Goal: Task Accomplishment & Management: Manage account settings

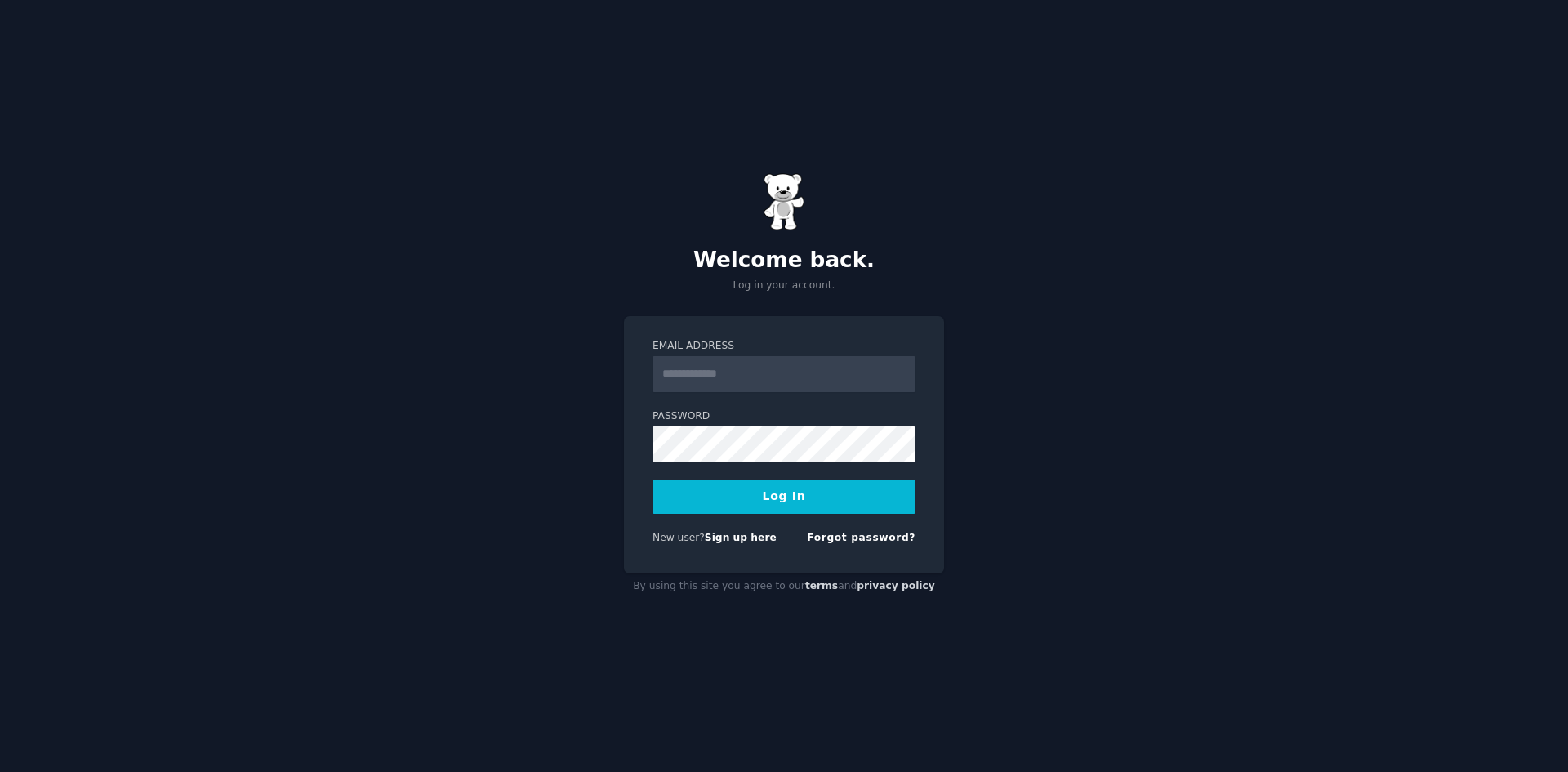
click at [755, 371] on input "Email Address" at bounding box center [784, 373] width 263 height 36
click at [578, 526] on div "Welcome back. Log in your account. Email Address Password Log In New user? Sign…" at bounding box center [784, 386] width 1568 height 772
click at [776, 210] on img at bounding box center [784, 201] width 41 height 57
click at [884, 537] on link "Forgot password?" at bounding box center [861, 537] width 109 height 12
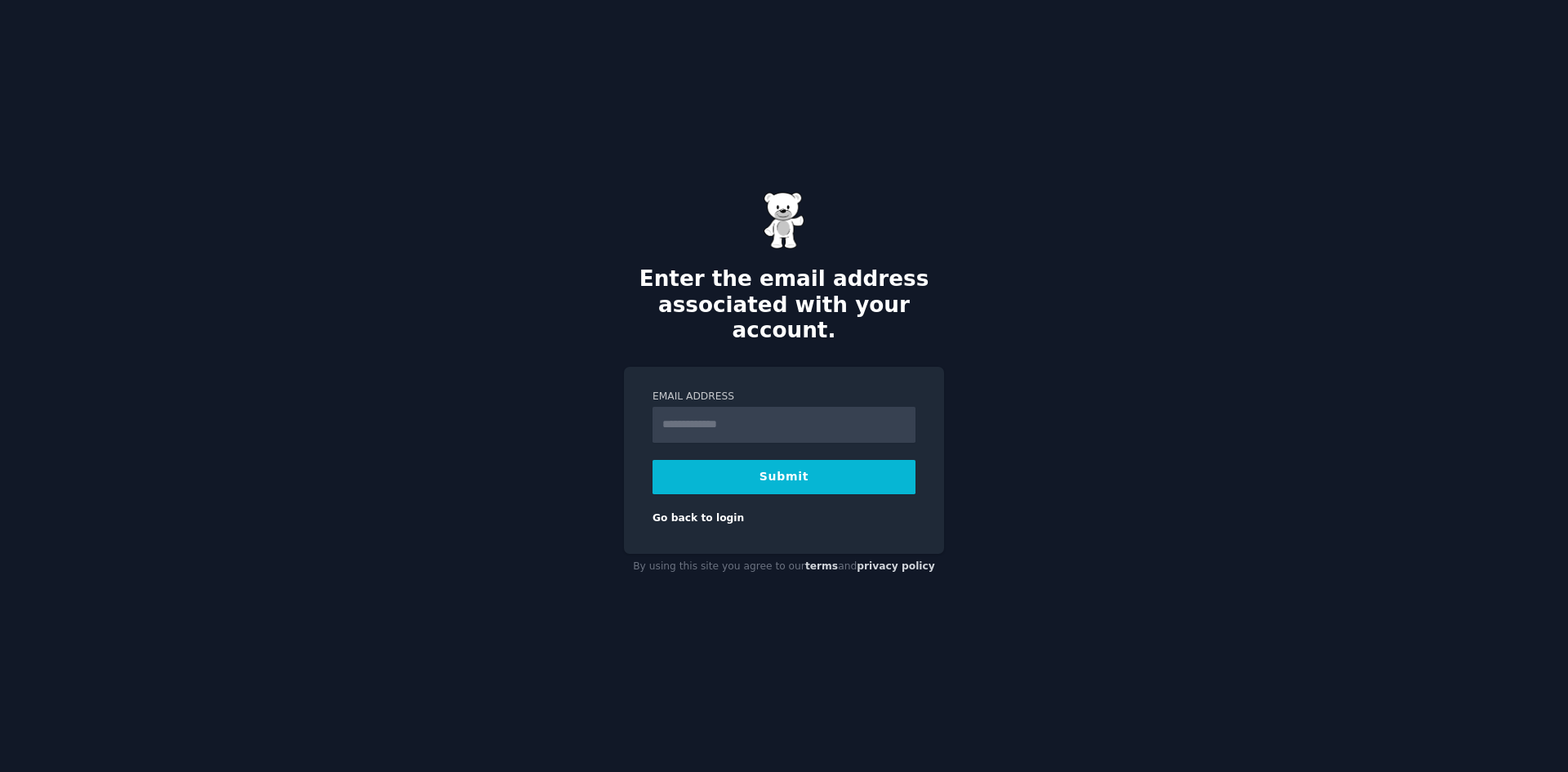
type input "**********"
click at [807, 467] on button "Submit" at bounding box center [784, 476] width 263 height 34
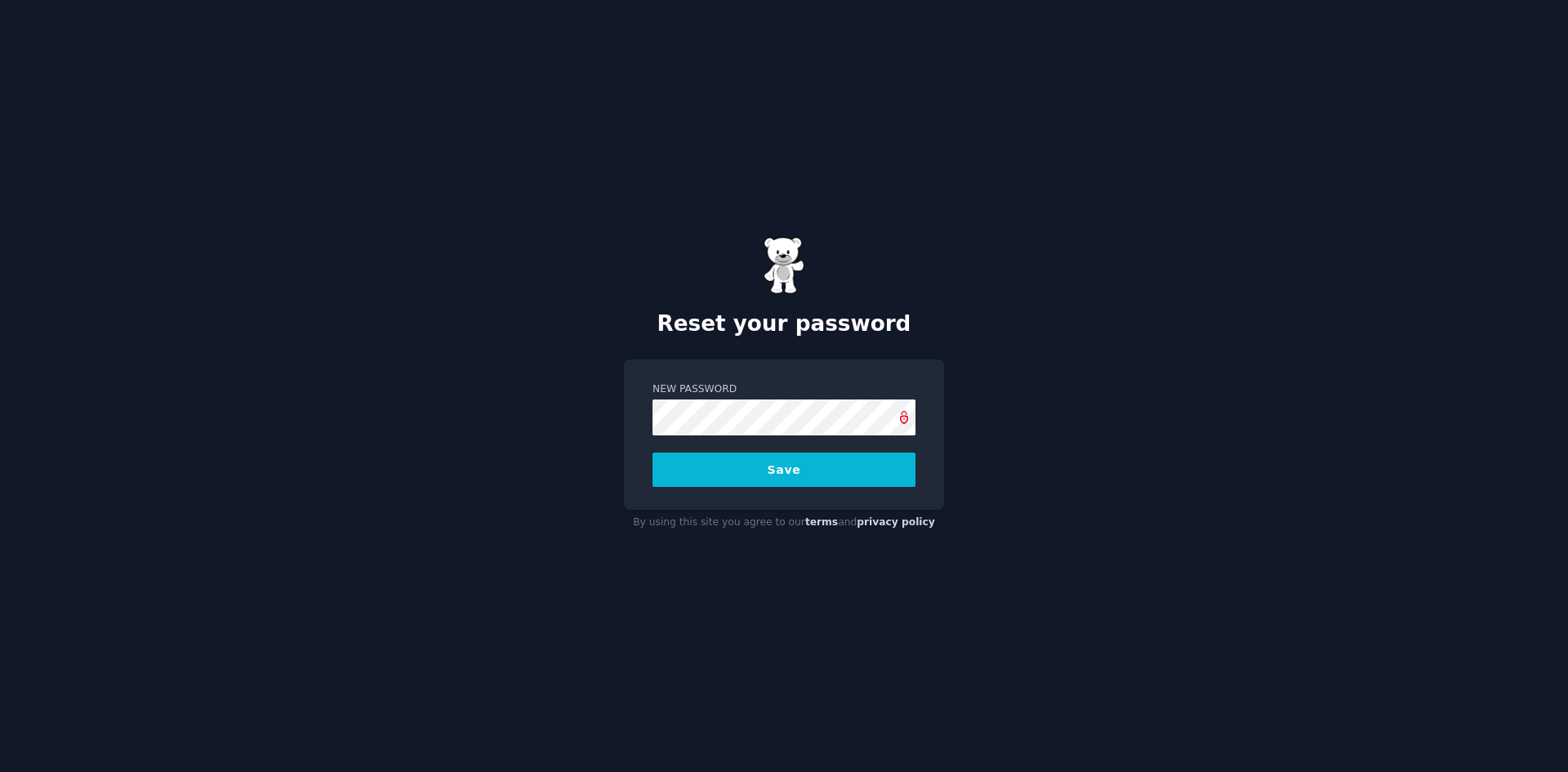
click at [818, 465] on button "Save" at bounding box center [784, 469] width 263 height 34
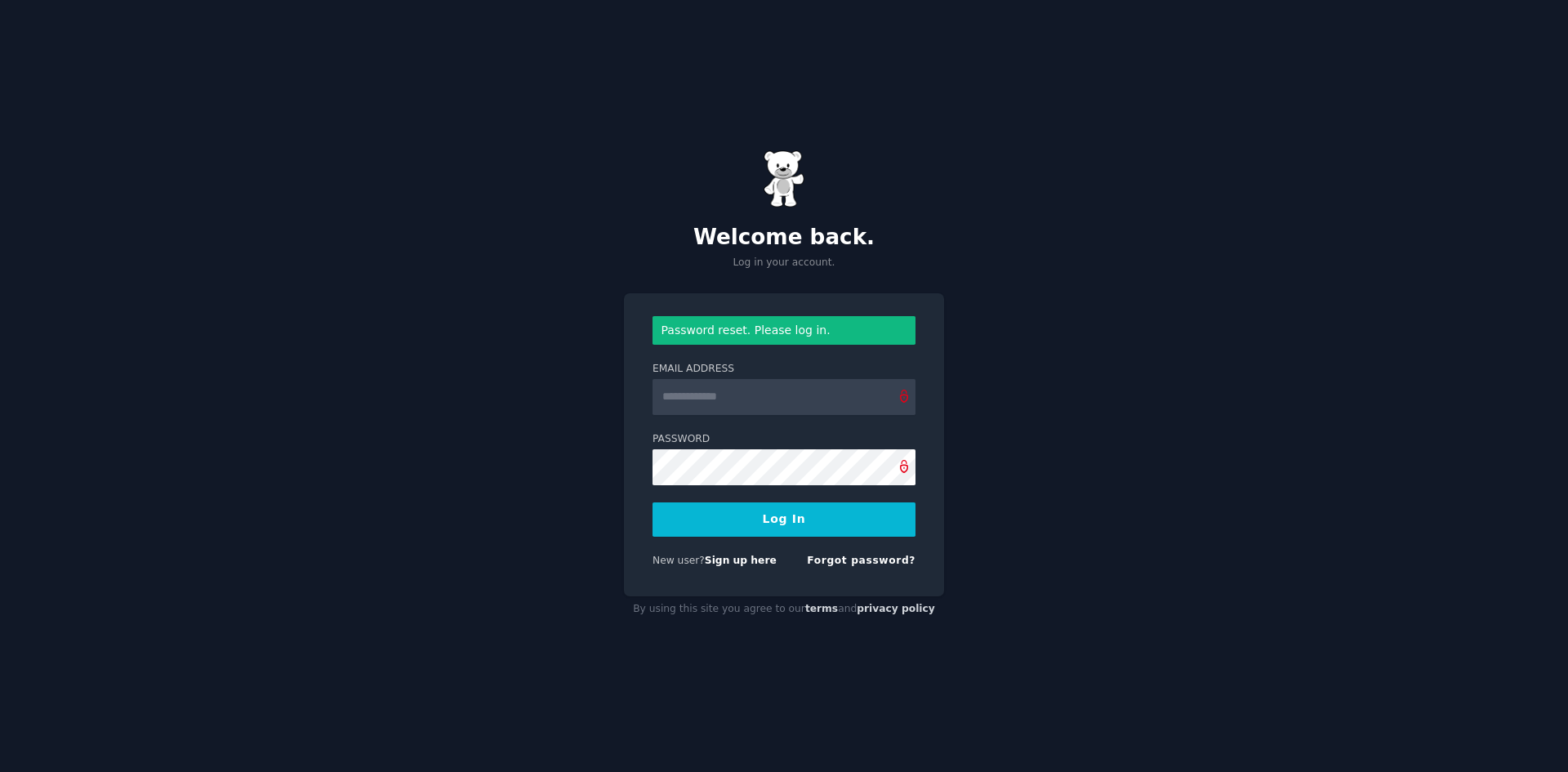
click at [739, 397] on input "Email Address" at bounding box center [784, 396] width 263 height 36
type input "**********"
click at [908, 466] on icon at bounding box center [904, 466] width 13 height 13
click at [756, 517] on button "Log In" at bounding box center [784, 519] width 263 height 34
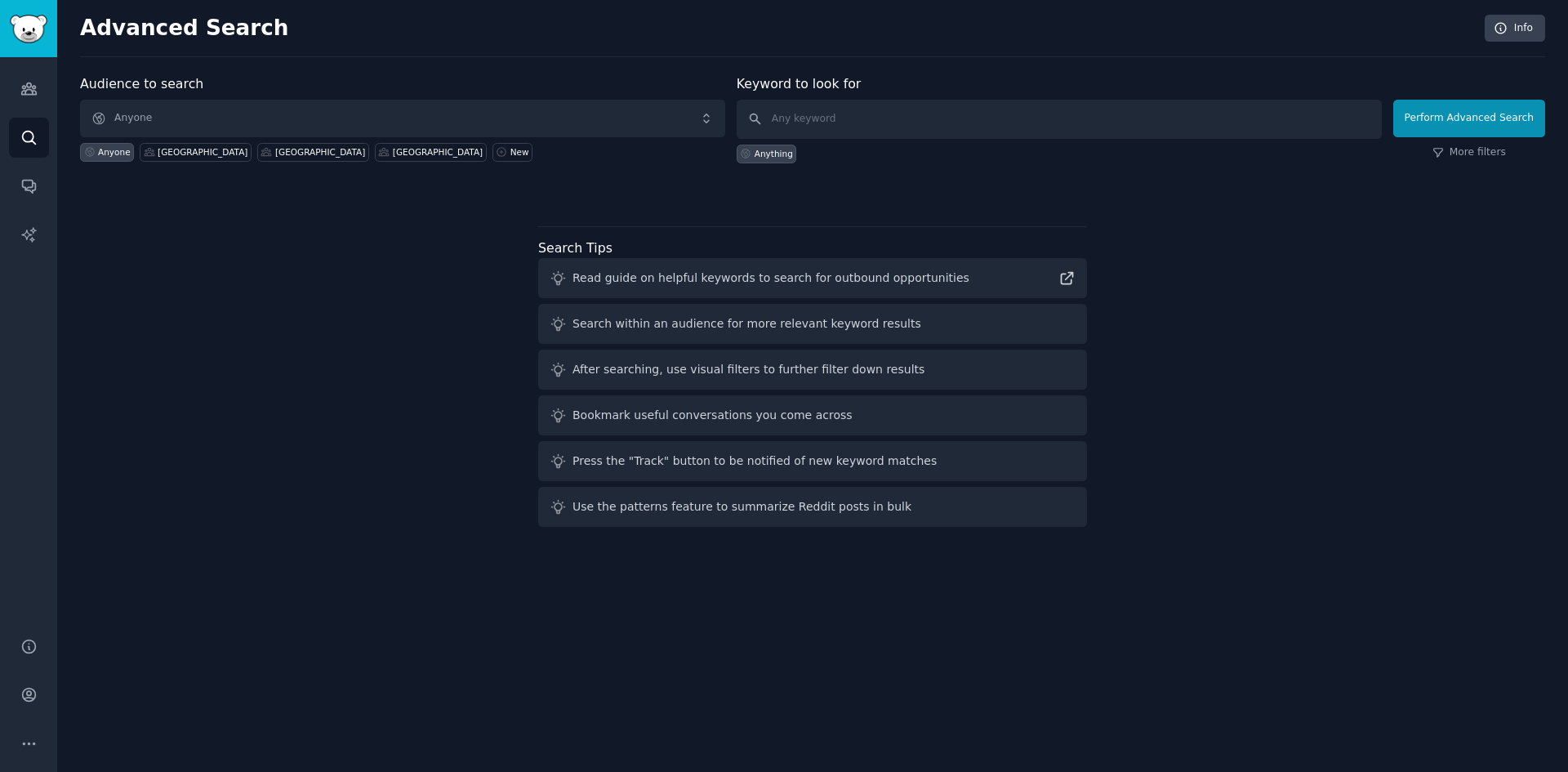
click at [454, 280] on div "Audience to search Anyone Anyone Bali Mexico Spain New Keyword to look for Anyt…" at bounding box center [813, 303] width 1465 height 459
click at [159, 116] on span "Anyone" at bounding box center [403, 118] width 645 height 37
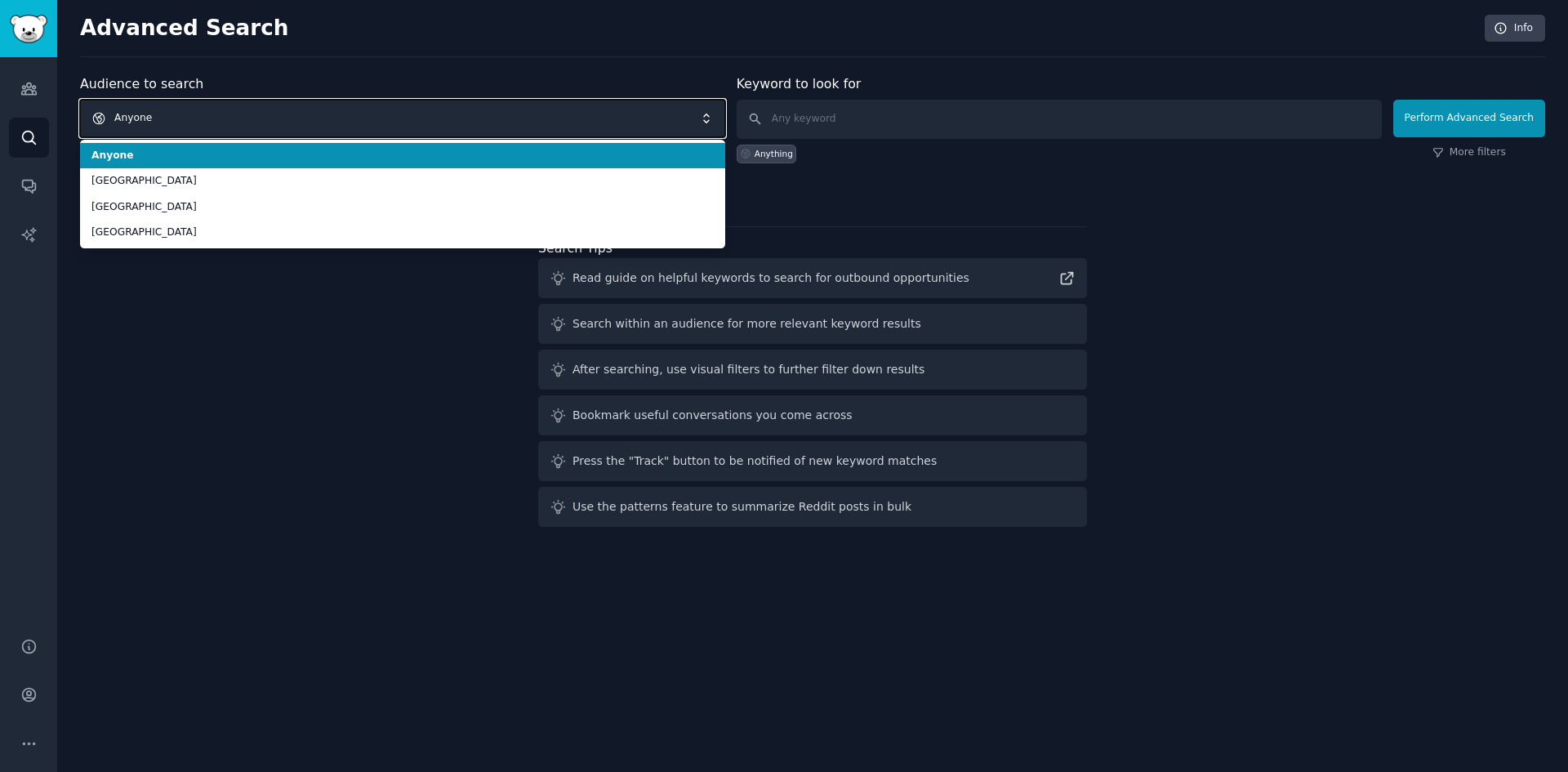
click at [158, 117] on span "Anyone" at bounding box center [403, 118] width 645 height 37
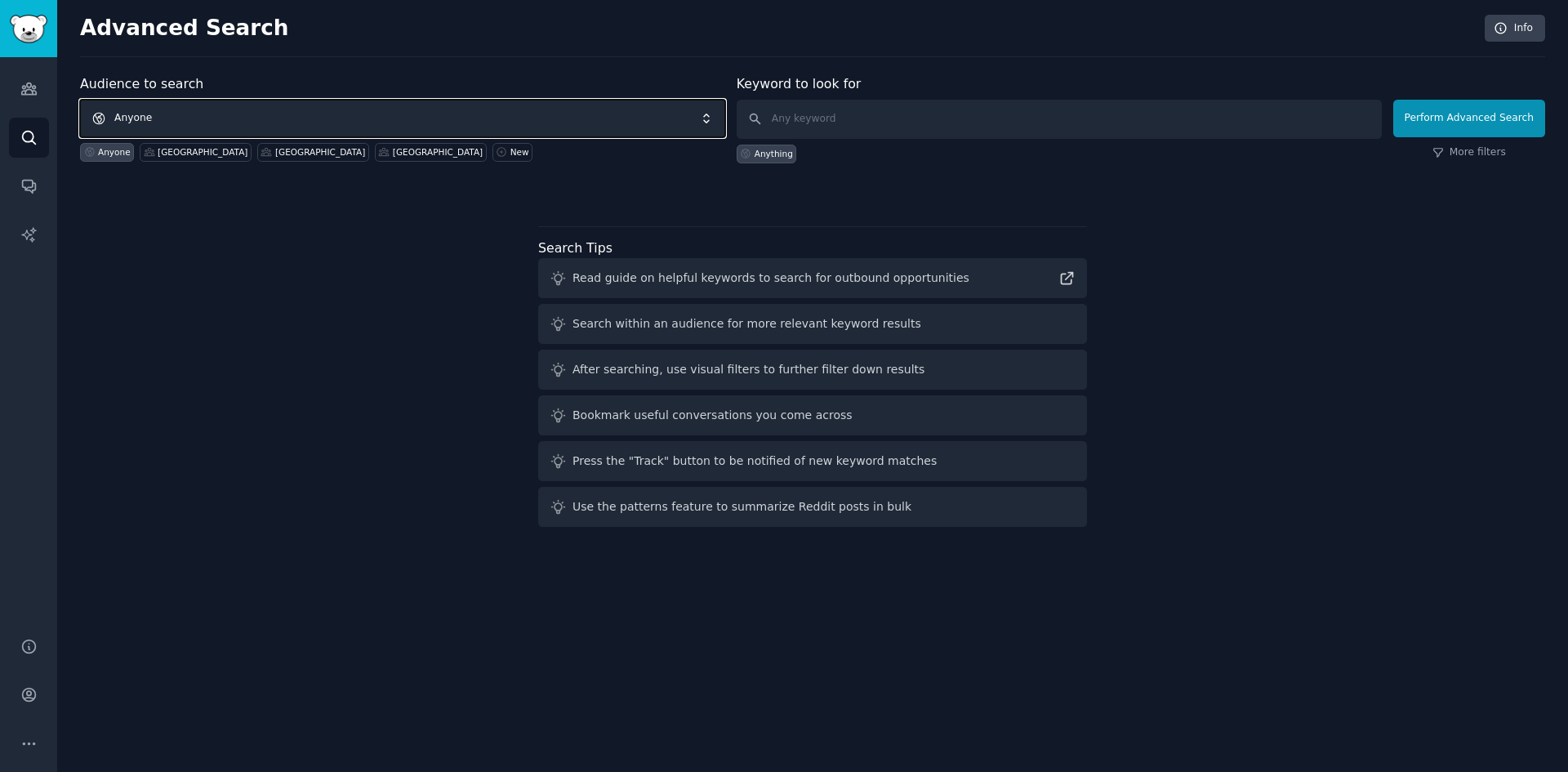
click at [205, 116] on span "Anyone" at bounding box center [403, 118] width 645 height 37
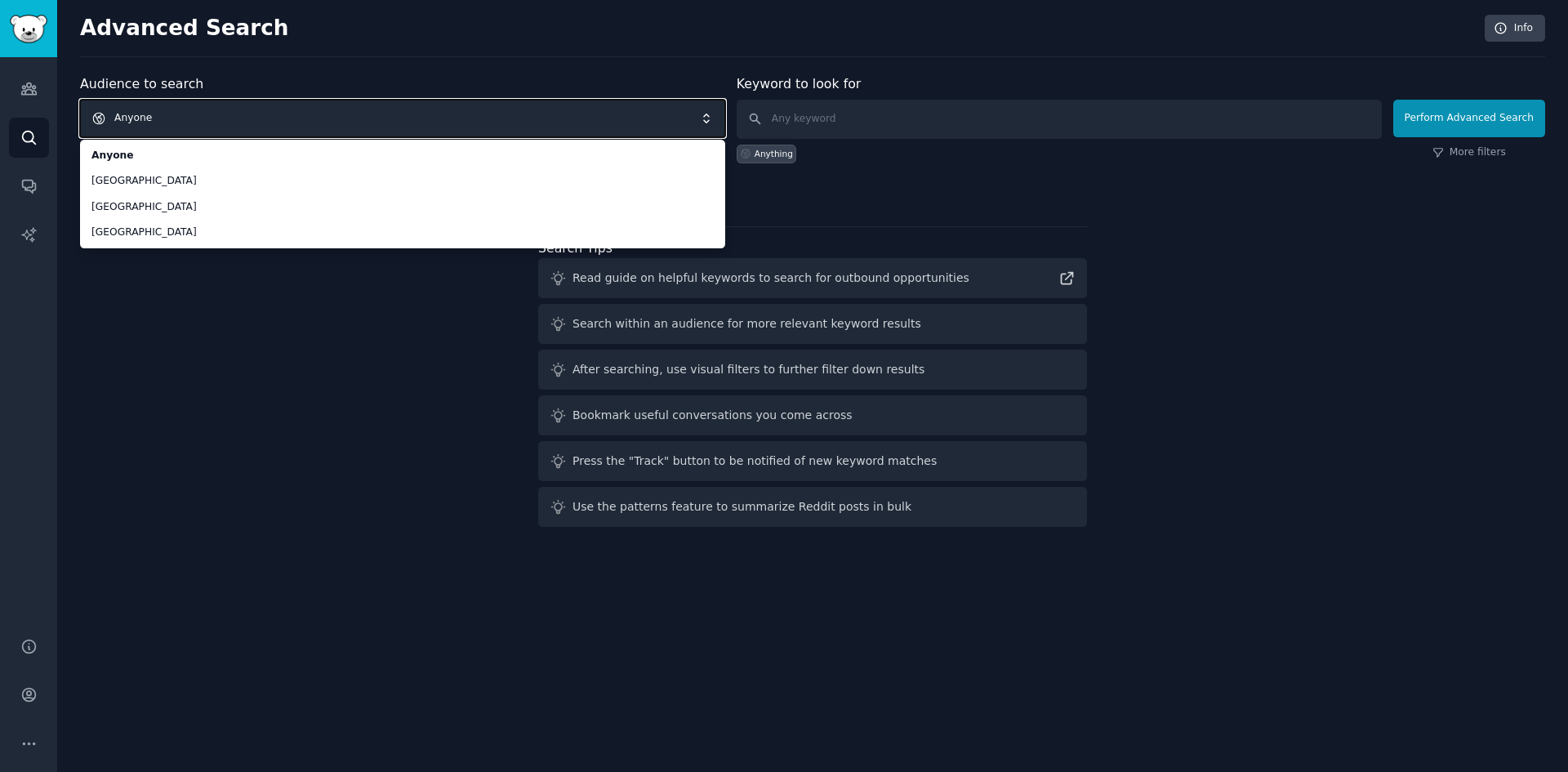
click at [144, 351] on div "Audience to search Anyone Anyone Bali Mexico Spain Anyone Bali Mexico Spain New…" at bounding box center [813, 303] width 1465 height 459
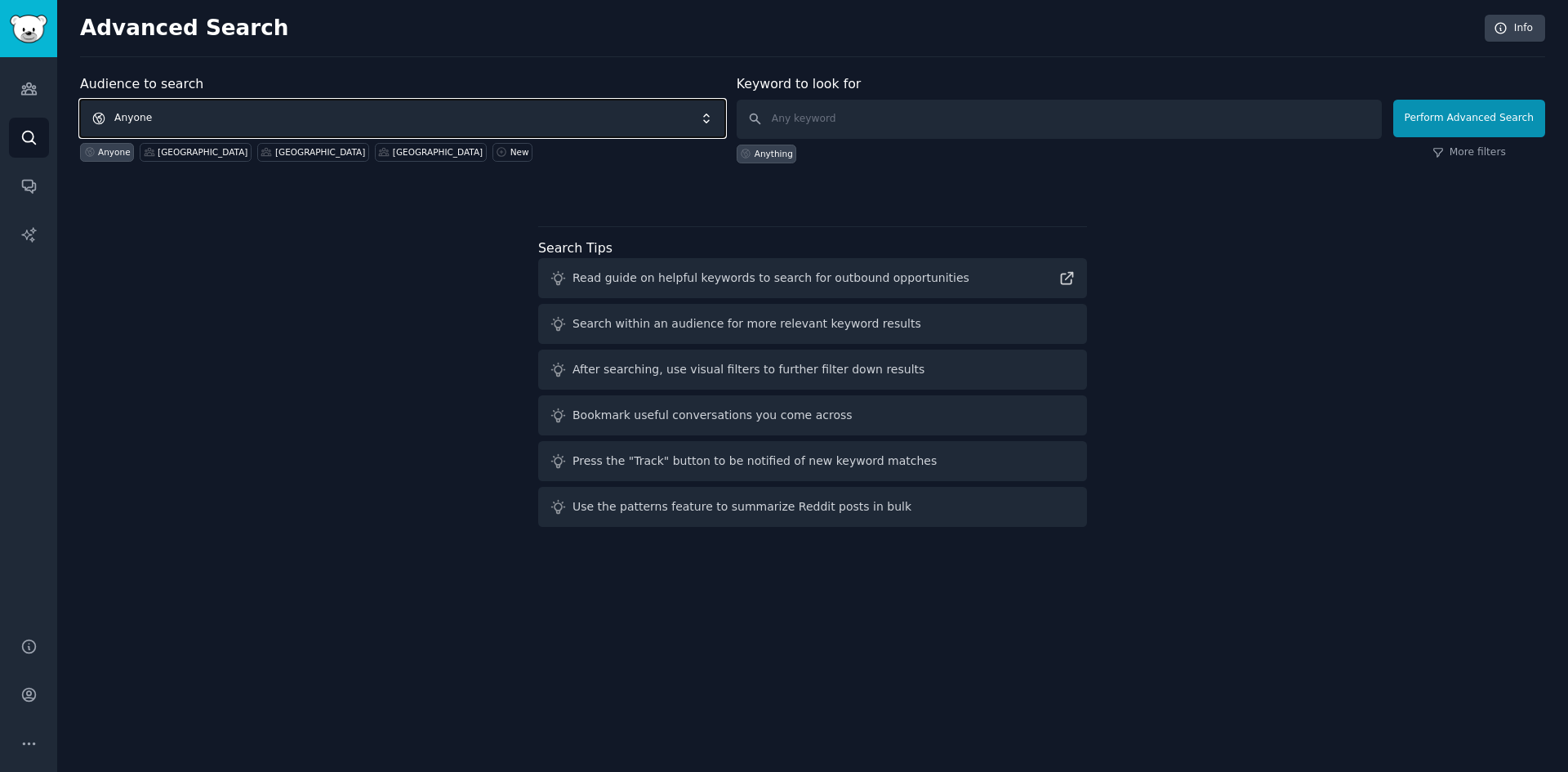
click at [665, 128] on span "Anyone" at bounding box center [403, 118] width 645 height 37
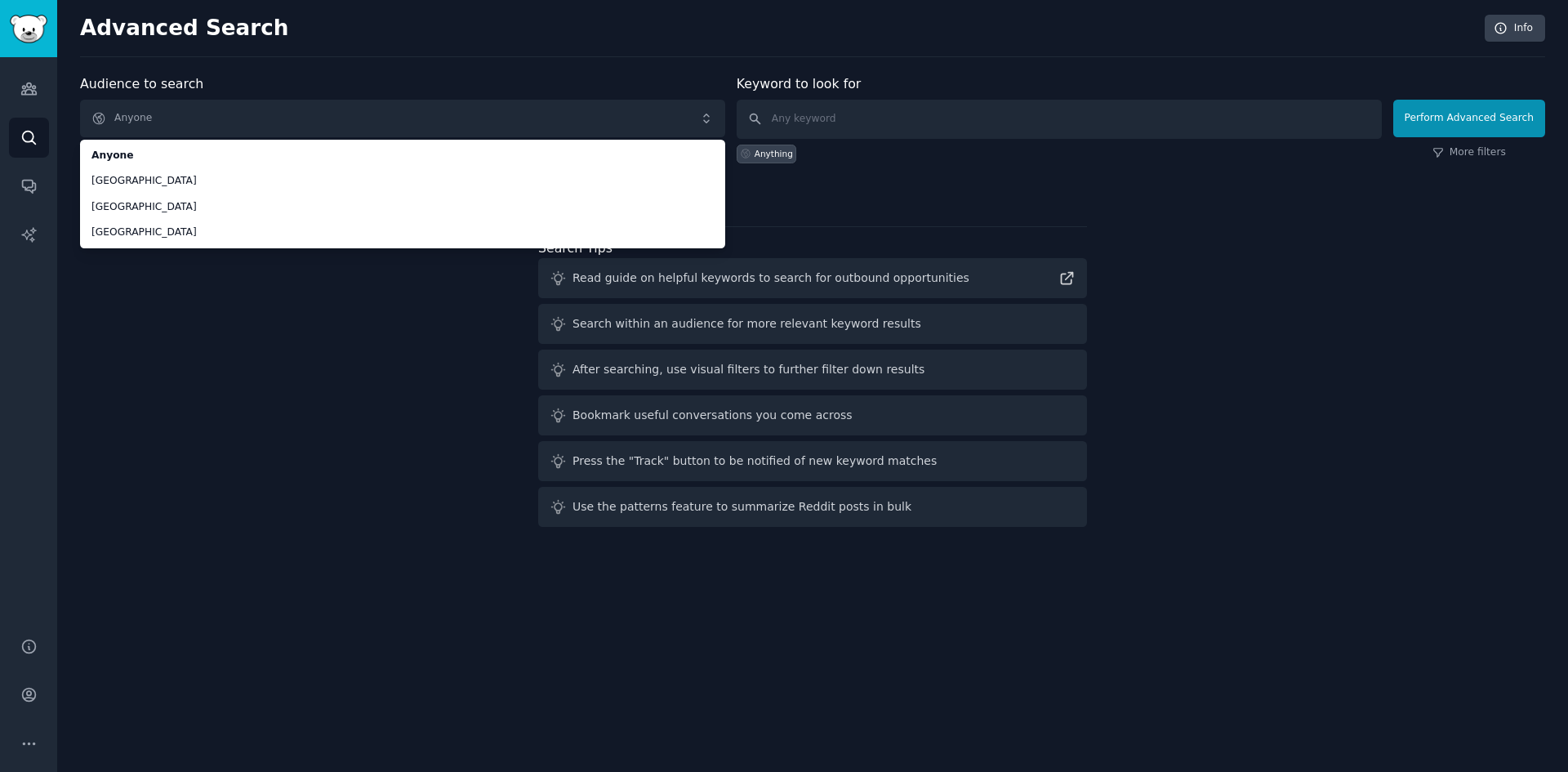
click at [400, 437] on div "Audience to search Anyone Anyone Bali Mexico Spain Anyone Bali Mexico Spain New…" at bounding box center [813, 303] width 1465 height 459
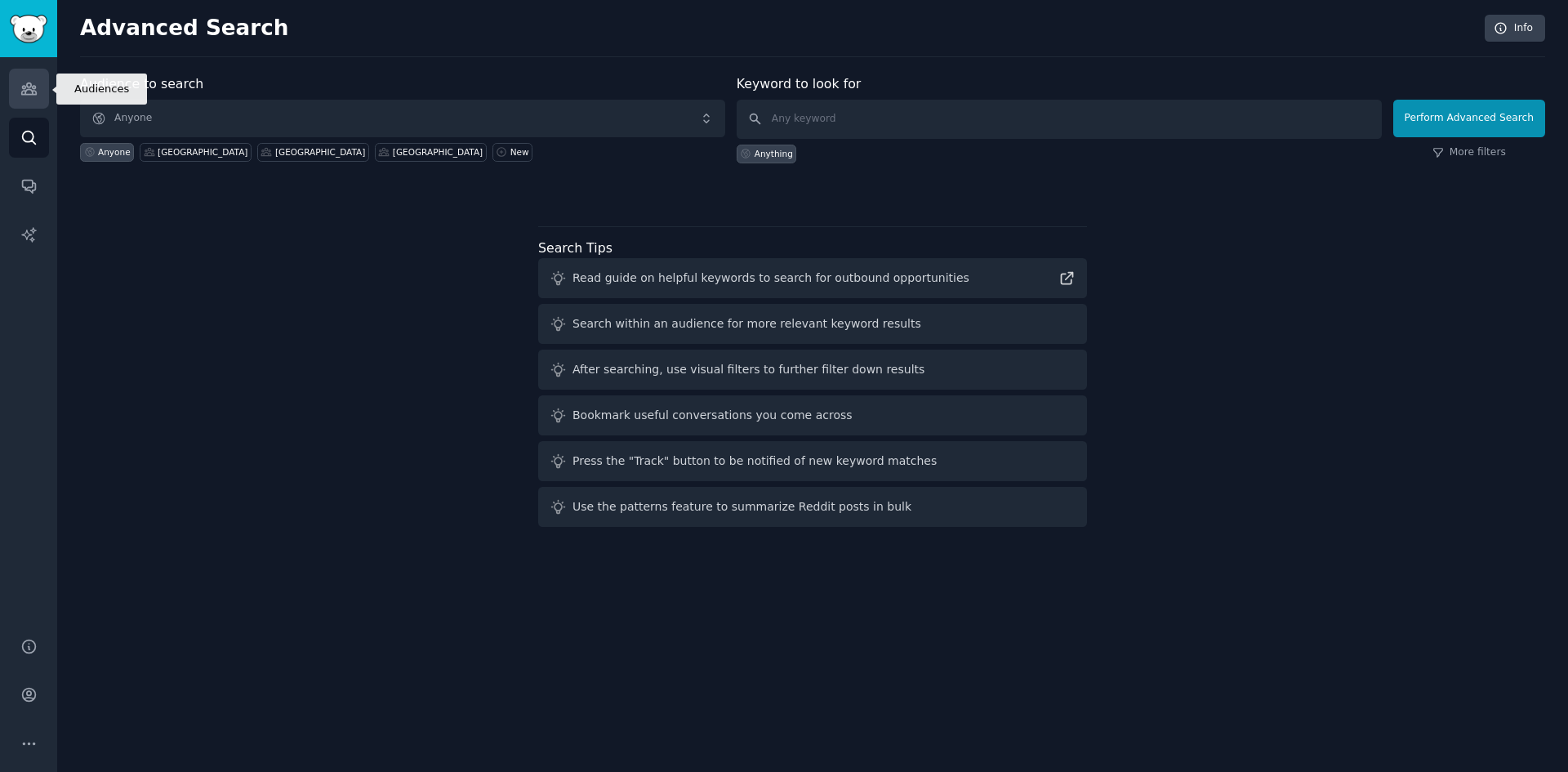
click at [40, 75] on link "Audiences" at bounding box center [29, 89] width 40 height 40
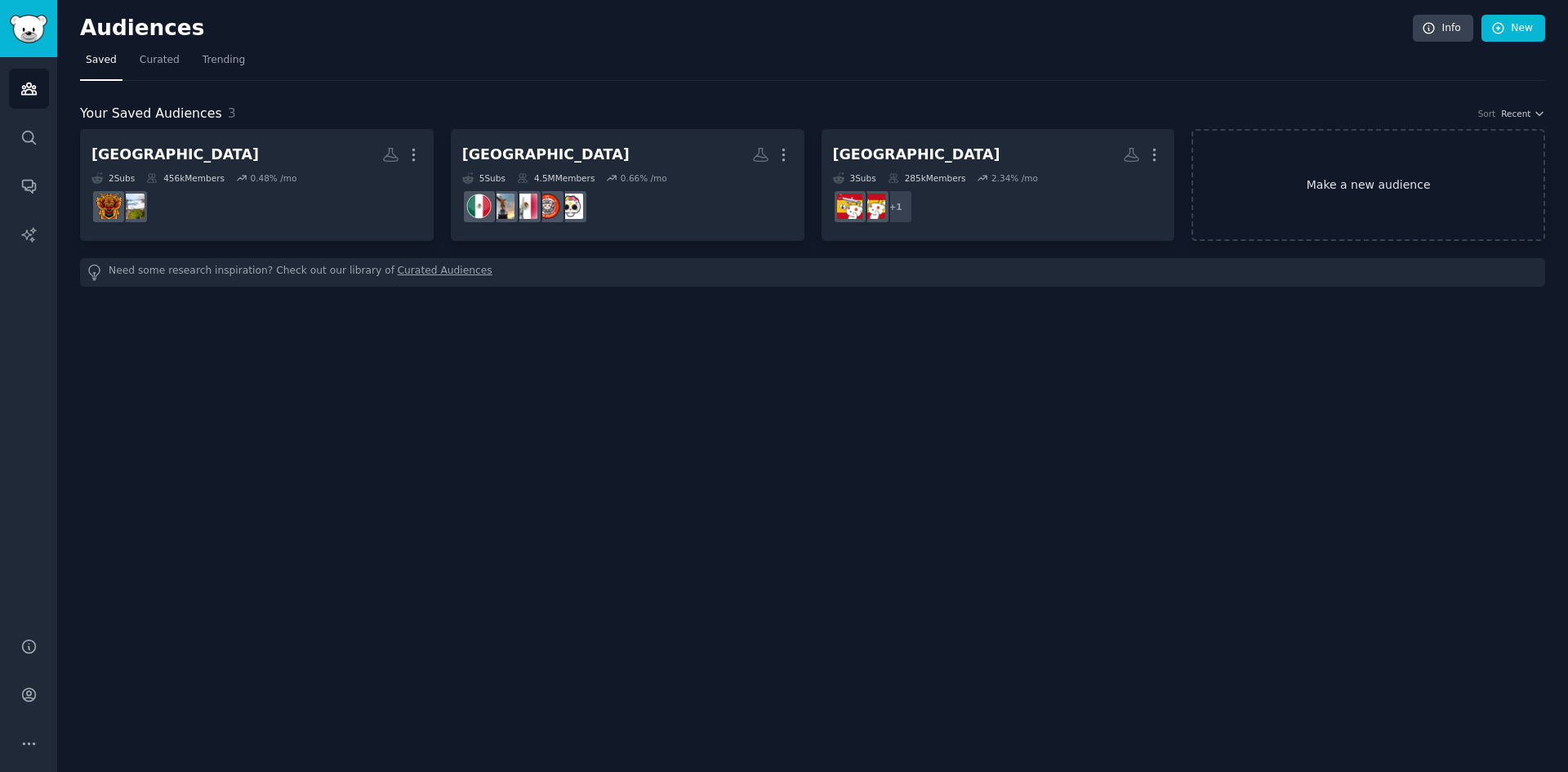
click at [1294, 199] on link "Make a new audience" at bounding box center [1368, 185] width 353 height 112
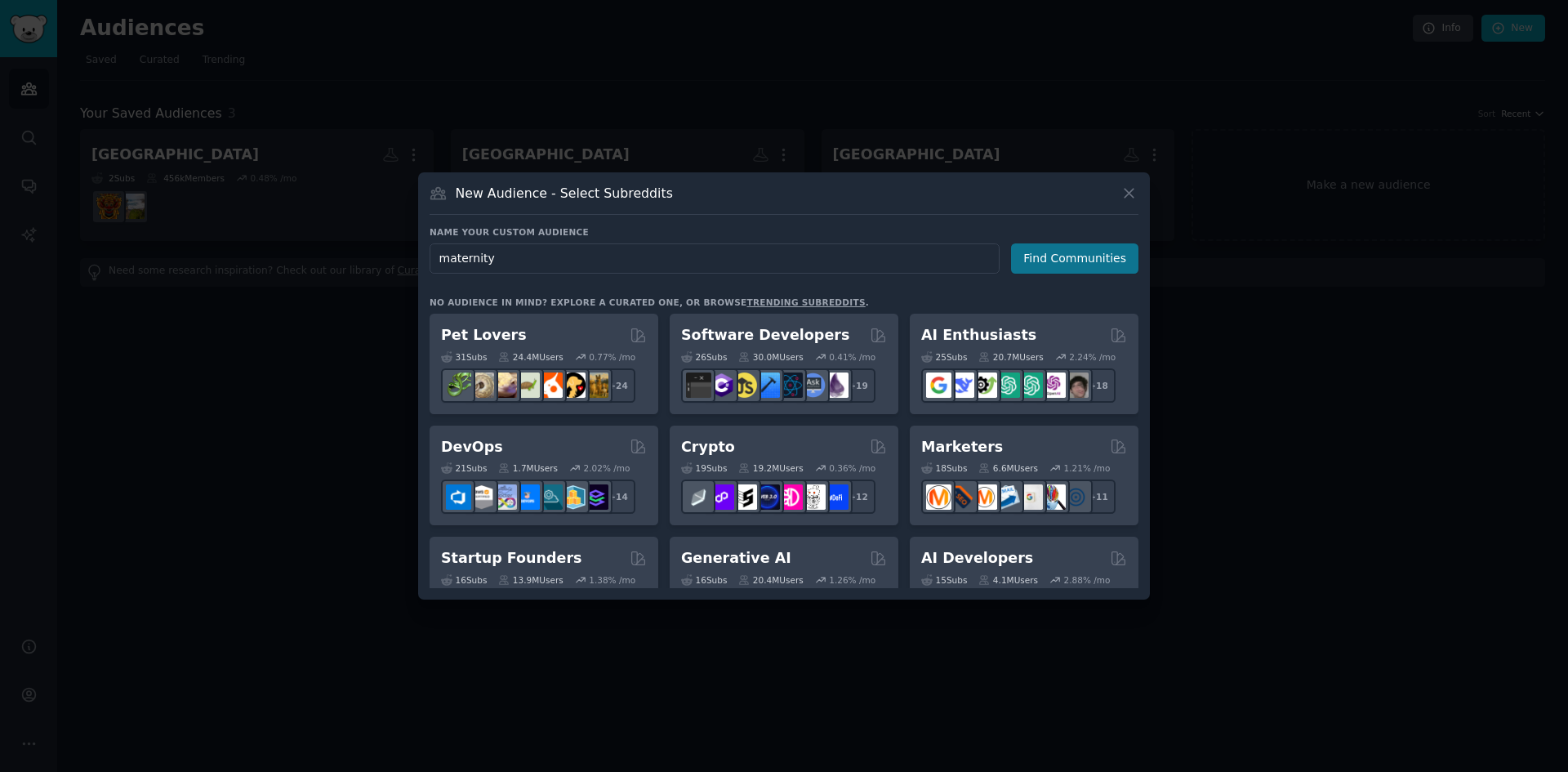
type input "maternity"
click at [1099, 260] on button "Find Communities" at bounding box center [1075, 258] width 128 height 30
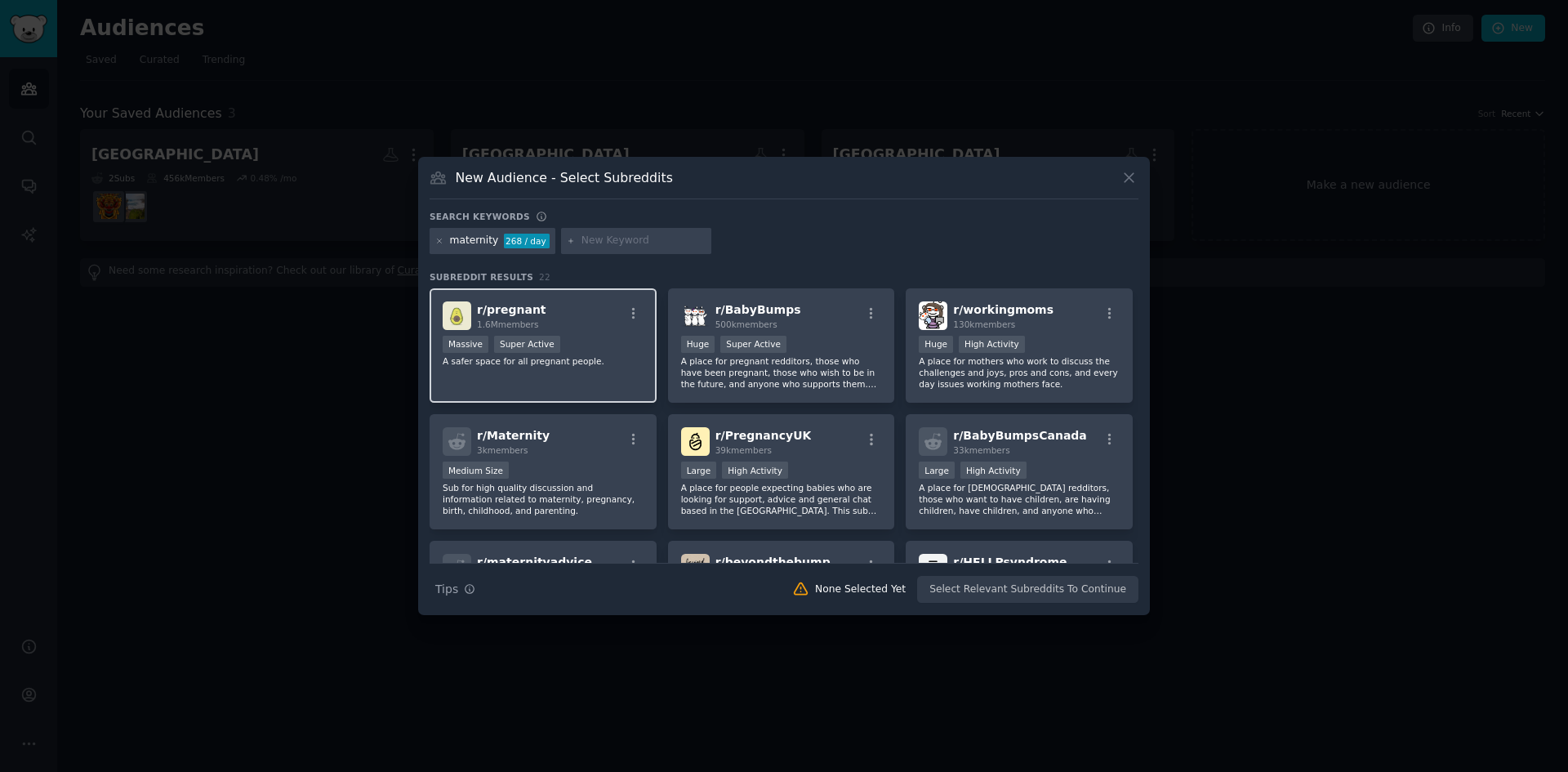
click at [572, 328] on div "r/ pregnant 1.6M members" at bounding box center [543, 315] width 201 height 28
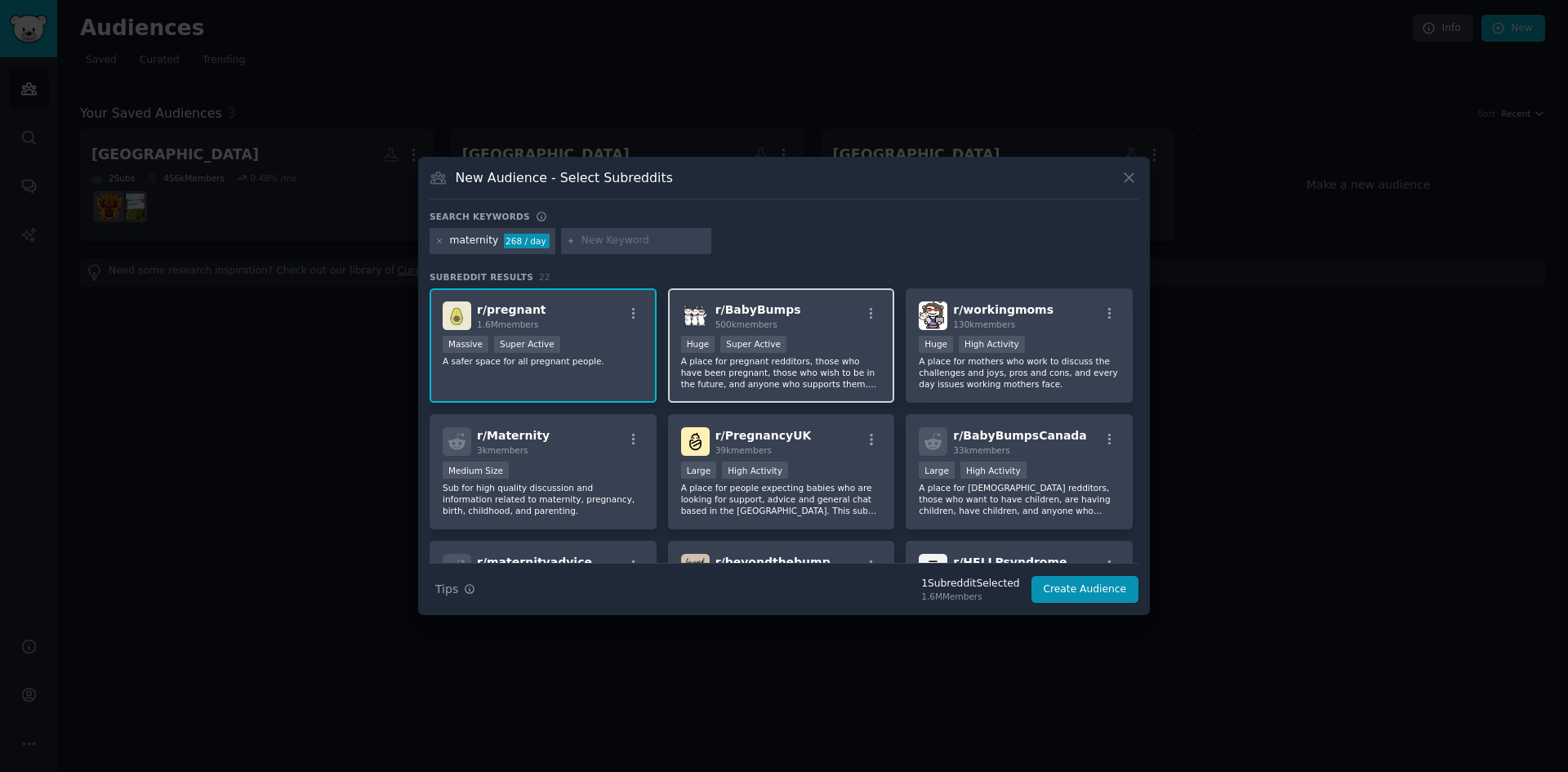
click at [687, 324] on img at bounding box center [695, 315] width 28 height 28
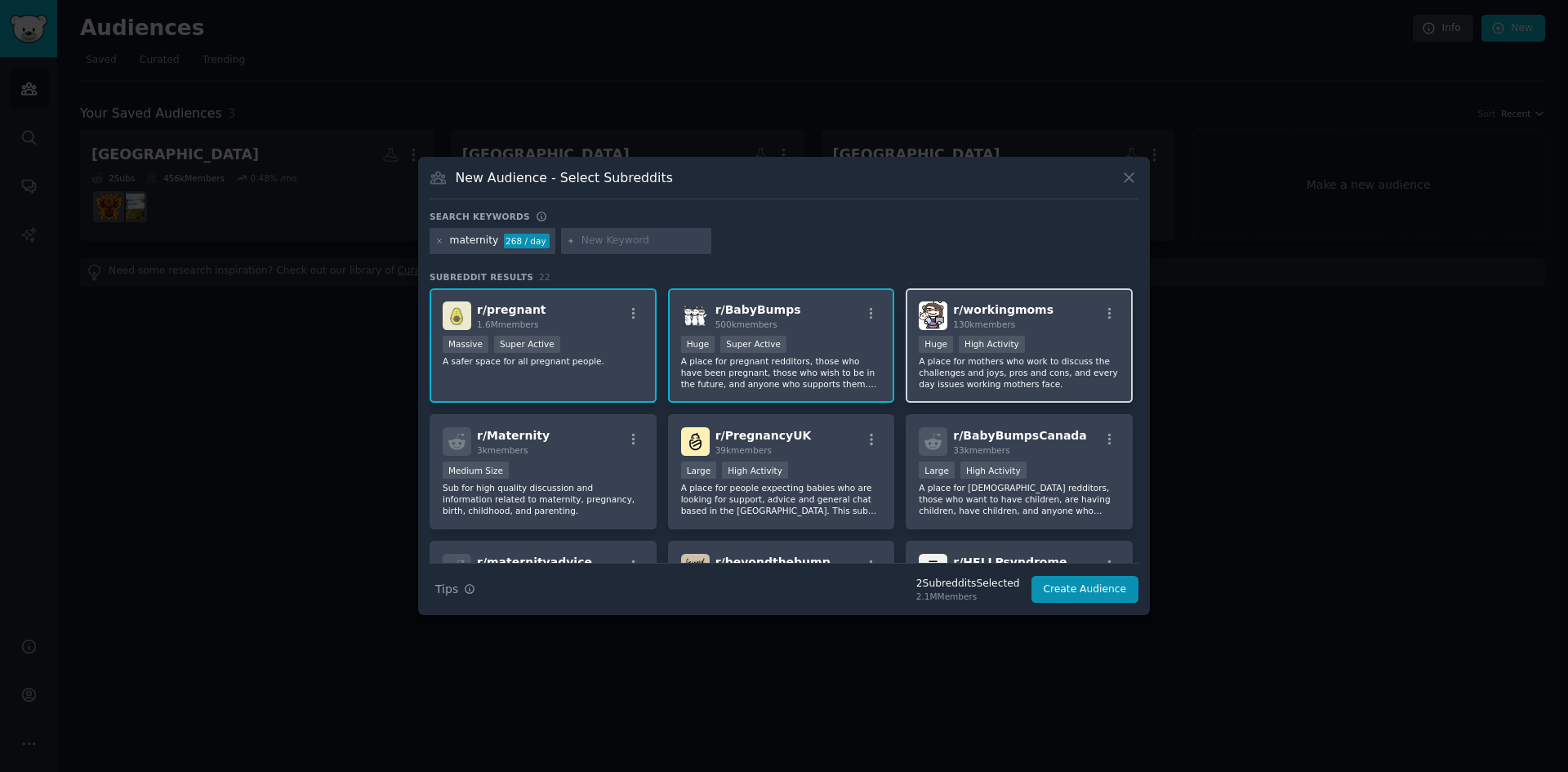
click at [989, 326] on span "130k members" at bounding box center [983, 324] width 62 height 10
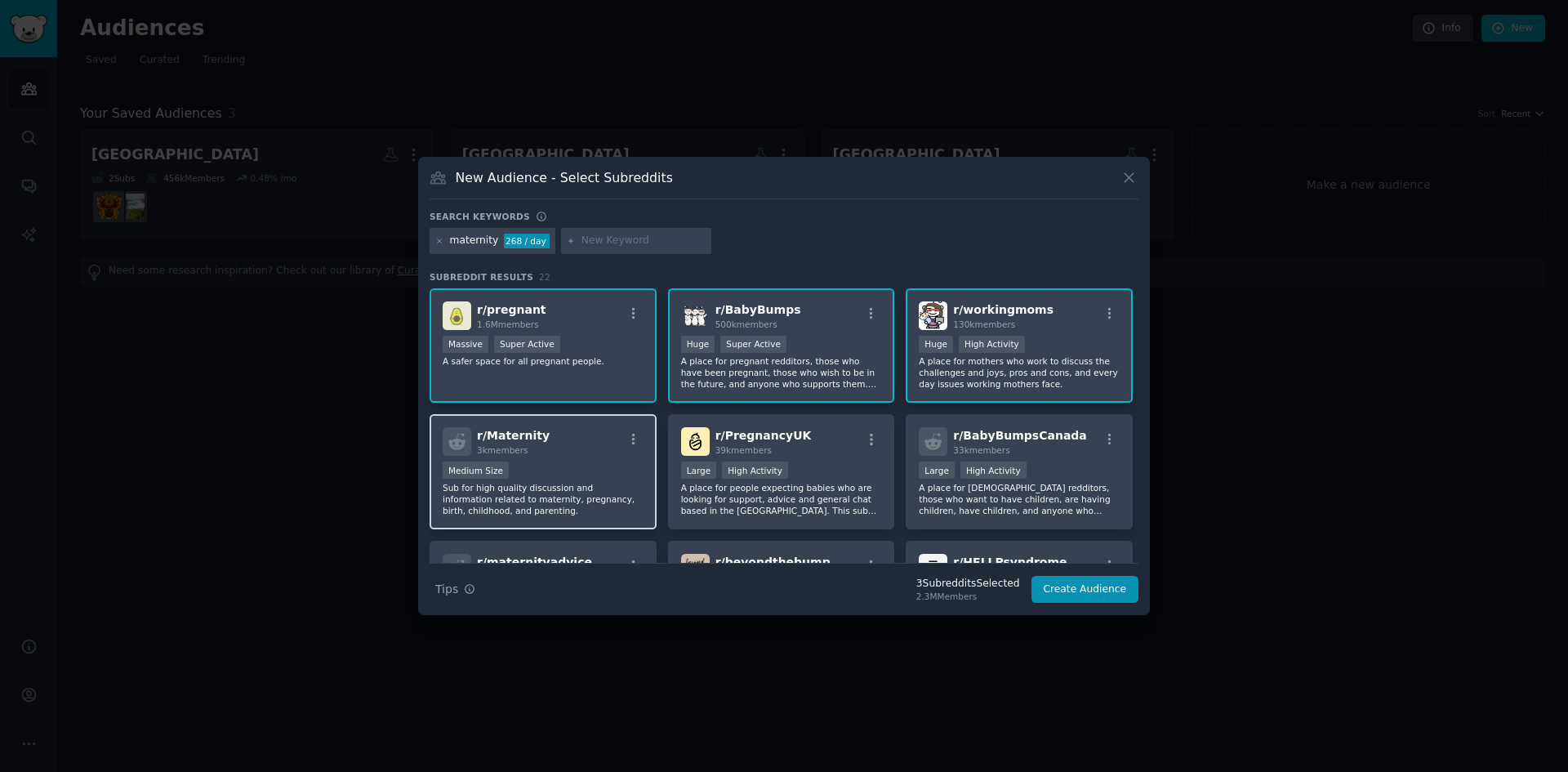
click at [603, 462] on div "Medium Size" at bounding box center [543, 471] width 201 height 21
click at [599, 352] on div "Massive Super Active" at bounding box center [543, 346] width 201 height 21
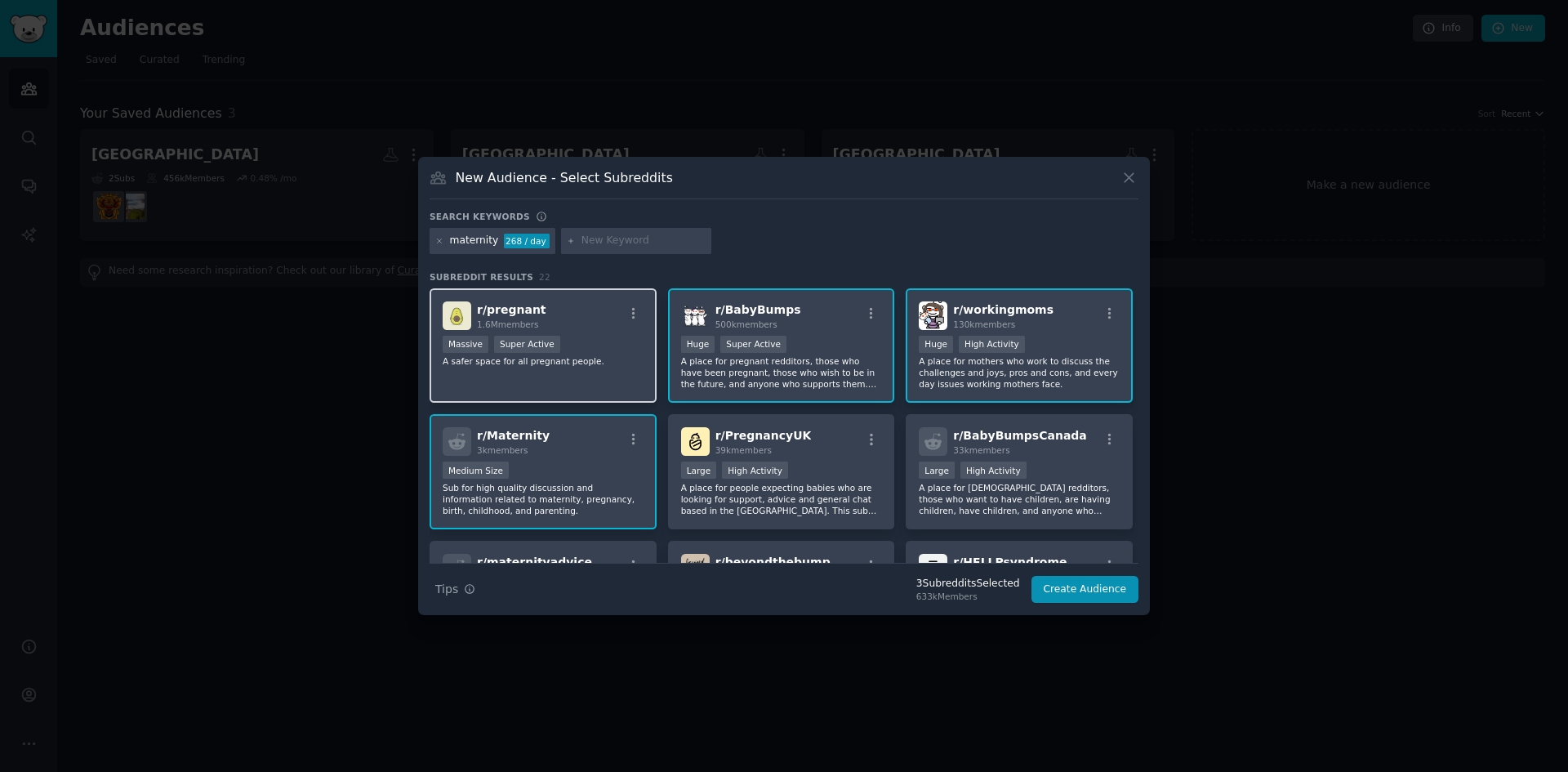
click at [568, 342] on div "Massive Super Active" at bounding box center [543, 346] width 201 height 21
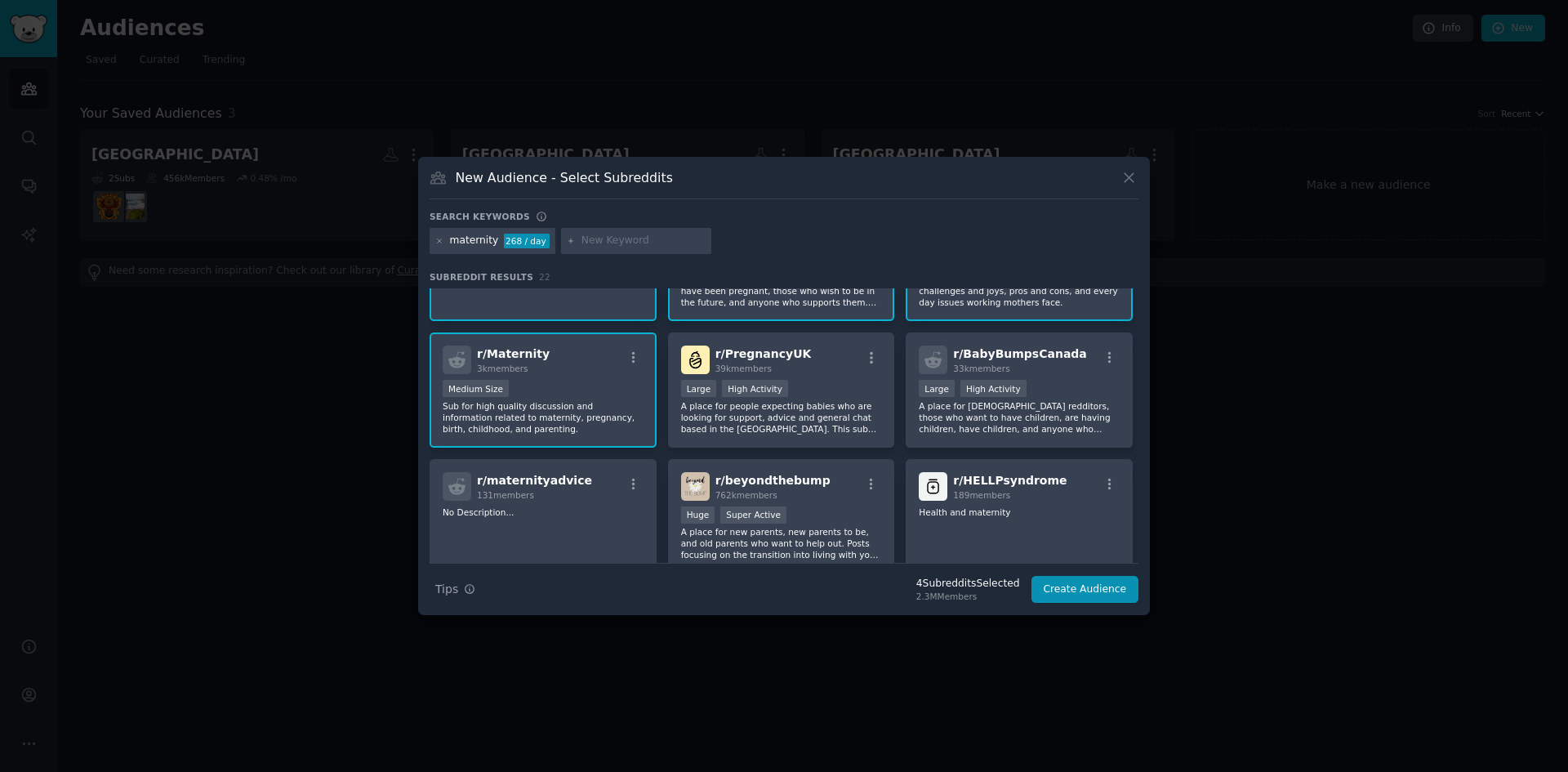
scroll to position [163, 0]
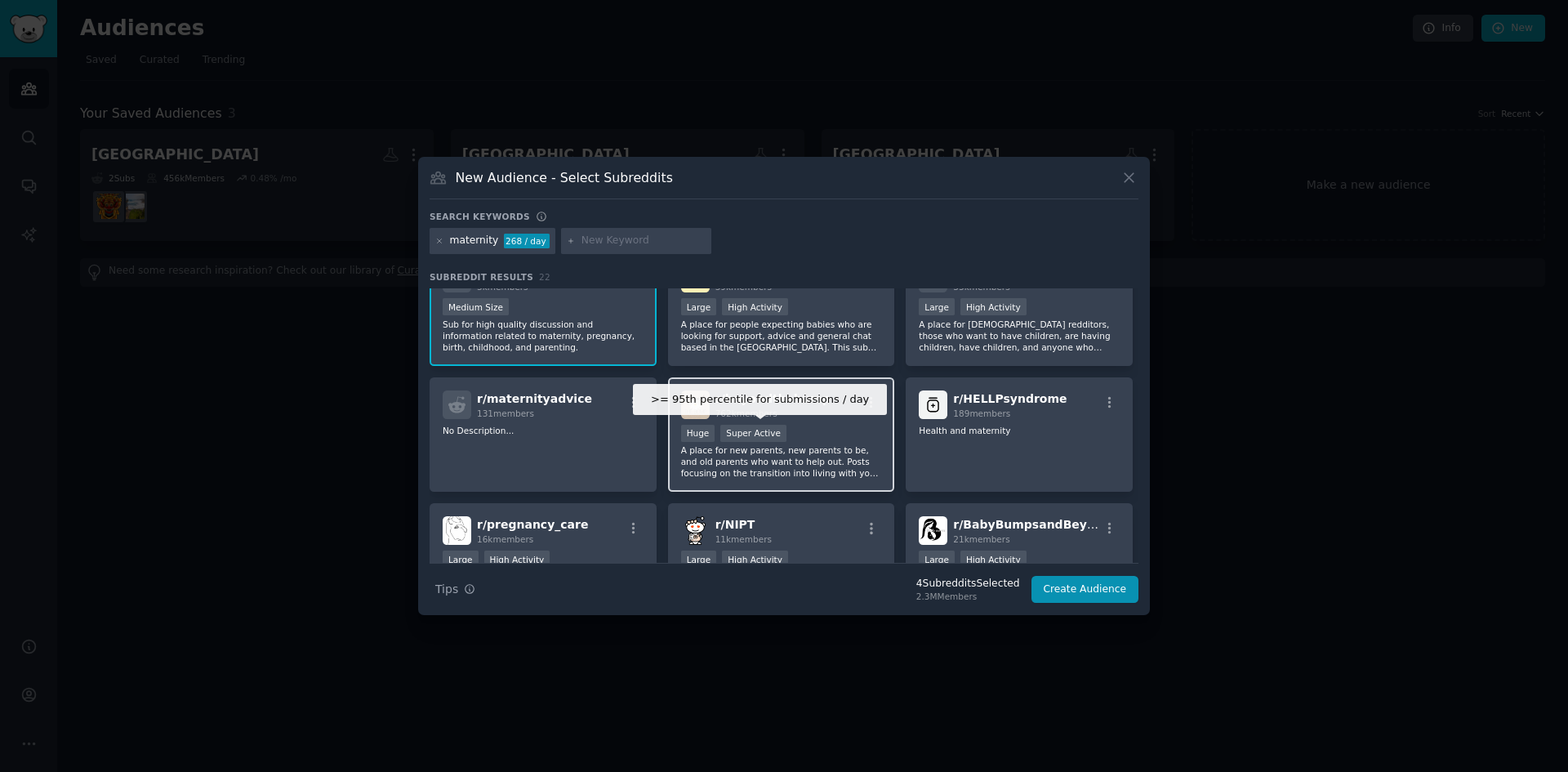
click at [769, 437] on div "Super Active" at bounding box center [754, 433] width 66 height 17
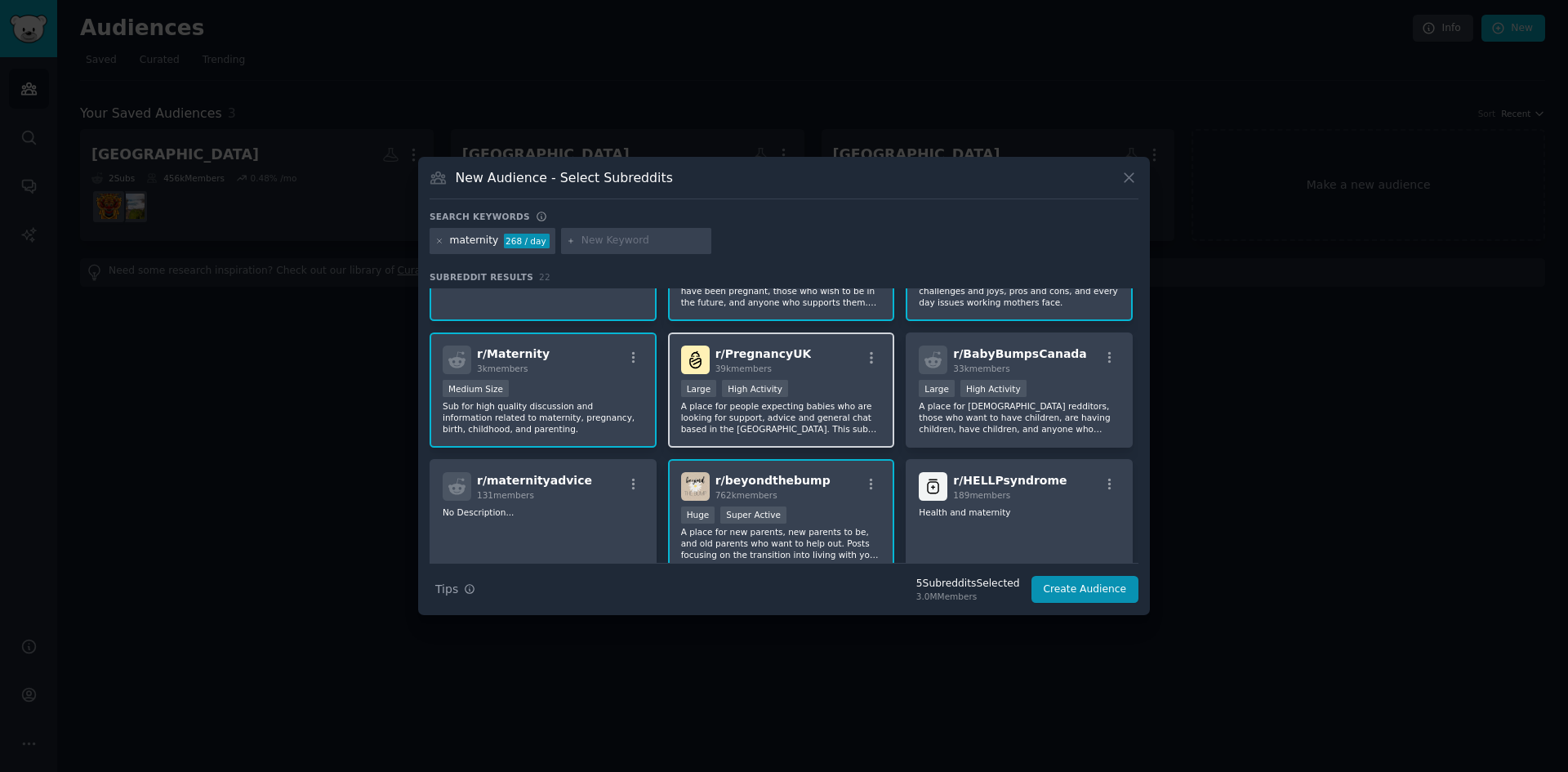
scroll to position [0, 0]
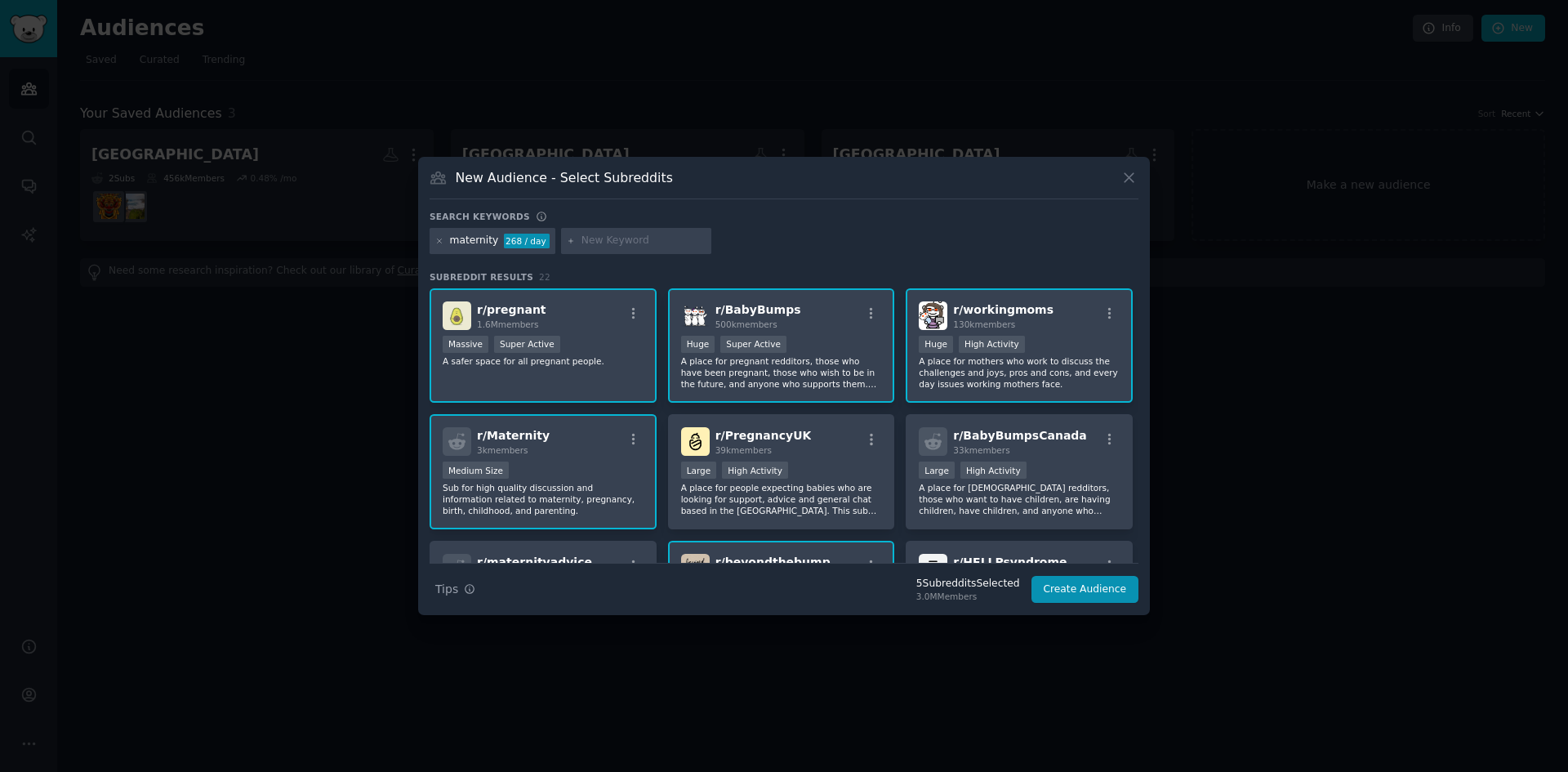
click at [602, 333] on div "r/ pregnant 1.6M members Massive Super Active A safer space for all pregnant pe…" at bounding box center [543, 346] width 227 height 115
click at [754, 327] on span "500k members" at bounding box center [746, 324] width 62 height 10
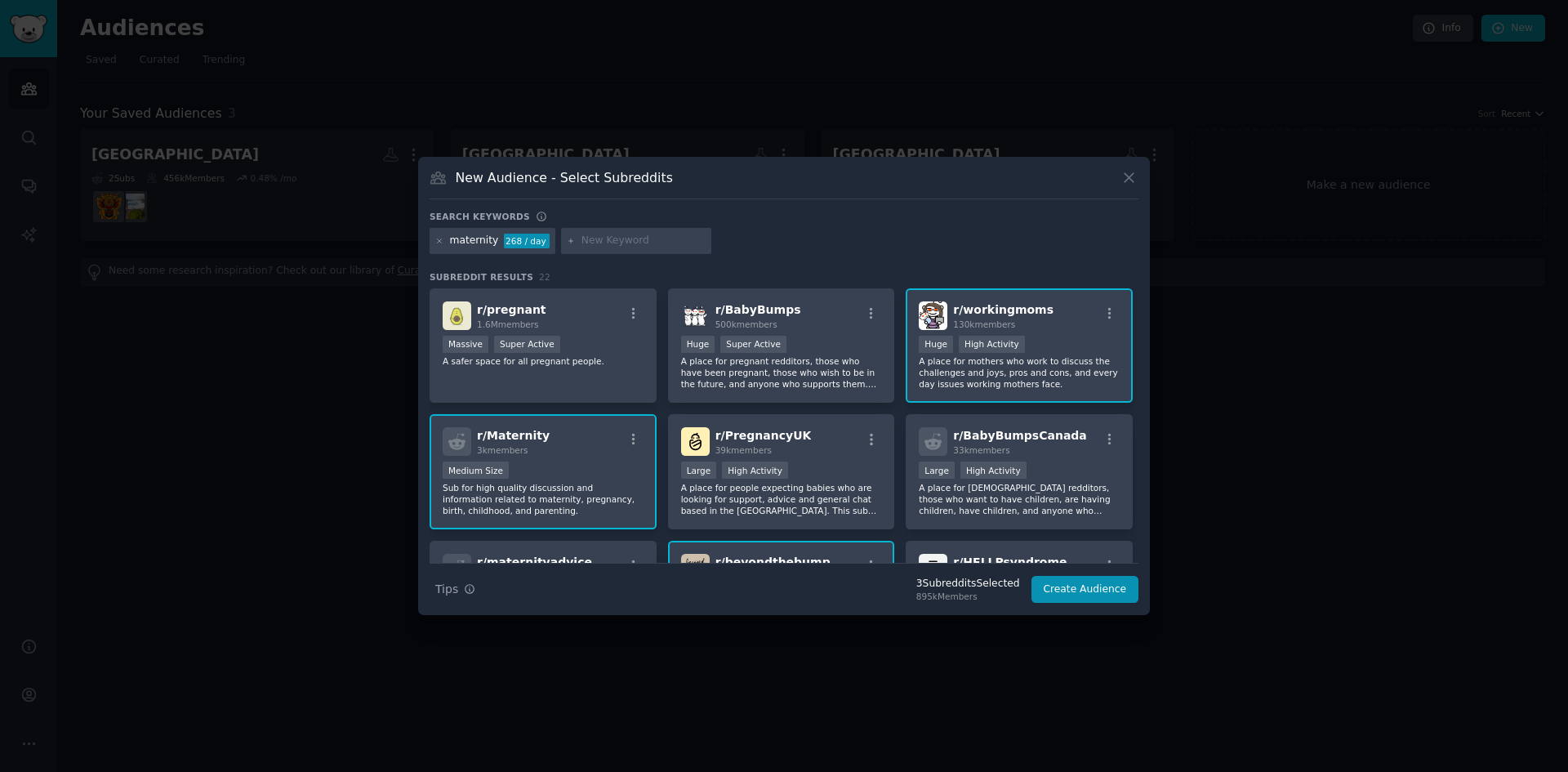
click at [682, 664] on div at bounding box center [784, 386] width 1568 height 772
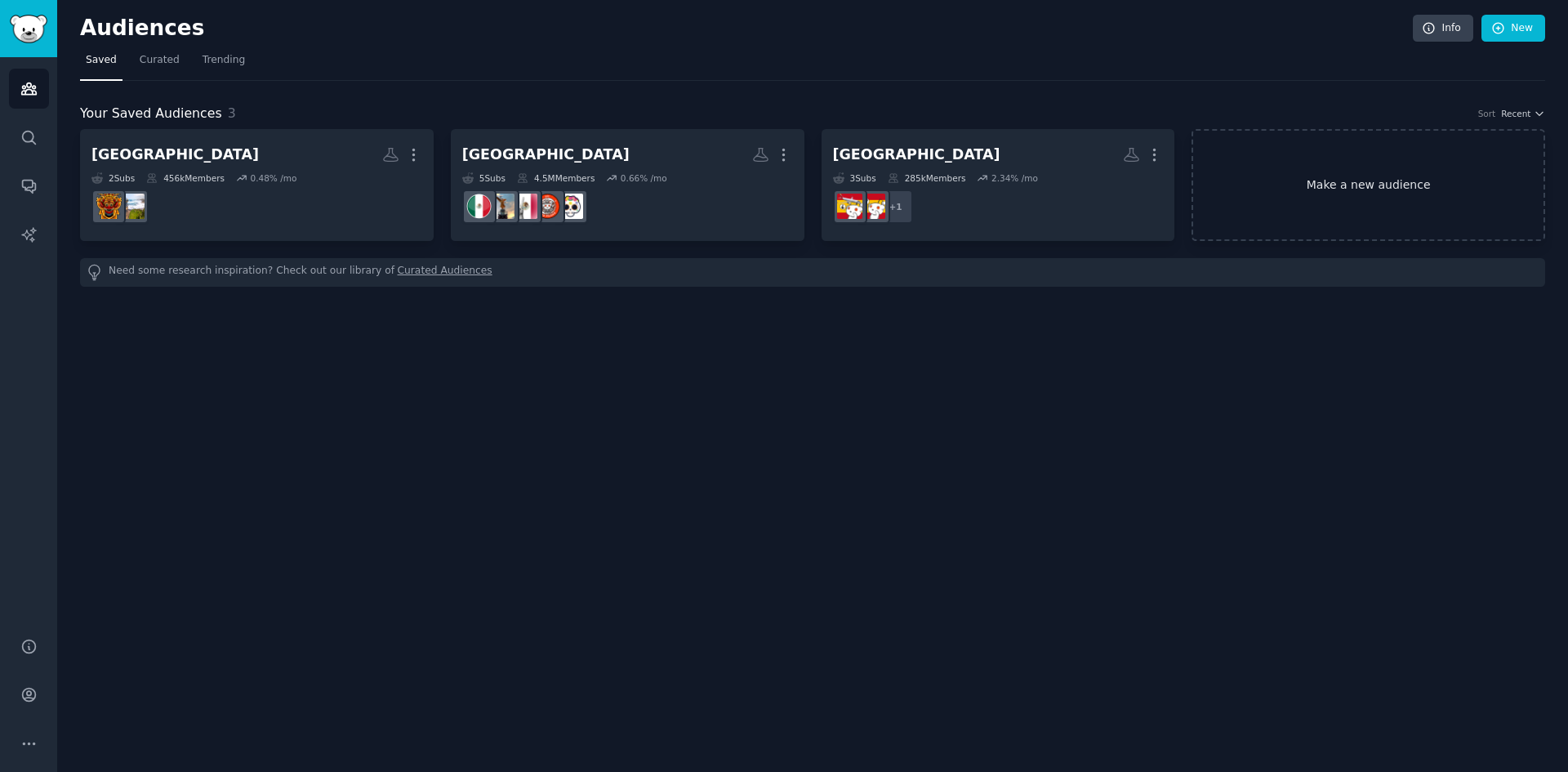
click at [1233, 201] on link "Make a new audience" at bounding box center [1368, 185] width 353 height 112
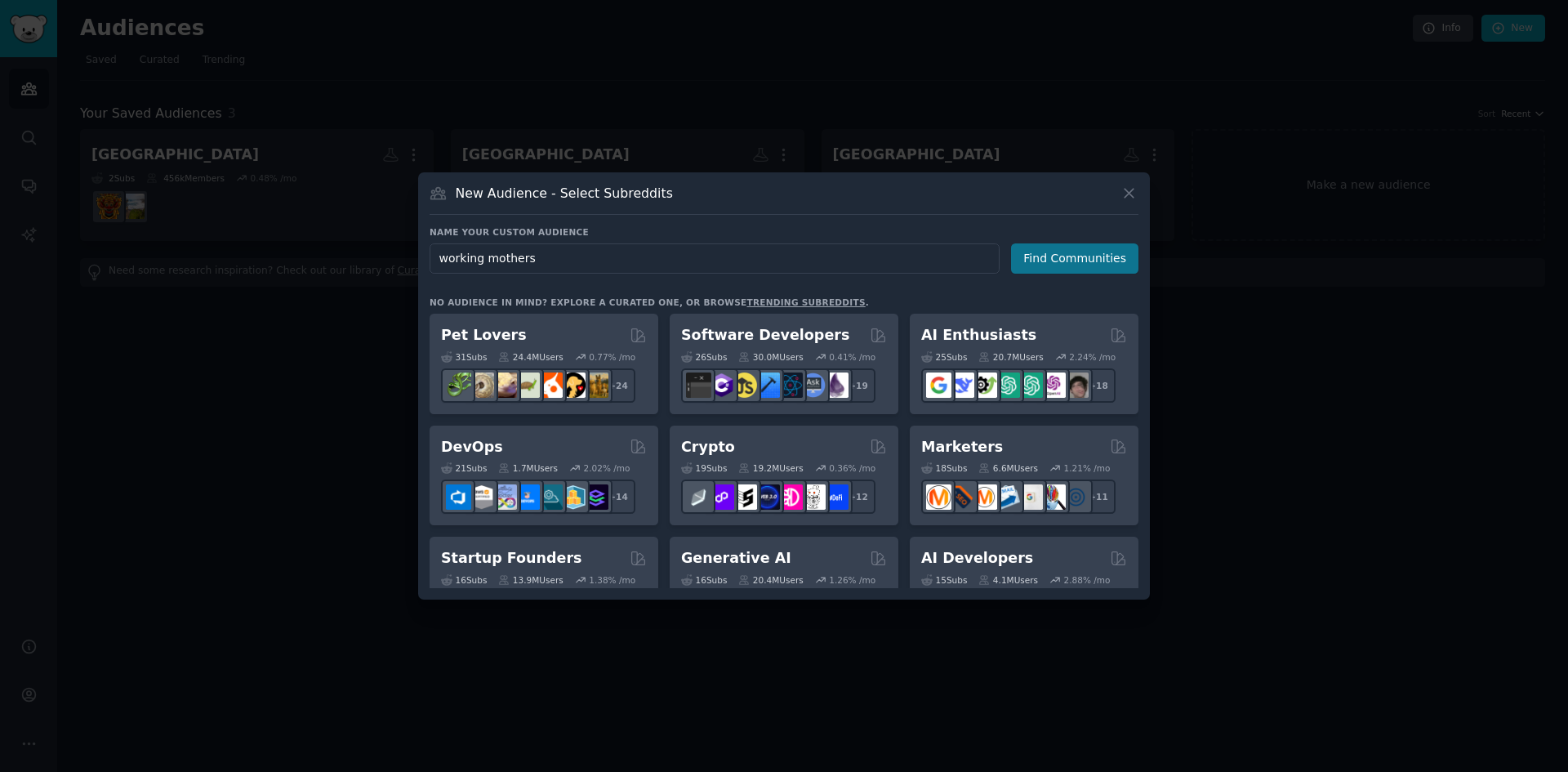
type input "working mothers"
click at [1086, 253] on button "Find Communities" at bounding box center [1075, 258] width 128 height 30
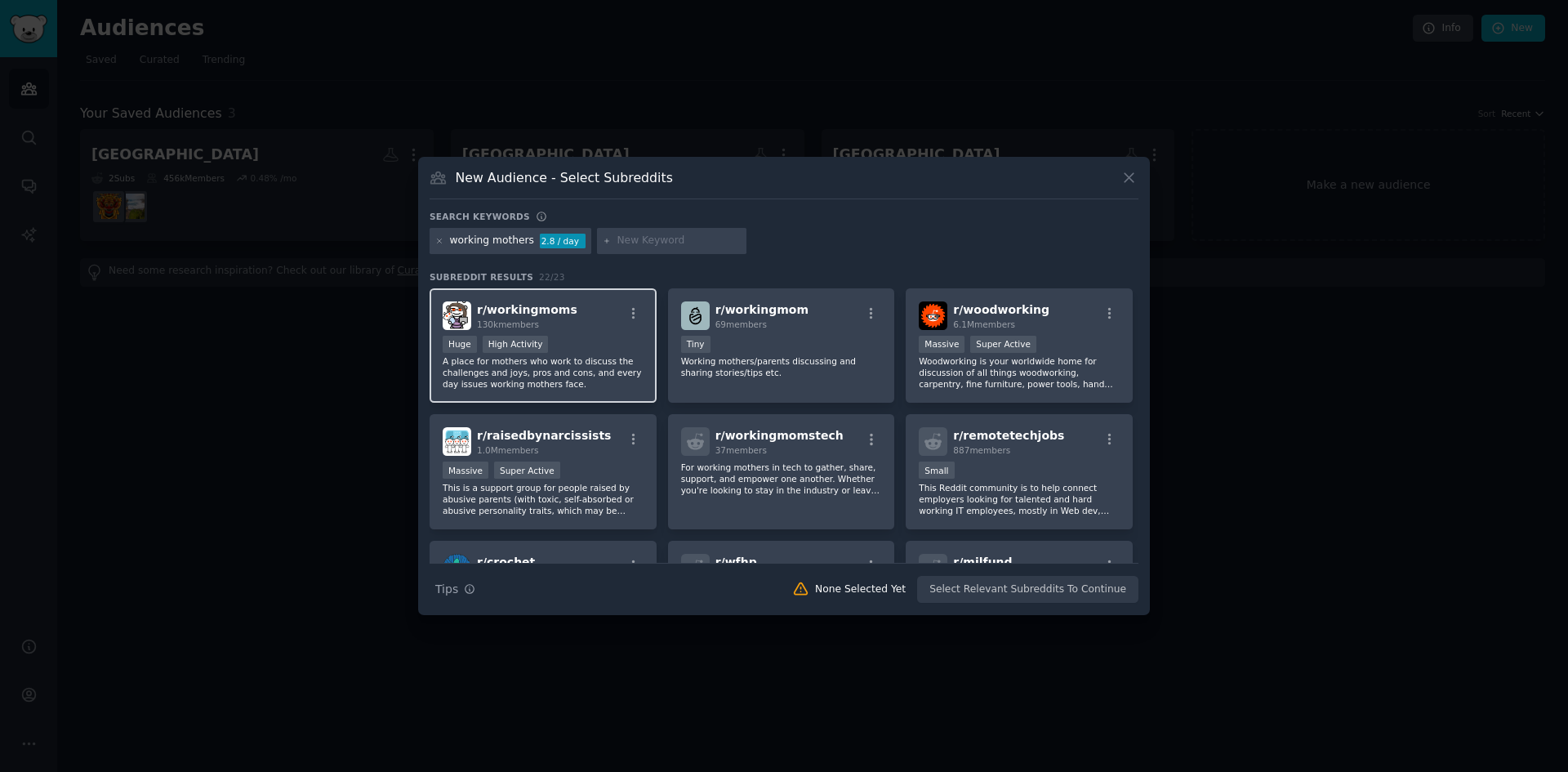
click at [597, 328] on div "r/ workingmoms 130k members" at bounding box center [543, 315] width 201 height 28
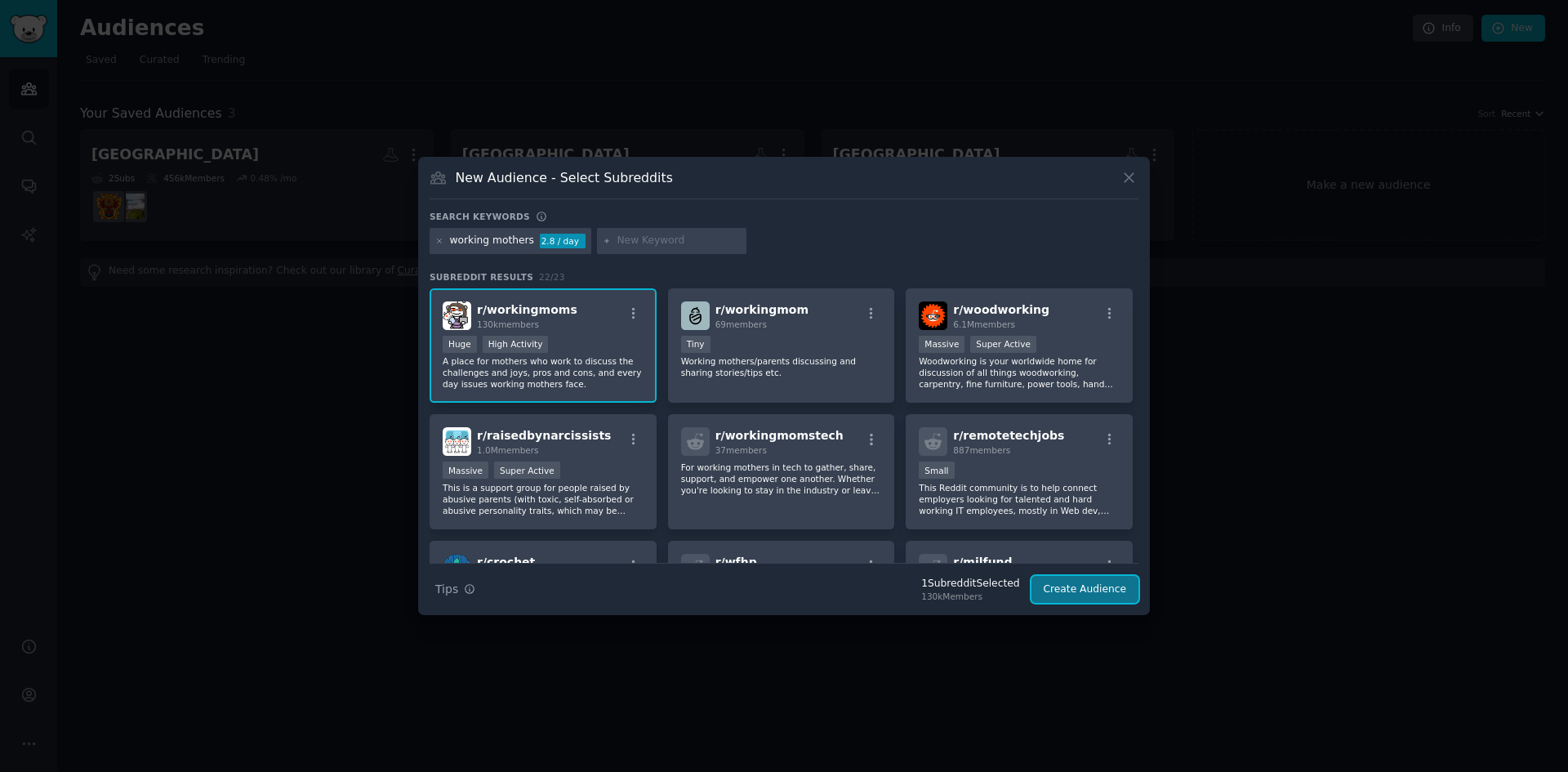
click at [1100, 590] on button "Create Audience" at bounding box center [1085, 589] width 108 height 27
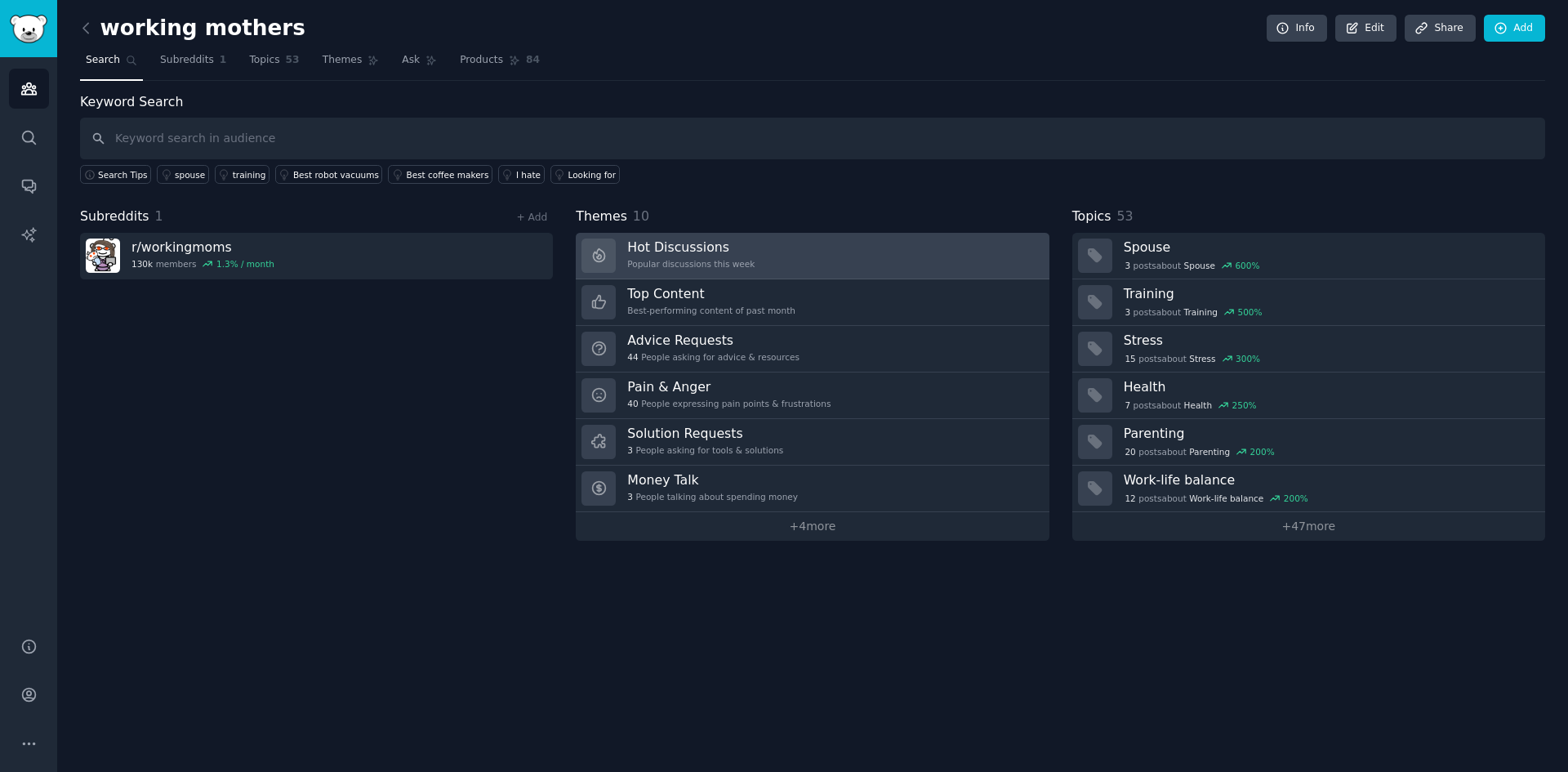
click at [942, 244] on link "Hot Discussions Popular discussions this week" at bounding box center [812, 256] width 473 height 46
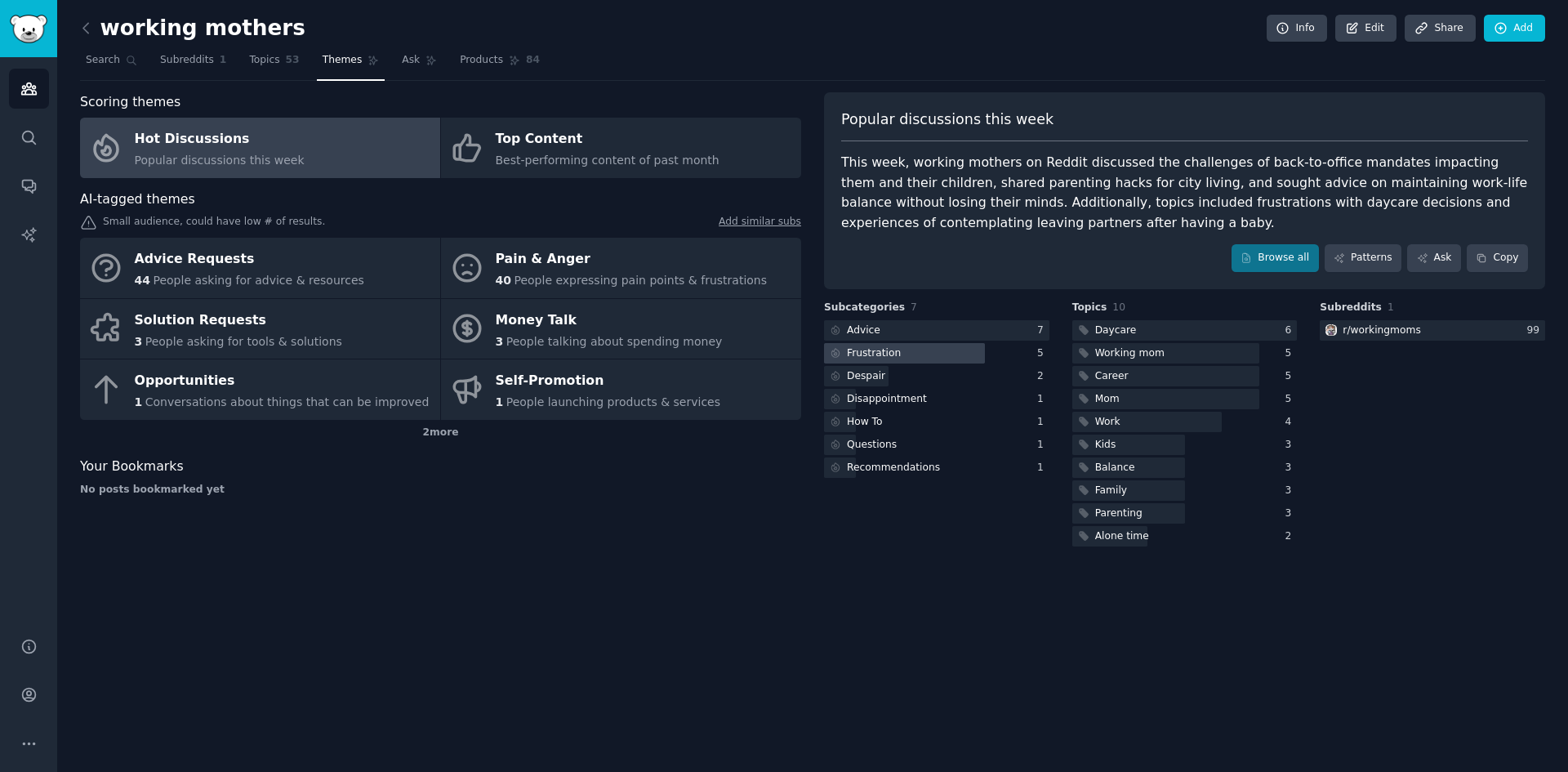
click at [905, 358] on div at bounding box center [905, 353] width 161 height 21
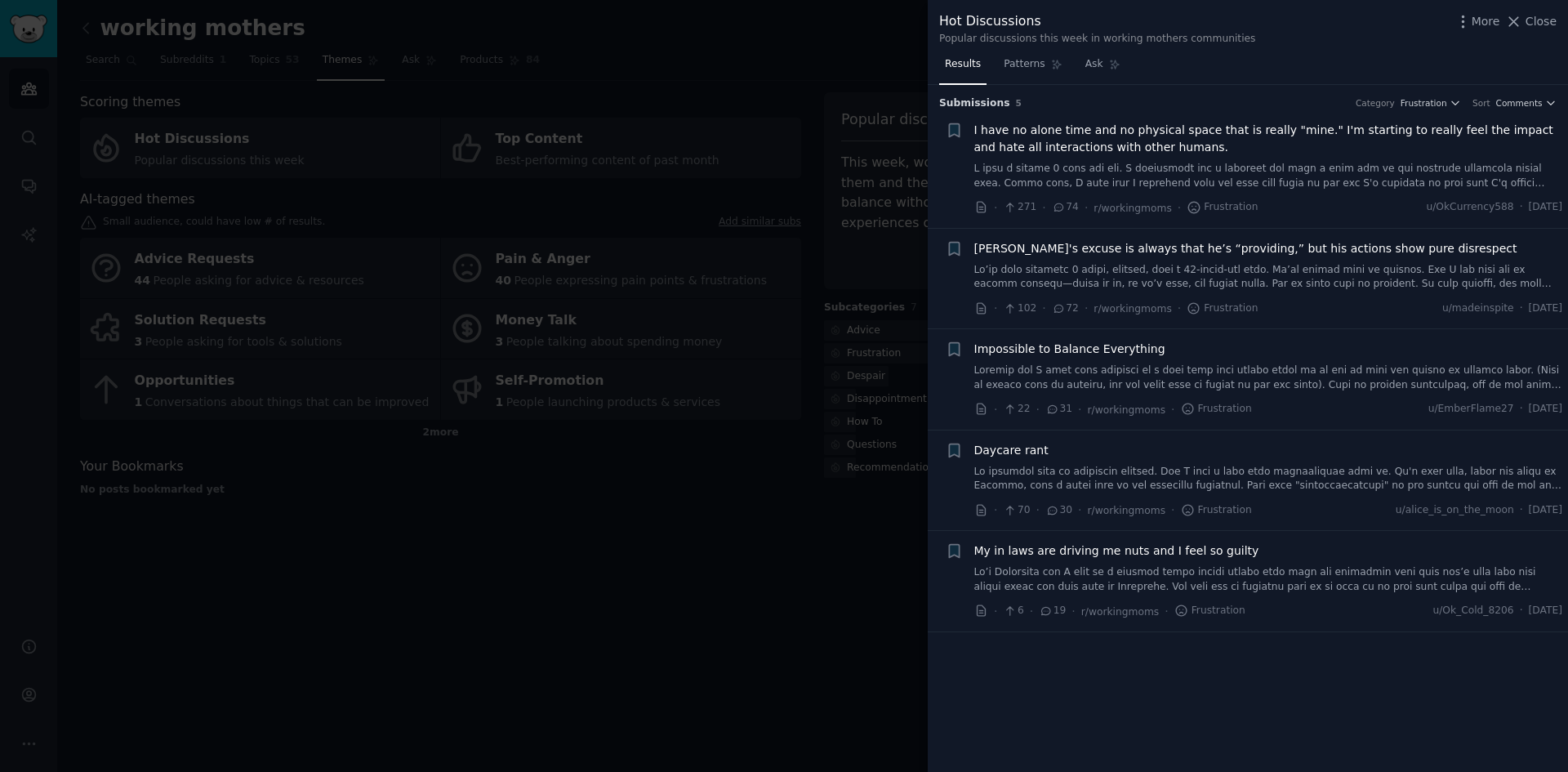
click at [608, 537] on div at bounding box center [784, 386] width 1568 height 772
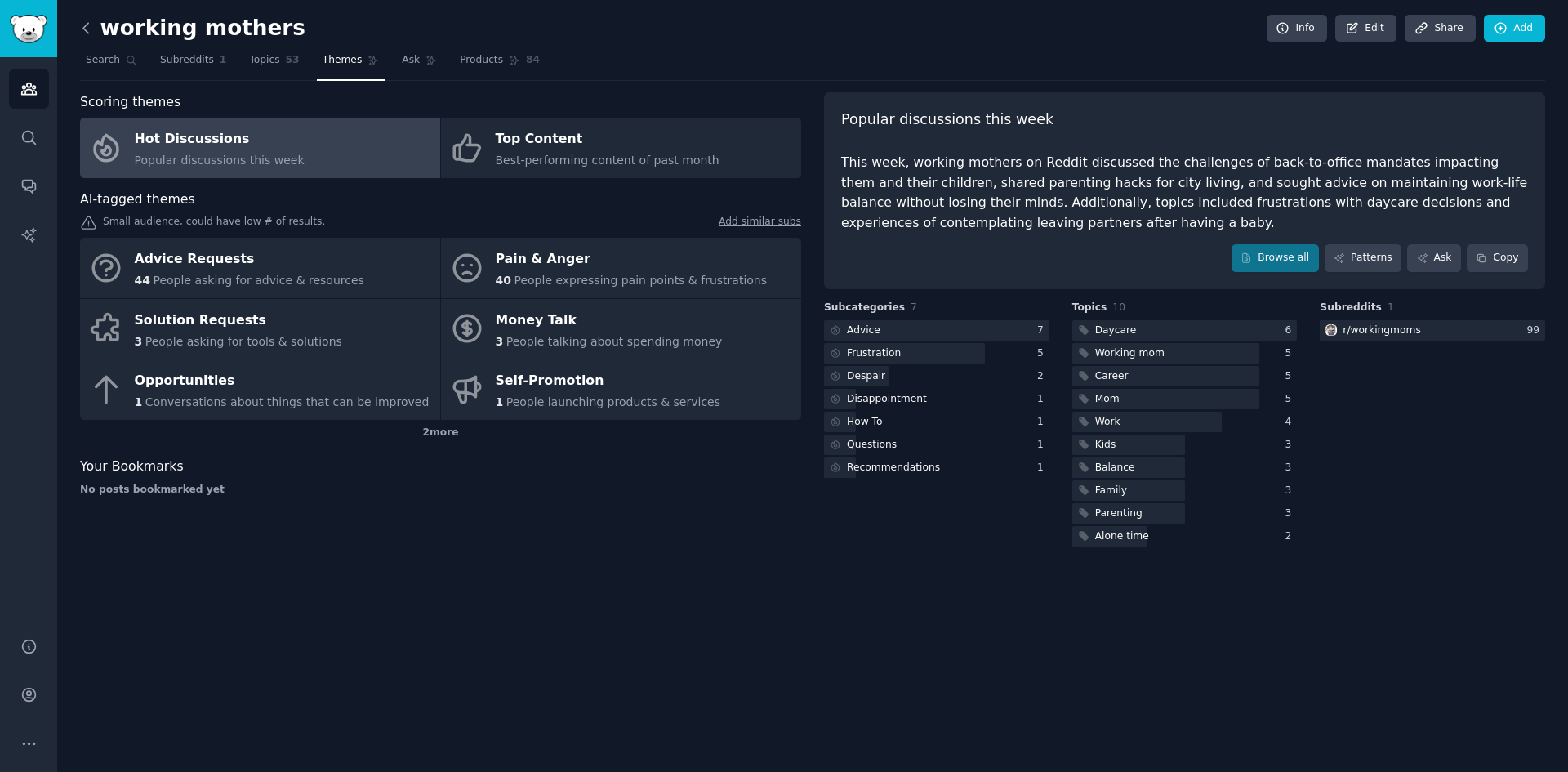
click at [88, 32] on icon at bounding box center [85, 28] width 5 height 10
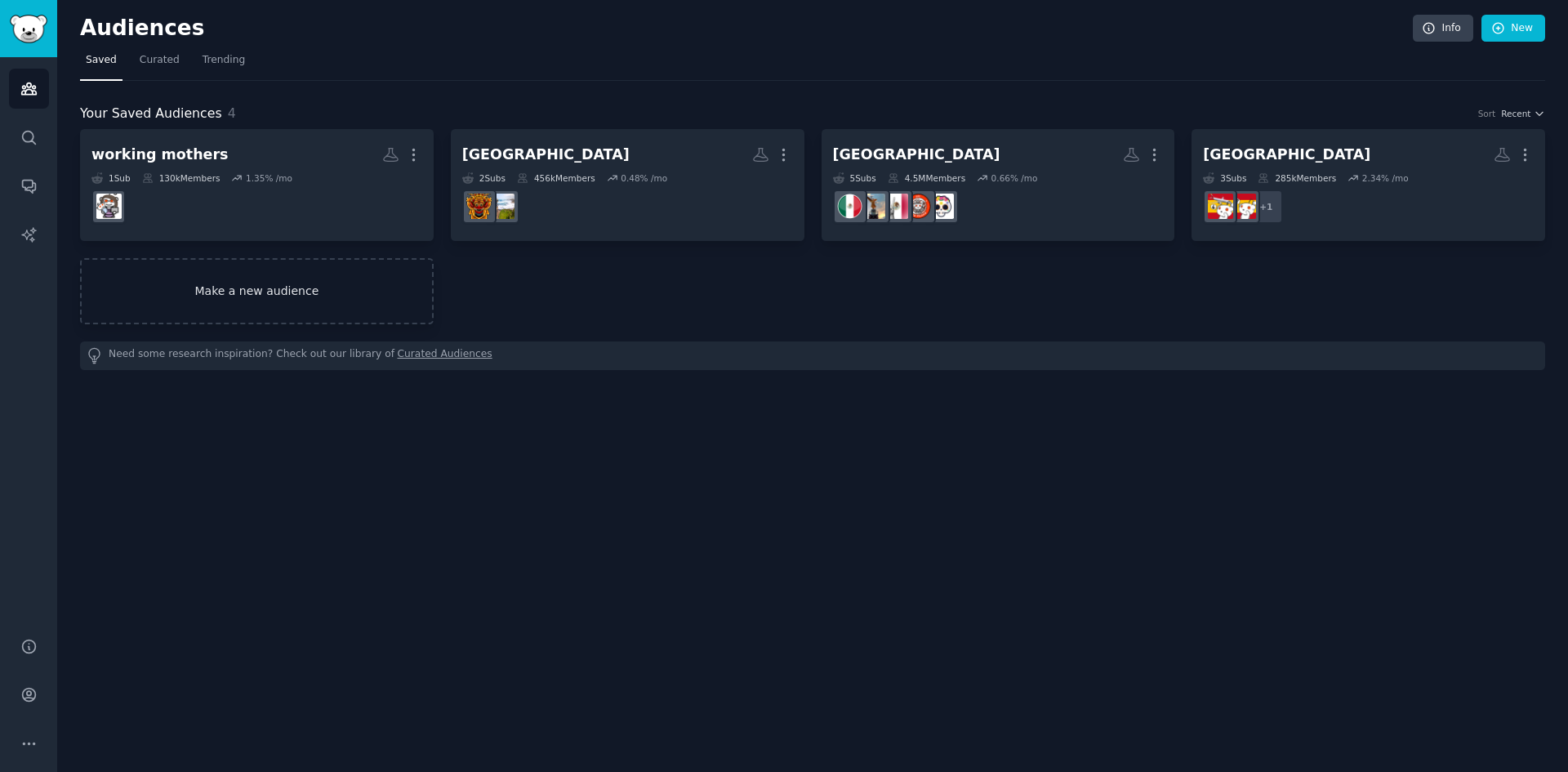
click at [346, 298] on link "Make a new audience" at bounding box center [257, 291] width 353 height 66
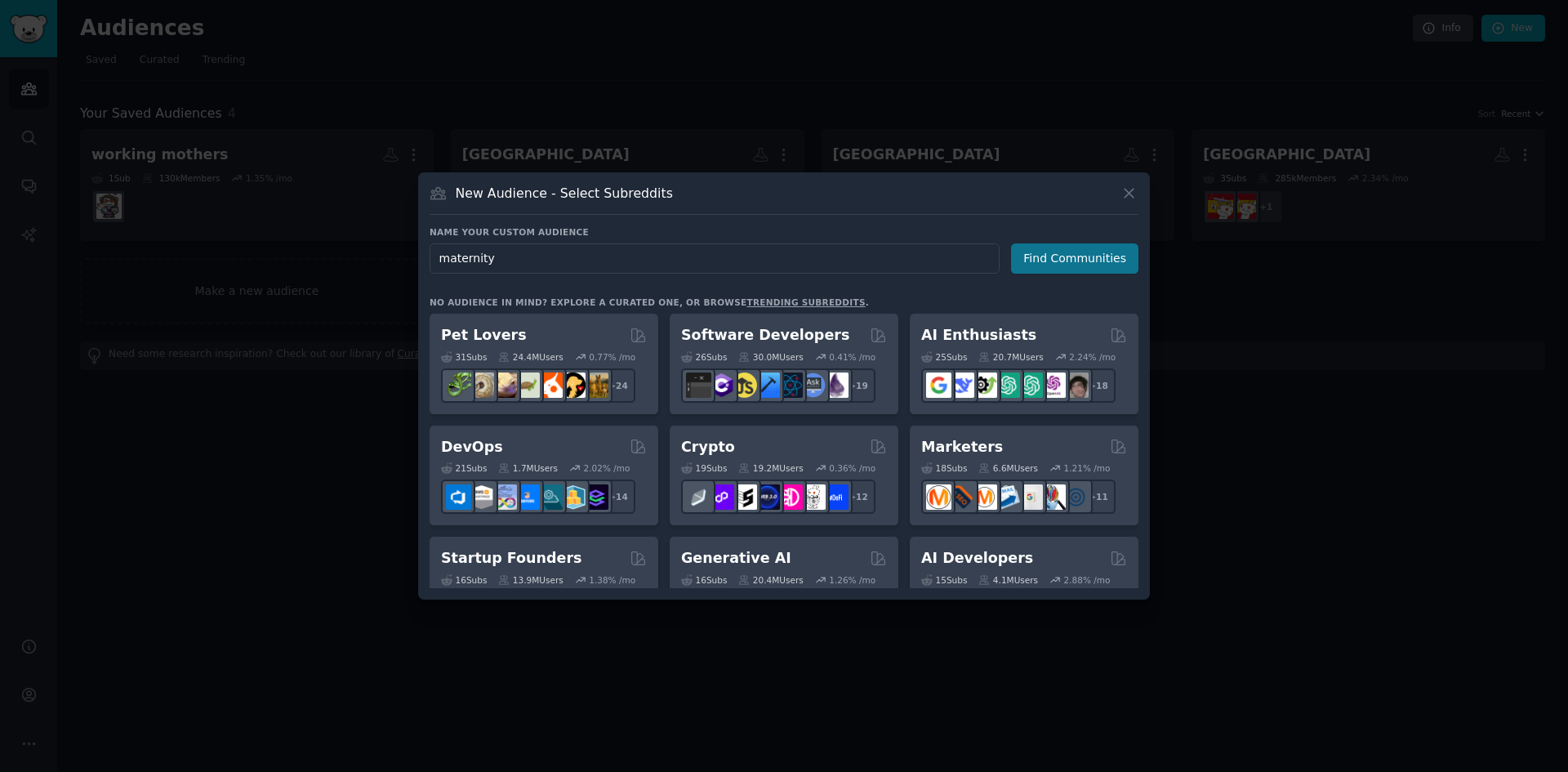
type input "maternity"
click at [1056, 260] on button "Find Communities" at bounding box center [1075, 258] width 128 height 30
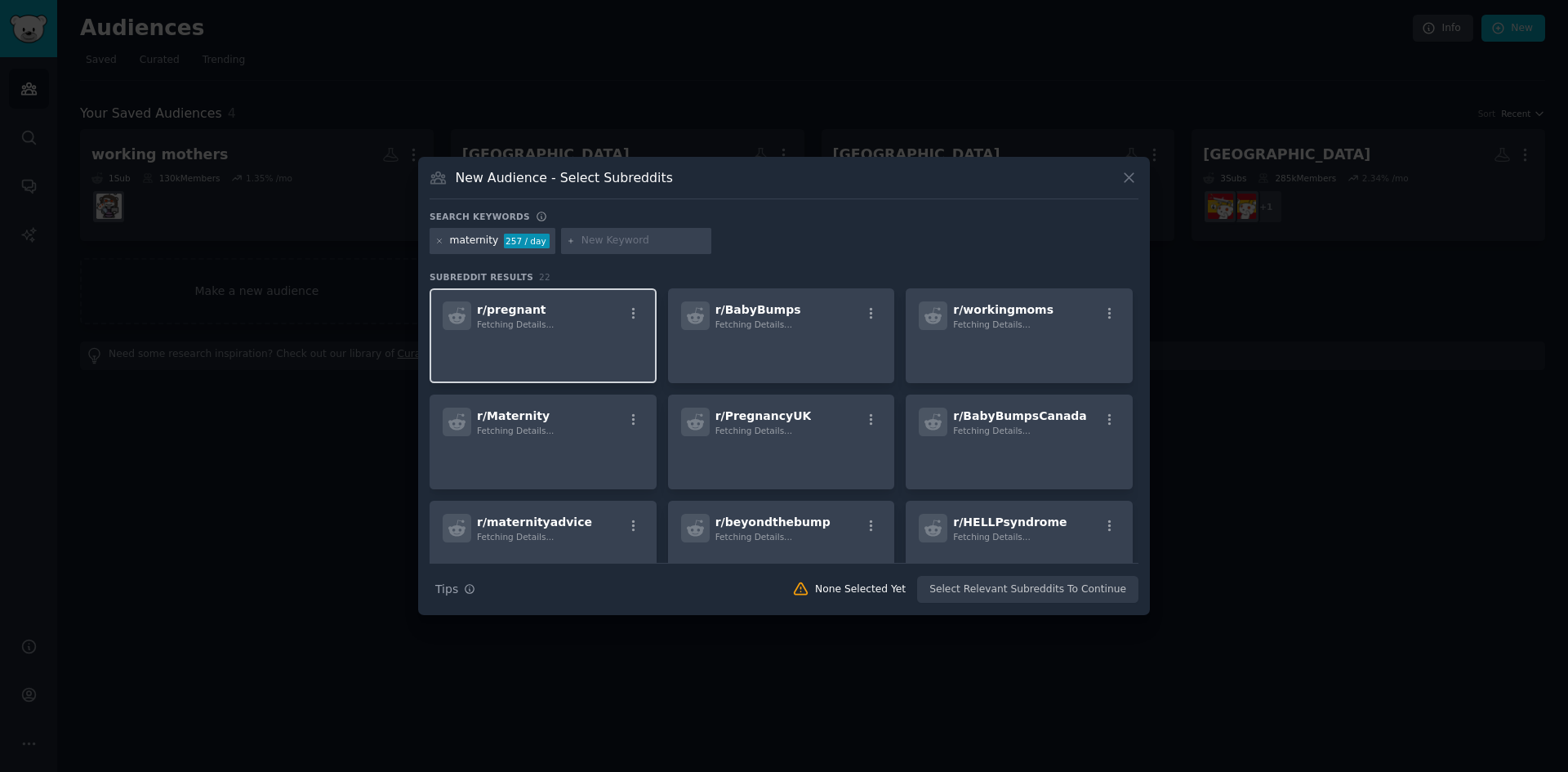
click at [546, 328] on div "r/ pregnant Fetching Details..." at bounding box center [543, 315] width 201 height 28
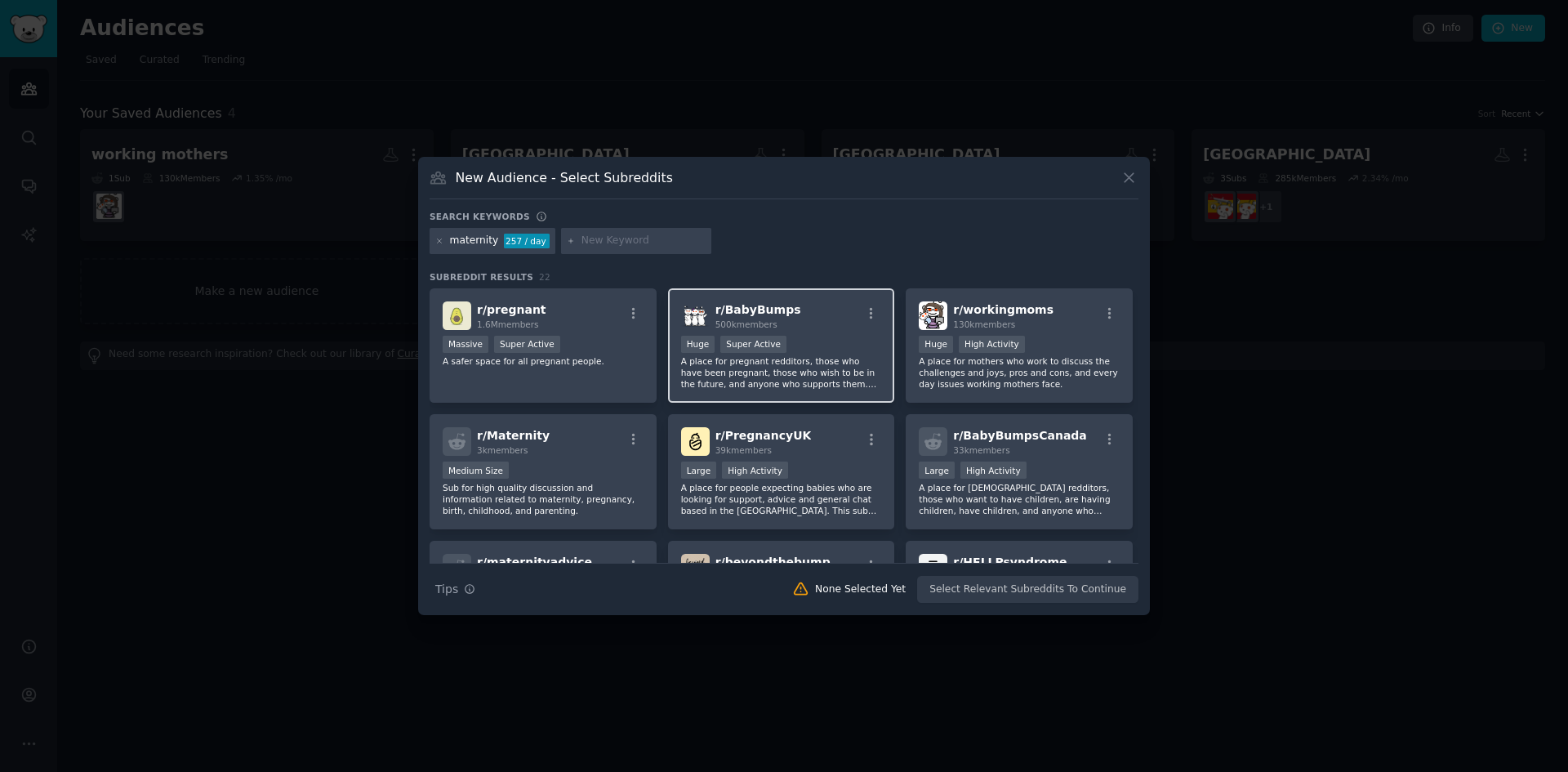
click at [785, 329] on div "r/ BabyBumps 500k members" at bounding box center [781, 315] width 201 height 28
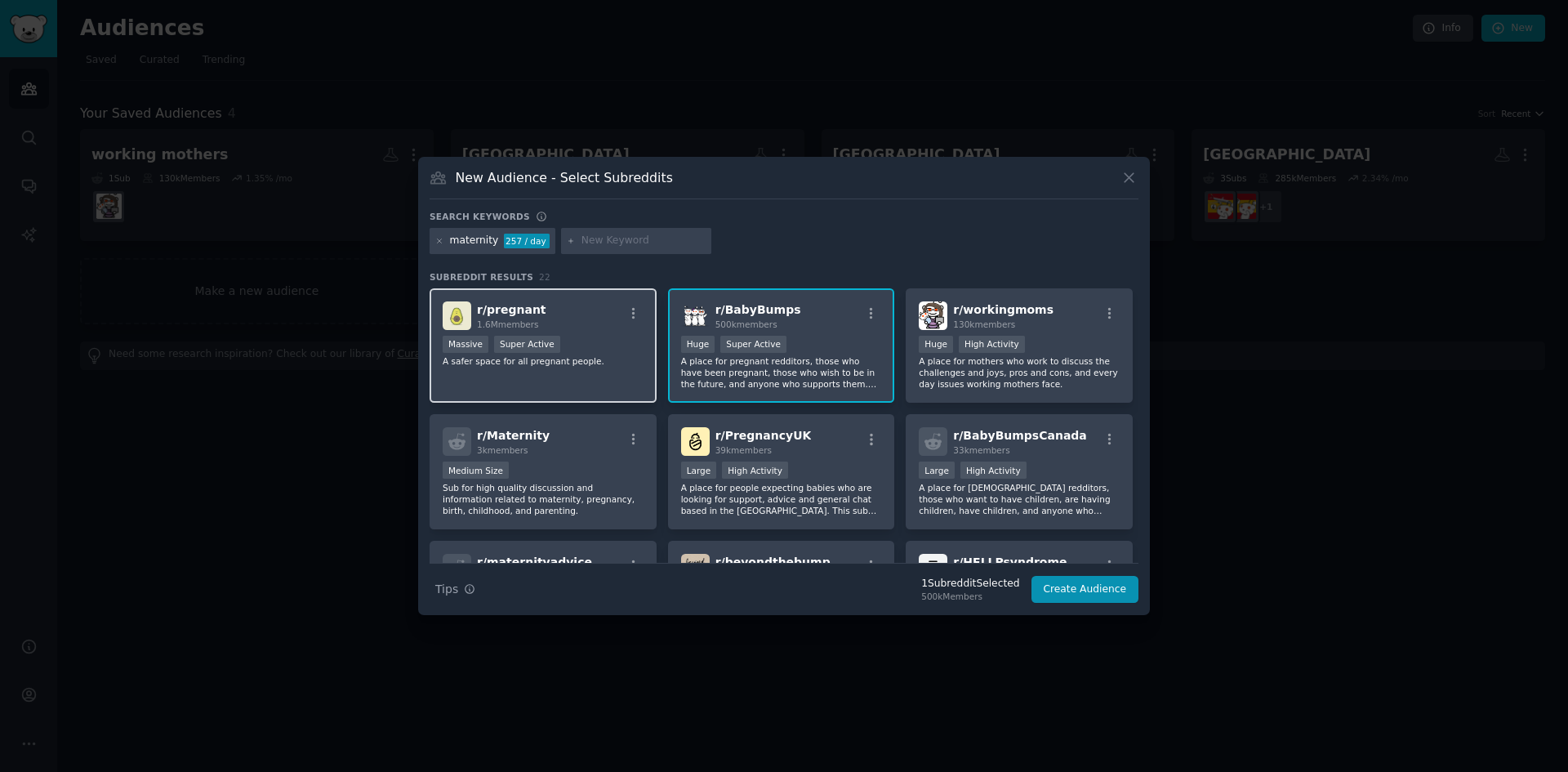
click at [622, 340] on div "Massive Super Active" at bounding box center [543, 346] width 201 height 21
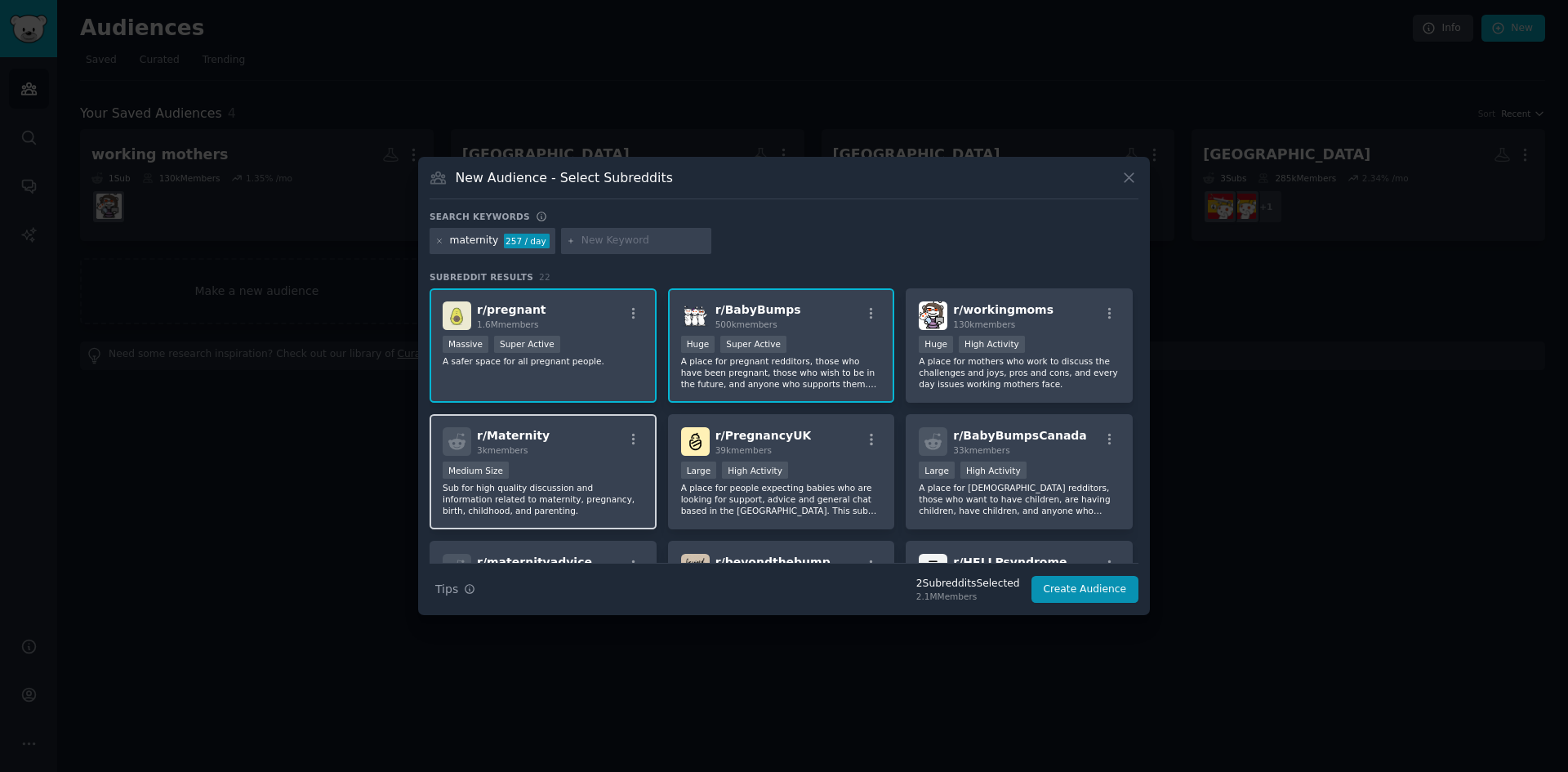
click at [595, 462] on div "Medium Size" at bounding box center [543, 471] width 201 height 21
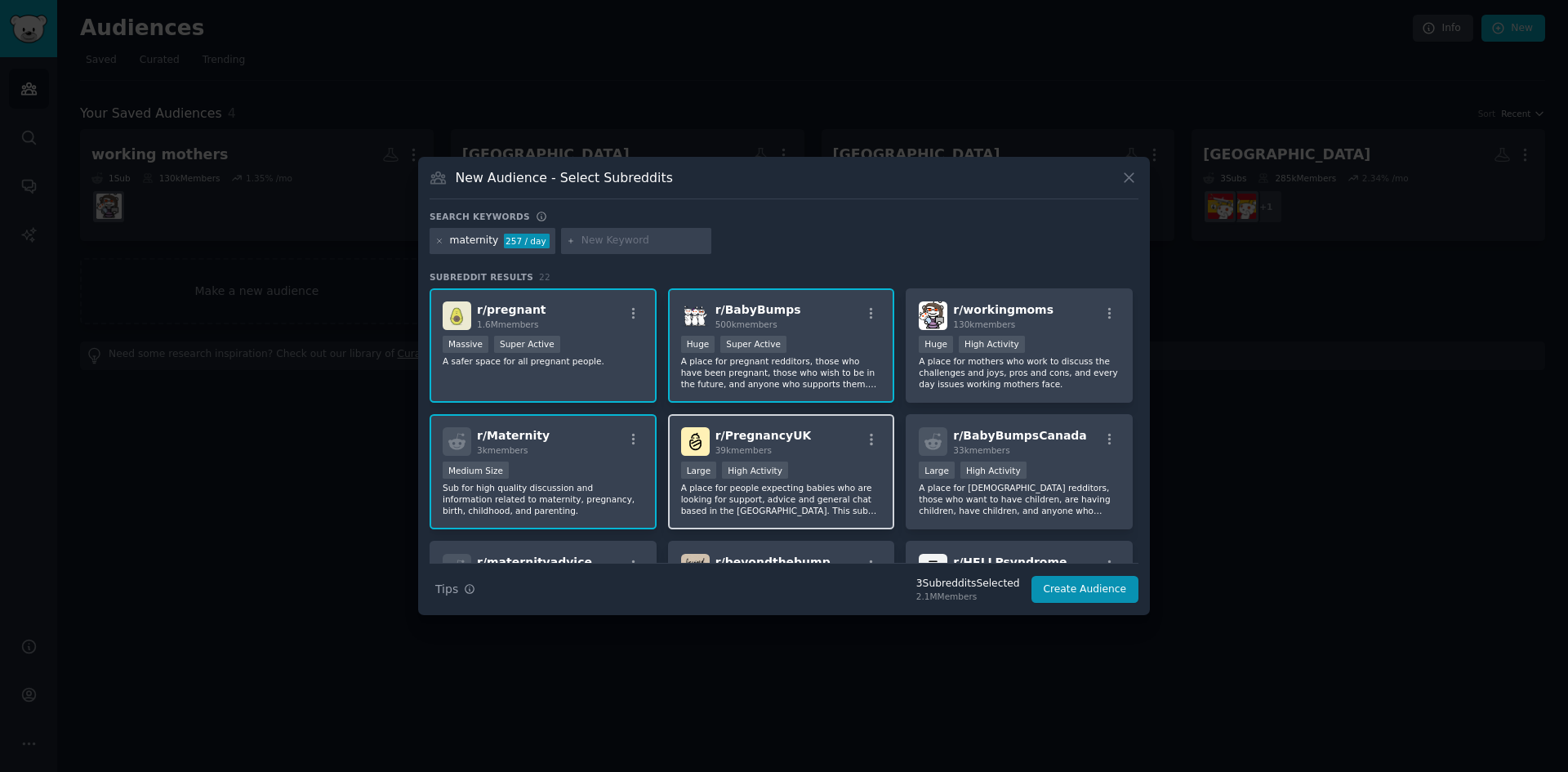
scroll to position [81, 0]
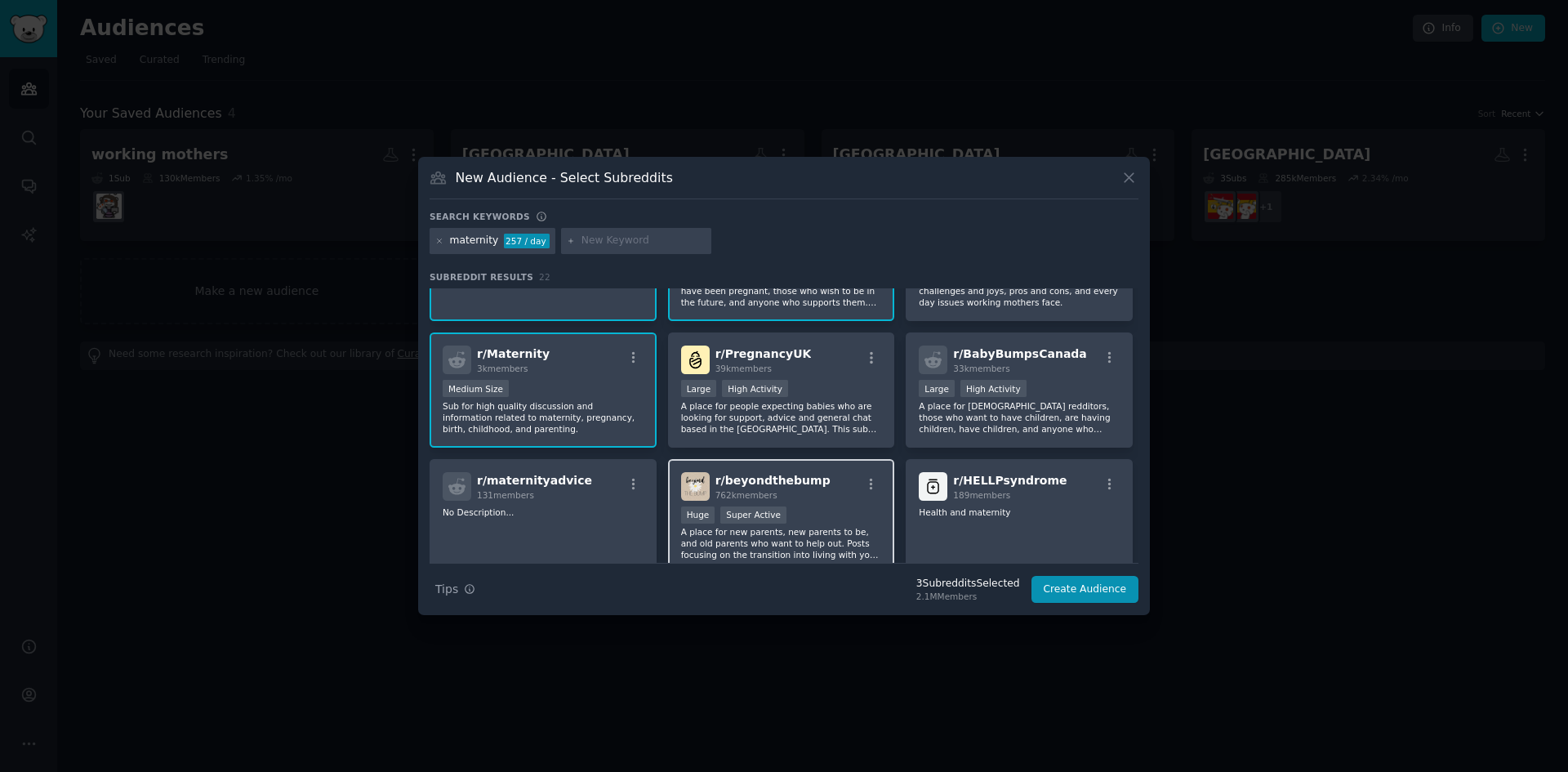
click at [843, 499] on div "r/ beyondthebump 762k members" at bounding box center [781, 486] width 201 height 28
click at [1112, 585] on button "Create Audience" at bounding box center [1085, 589] width 108 height 27
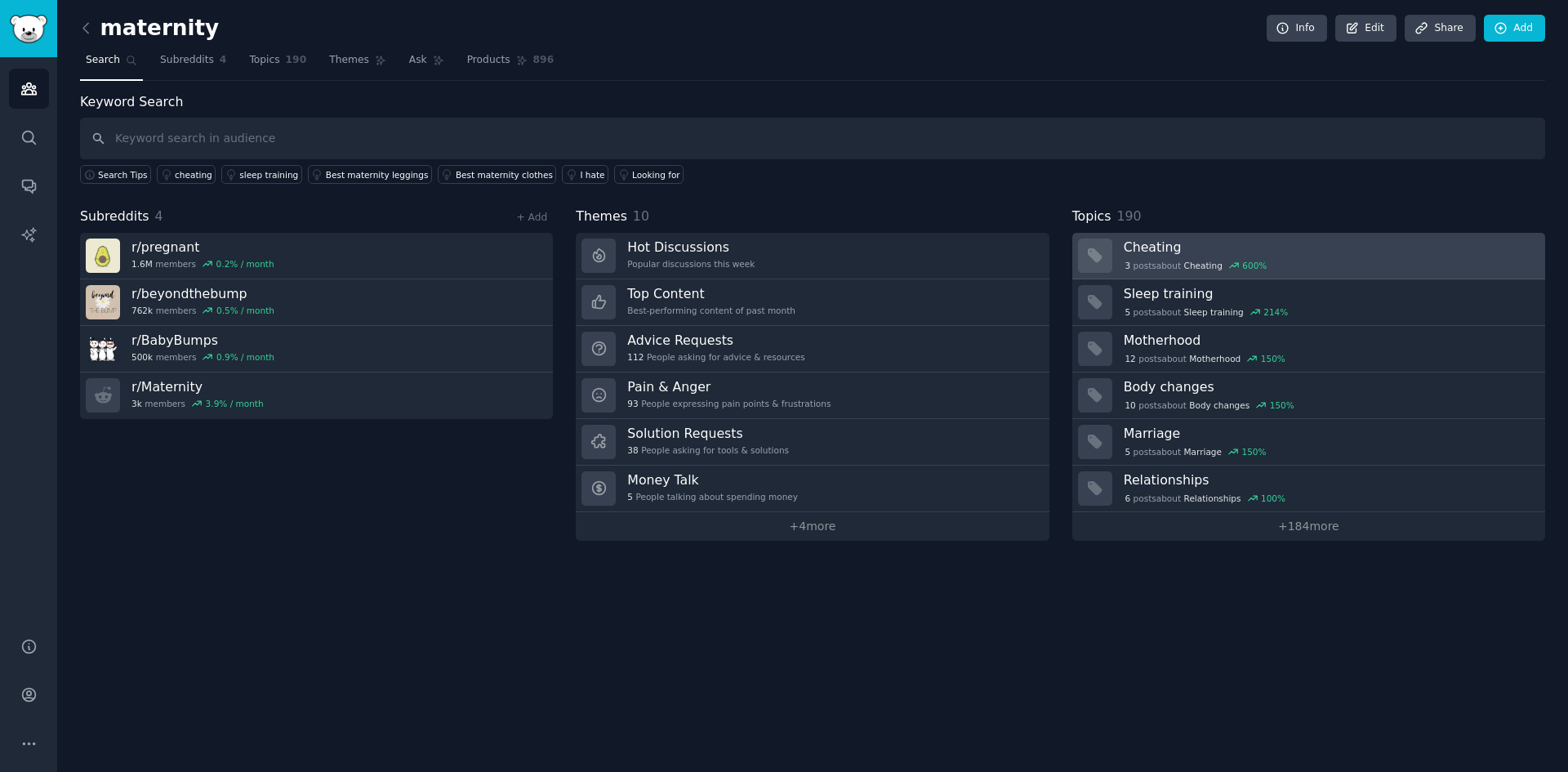
click at [1333, 254] on h3 "Cheating" at bounding box center [1328, 247] width 410 height 17
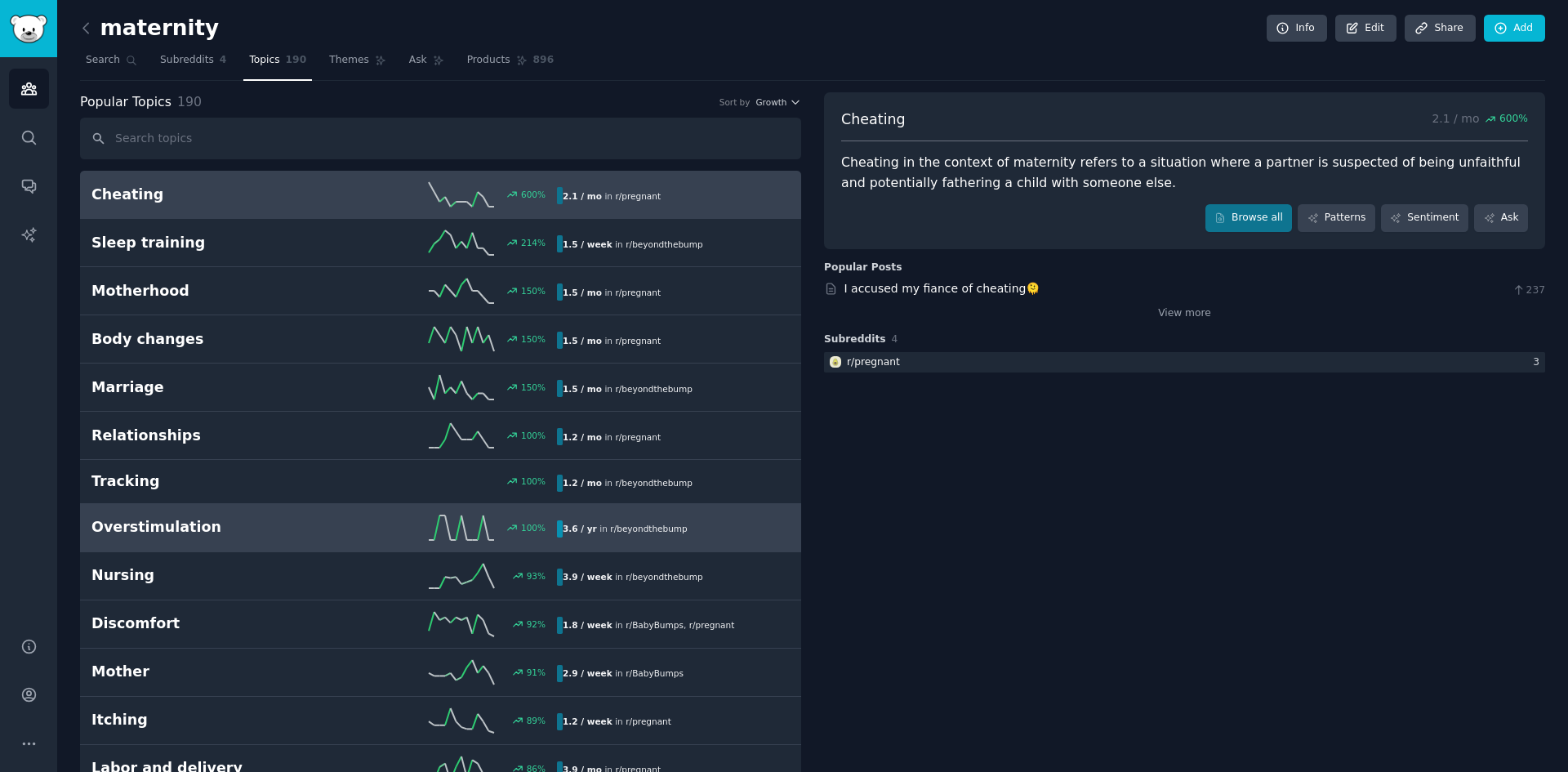
click at [295, 512] on link "Overstimulation 100 % 3.6 / yr in r/ beyondthebump" at bounding box center [441, 528] width 721 height 48
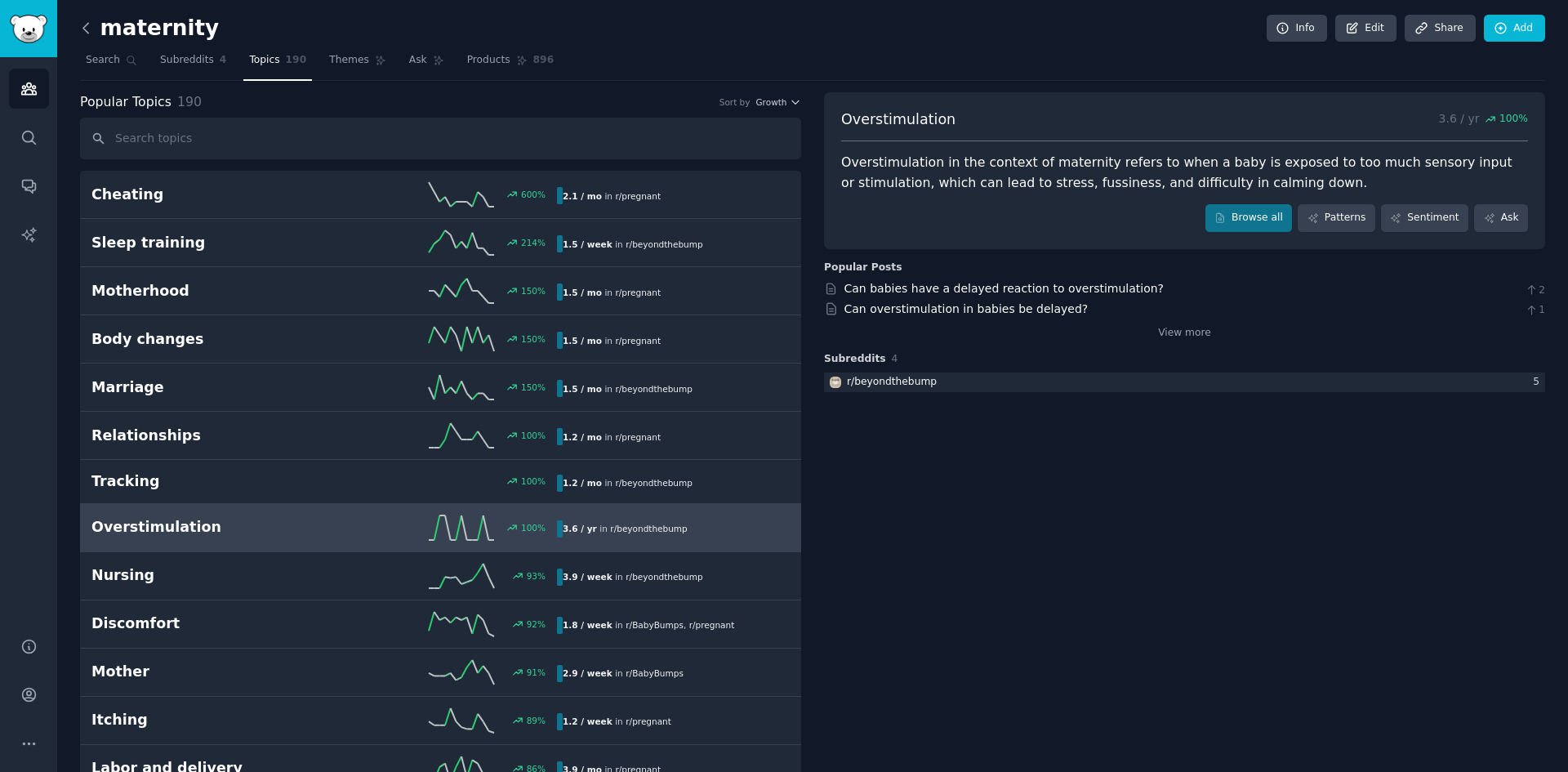
click at [91, 27] on icon at bounding box center [86, 28] width 17 height 17
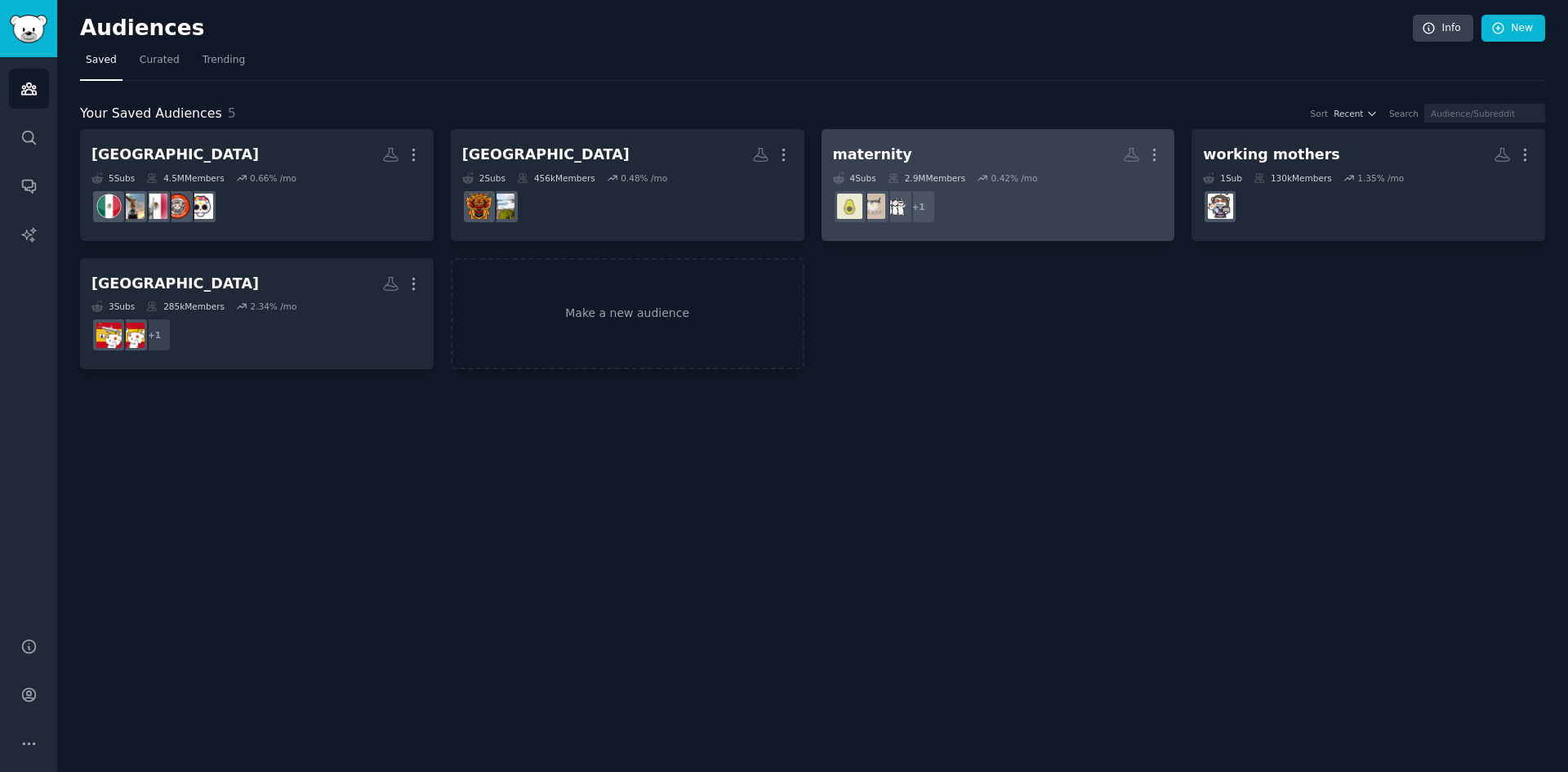
click at [1051, 140] on h2 "maternity More" at bounding box center [998, 154] width 331 height 28
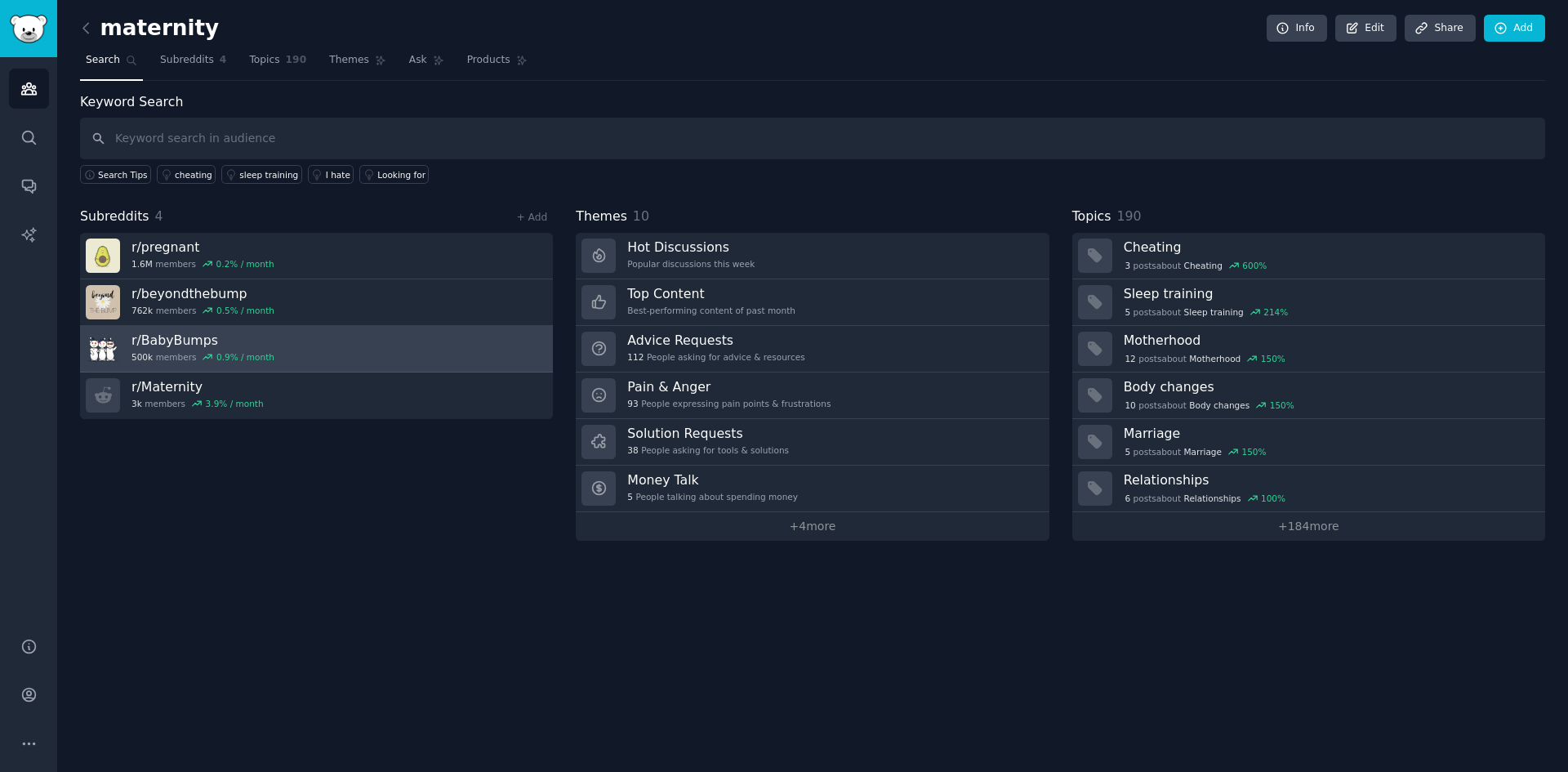
click at [456, 345] on link "r/ BabyBumps 500k members 0.9 % / month" at bounding box center [317, 349] width 473 height 46
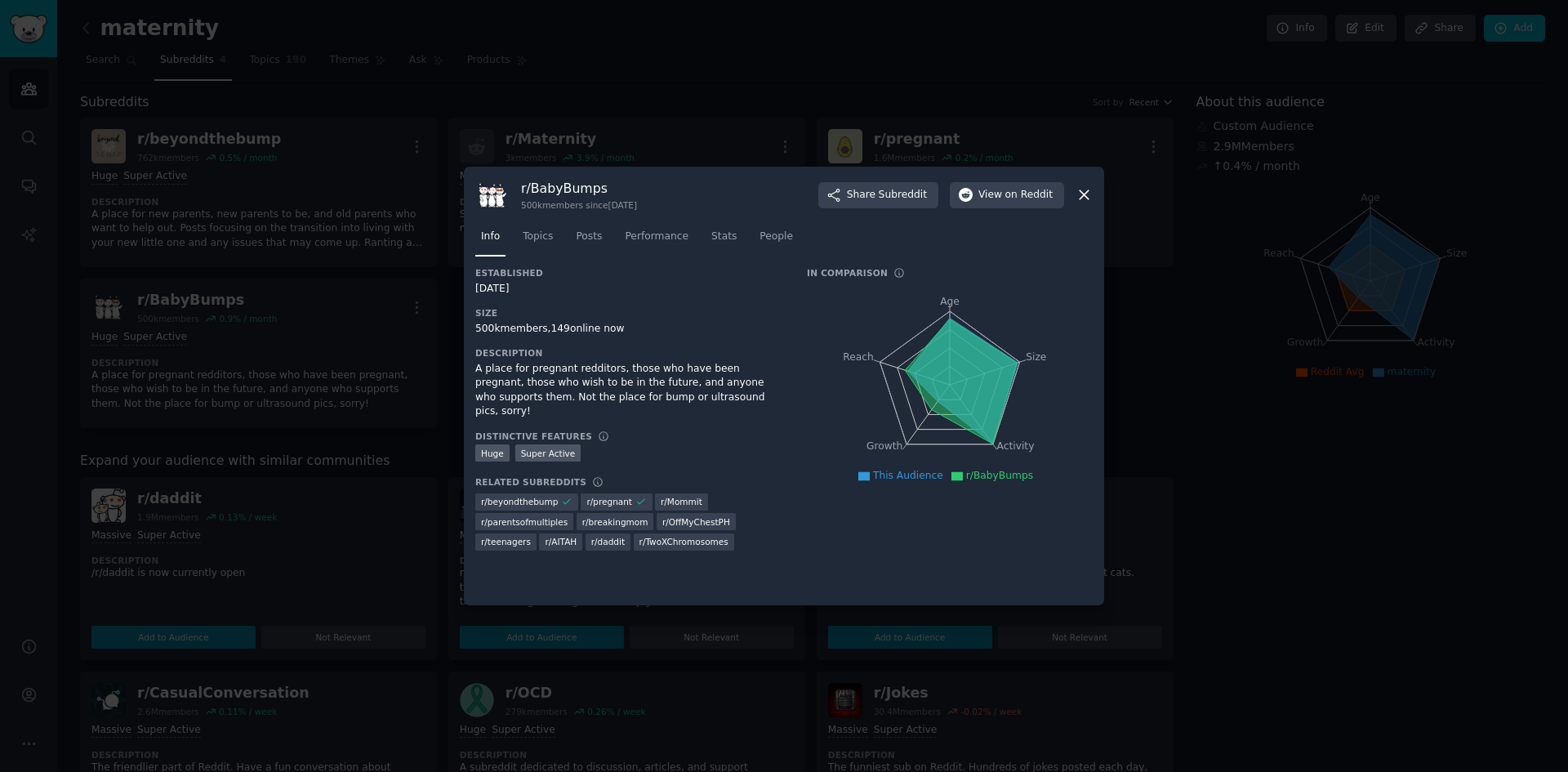
click at [426, 340] on div at bounding box center [784, 386] width 1568 height 772
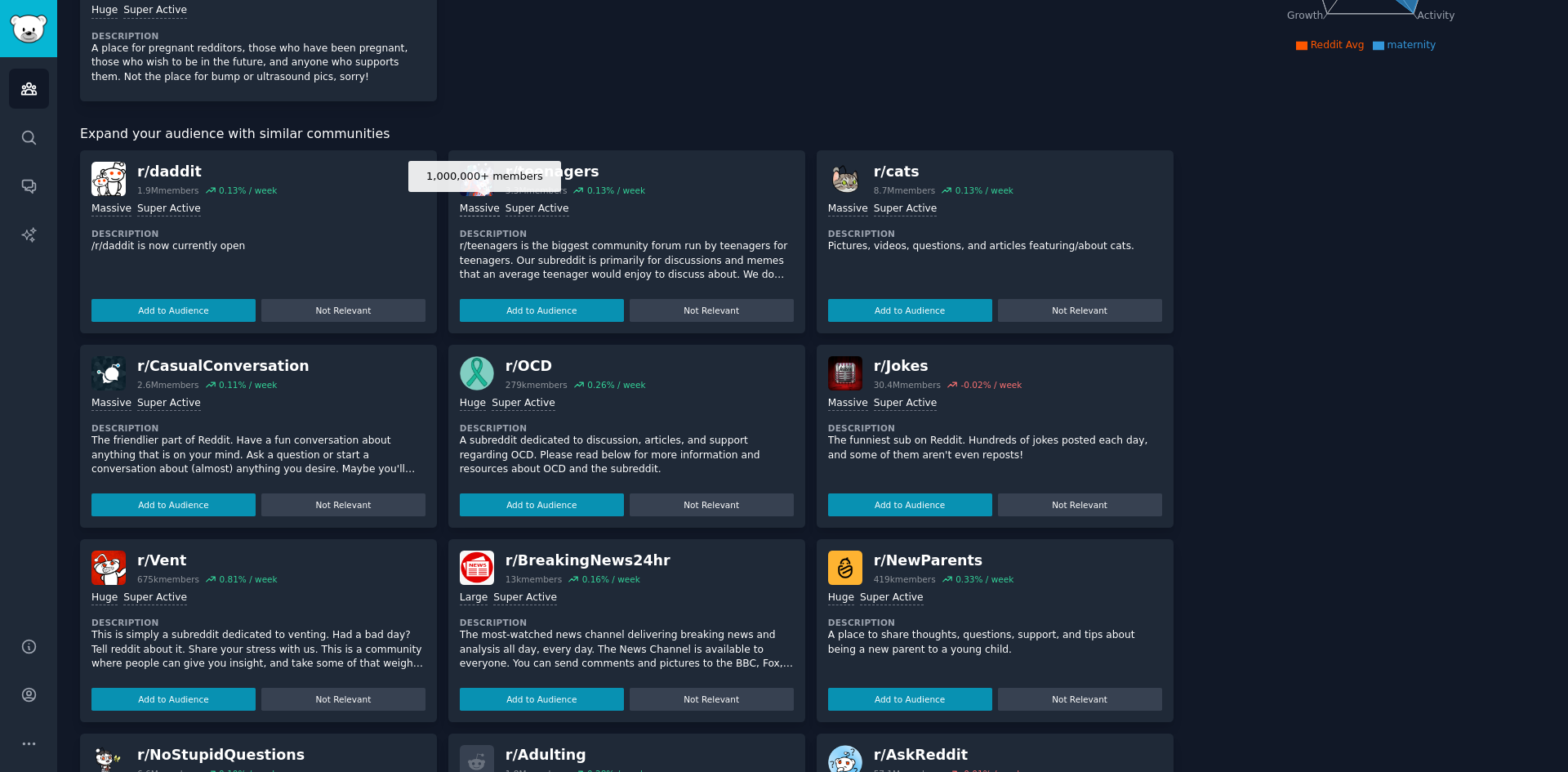
scroll to position [408, 0]
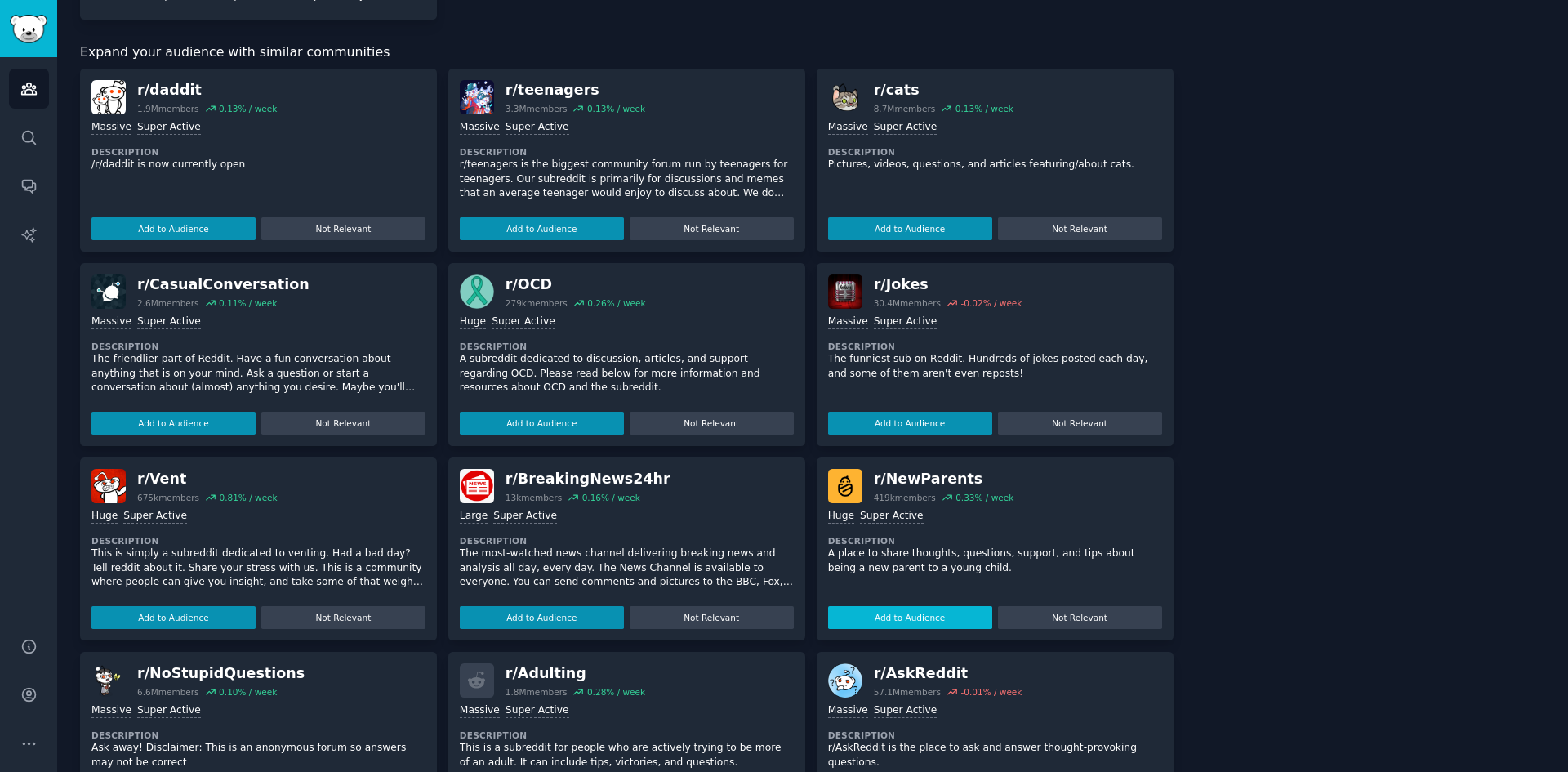
click at [908, 612] on button "Add to Audience" at bounding box center [910, 618] width 164 height 23
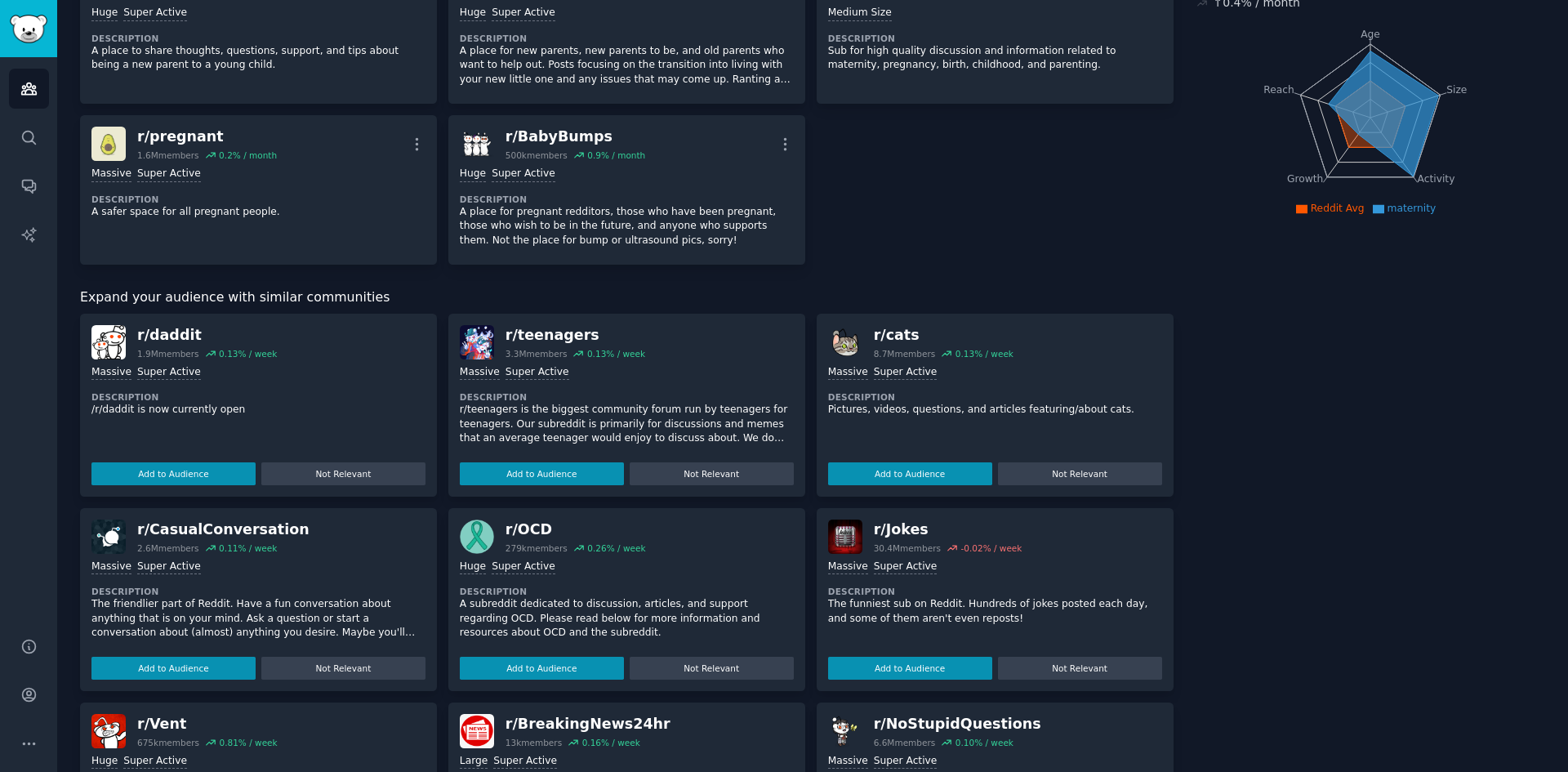
scroll to position [0, 0]
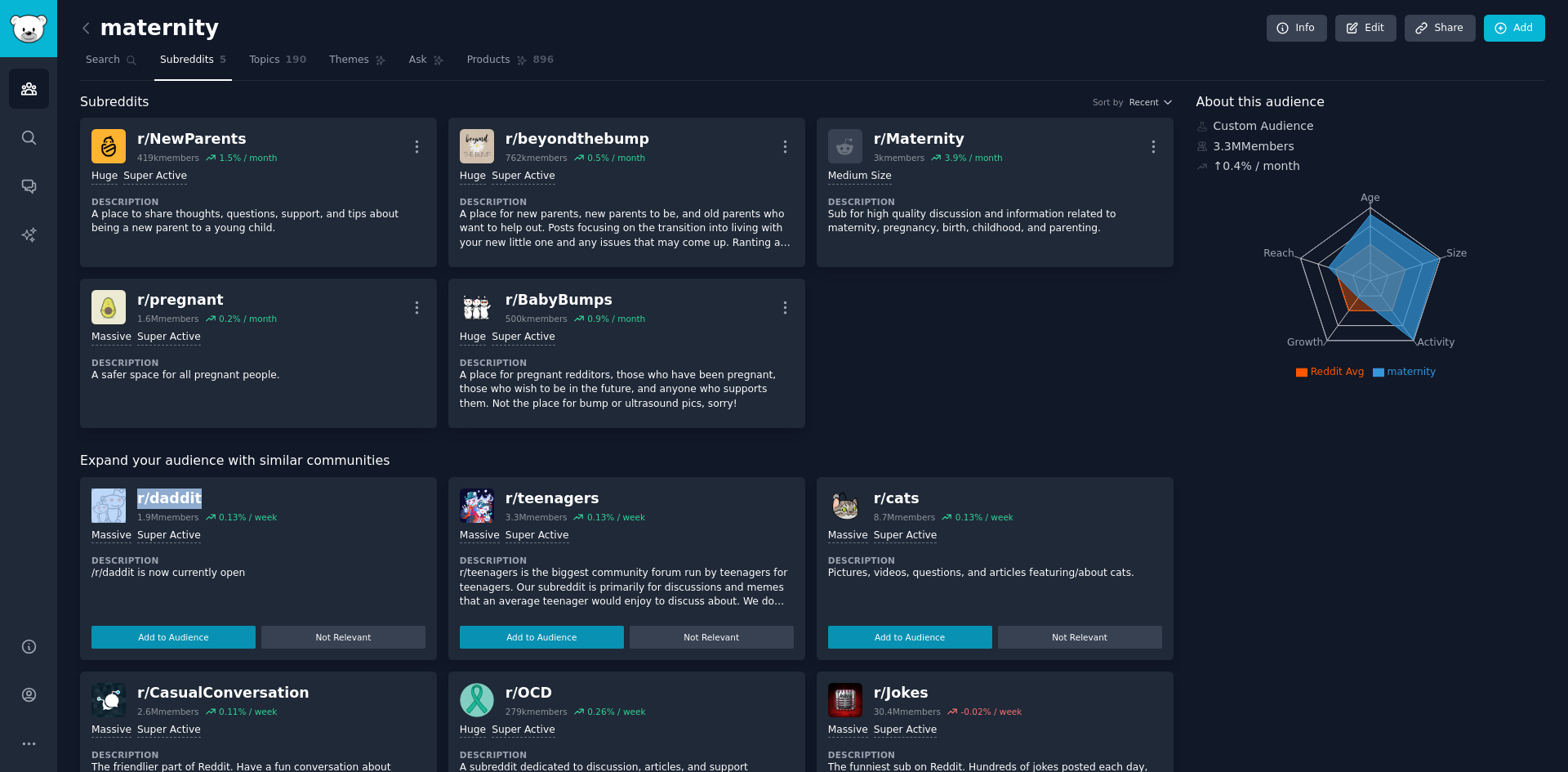
drag, startPoint x: 208, startPoint y: 503, endPoint x: 120, endPoint y: 496, distance: 88.3
click at [117, 501] on div "r/ daddit 1.9M members 0.13 % / week" at bounding box center [258, 505] width 334 height 34
copy div "r/ daddit"
click at [89, 27] on icon at bounding box center [86, 28] width 17 height 17
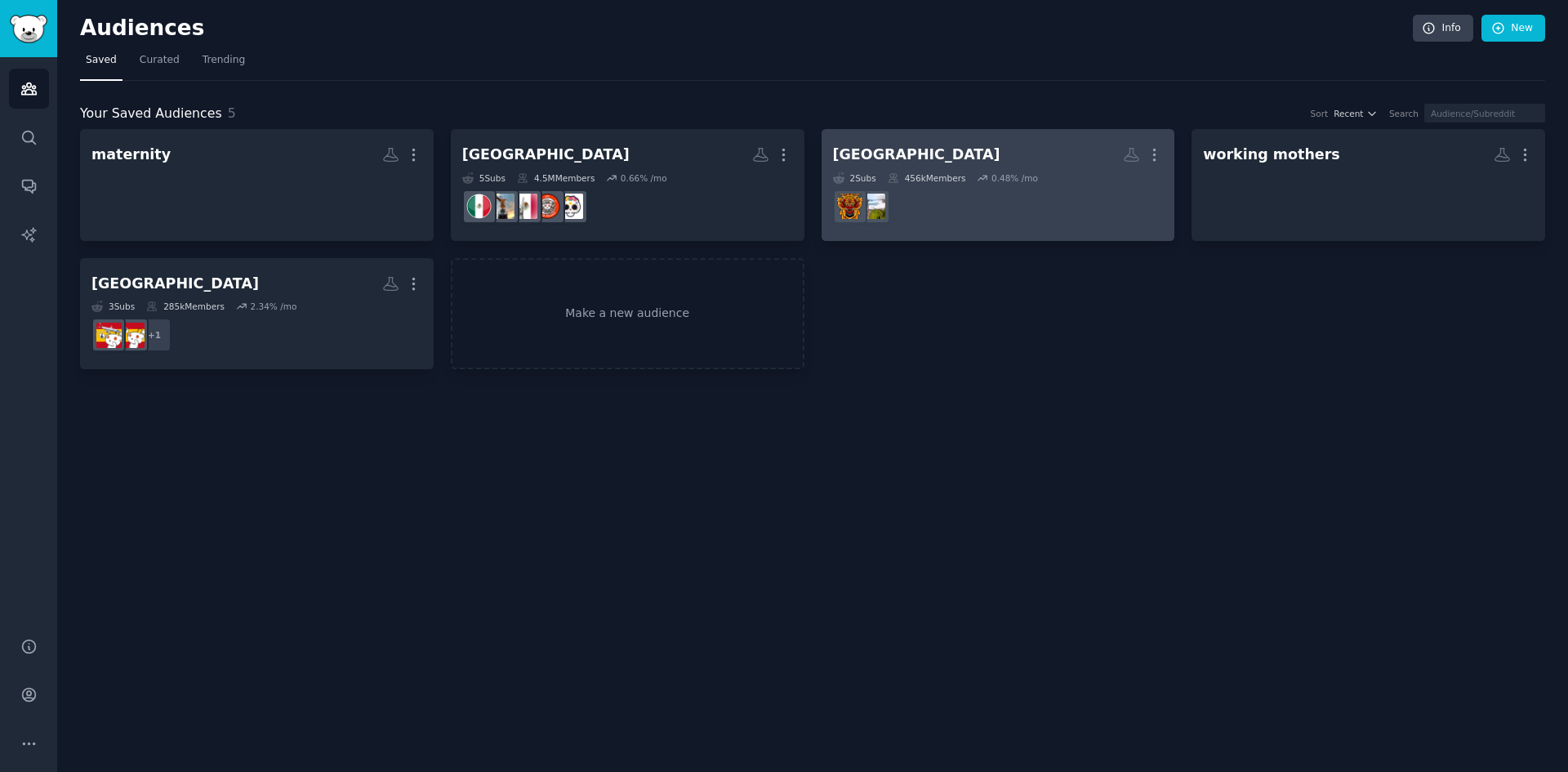
click at [978, 161] on h2 "Bali More" at bounding box center [998, 154] width 331 height 28
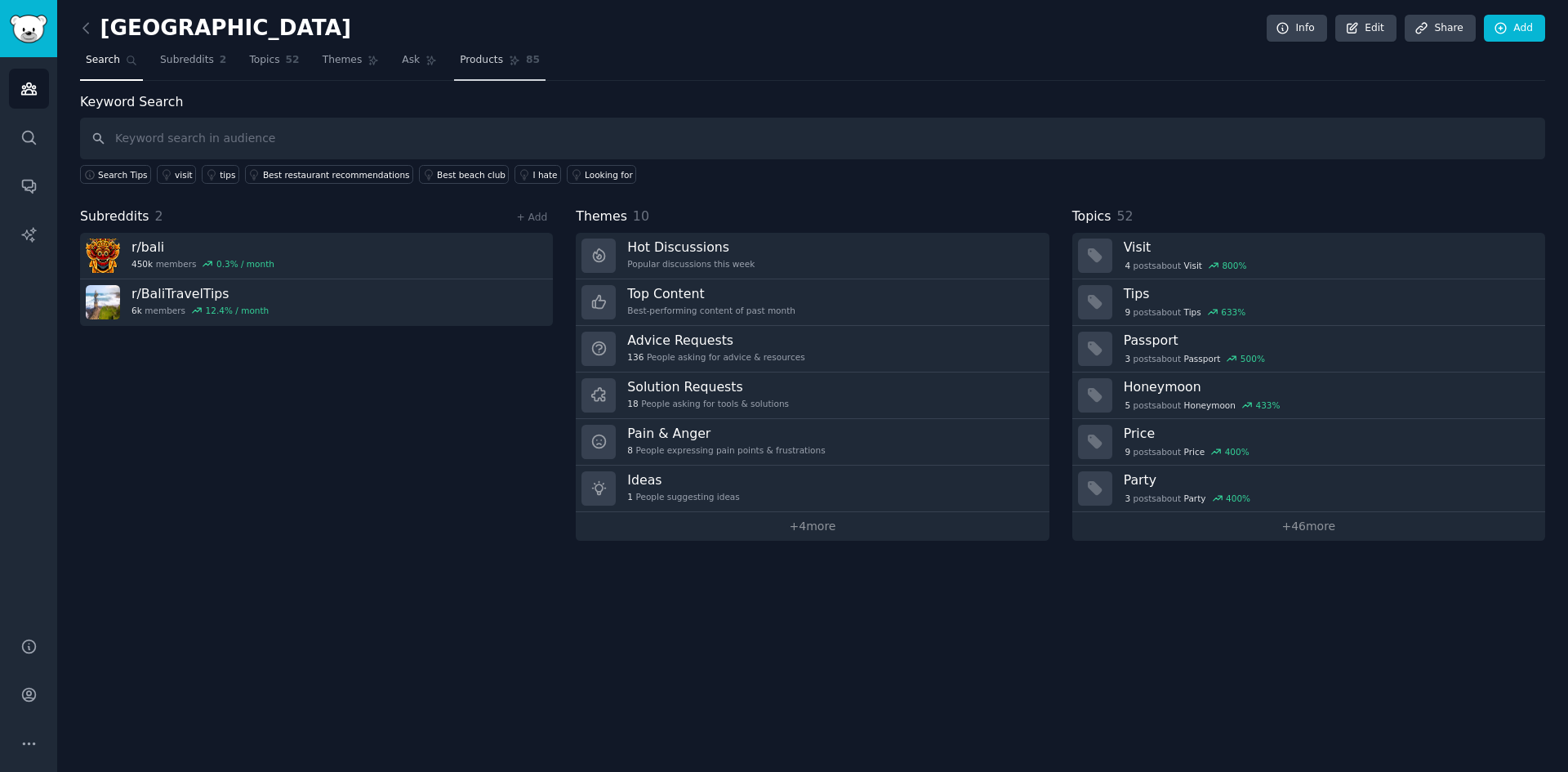
click at [479, 68] on link "Products 85" at bounding box center [500, 64] width 91 height 33
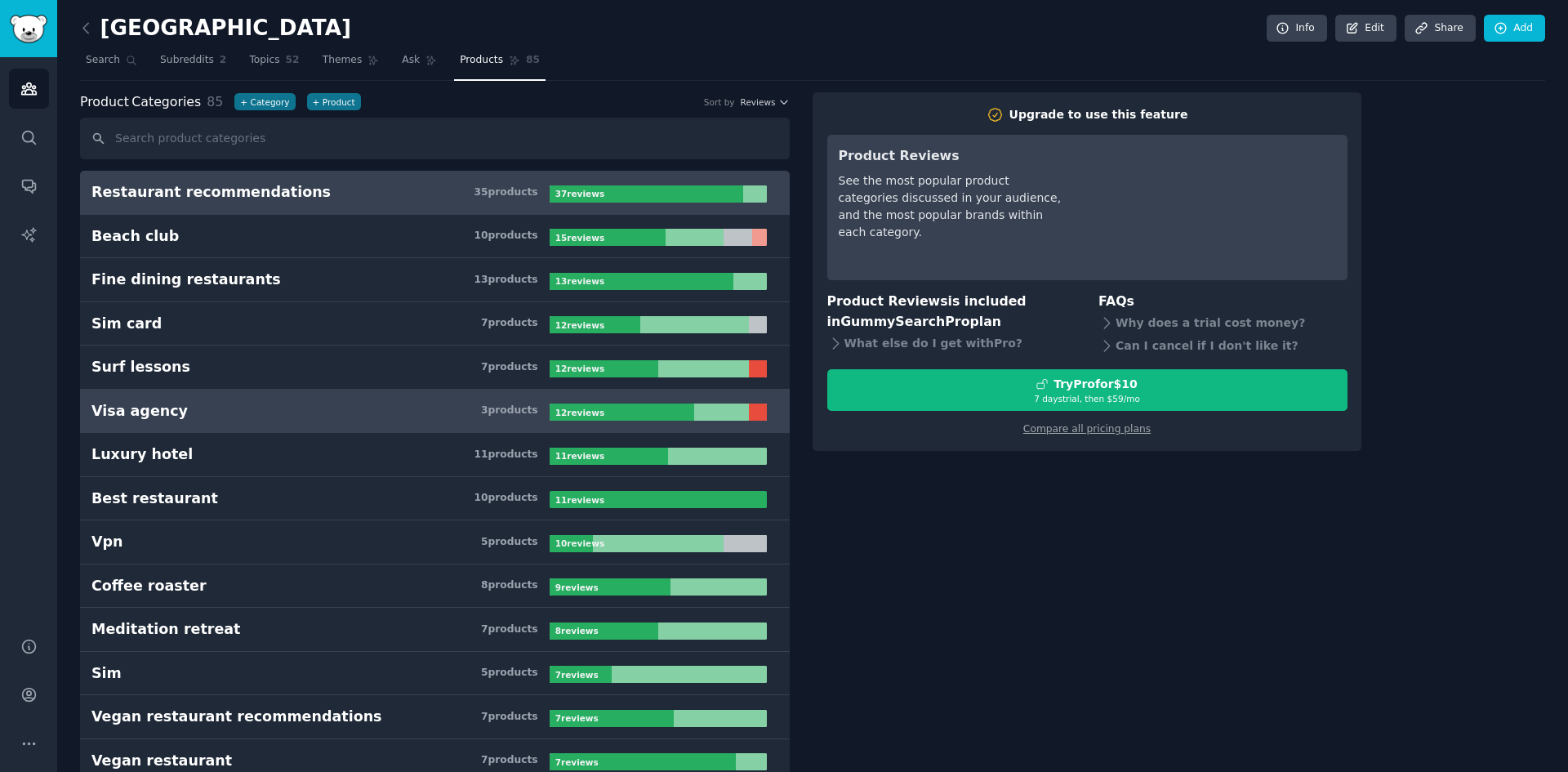
click at [375, 420] on link "Visa agency 3 product s 12 review s" at bounding box center [435, 411] width 710 height 44
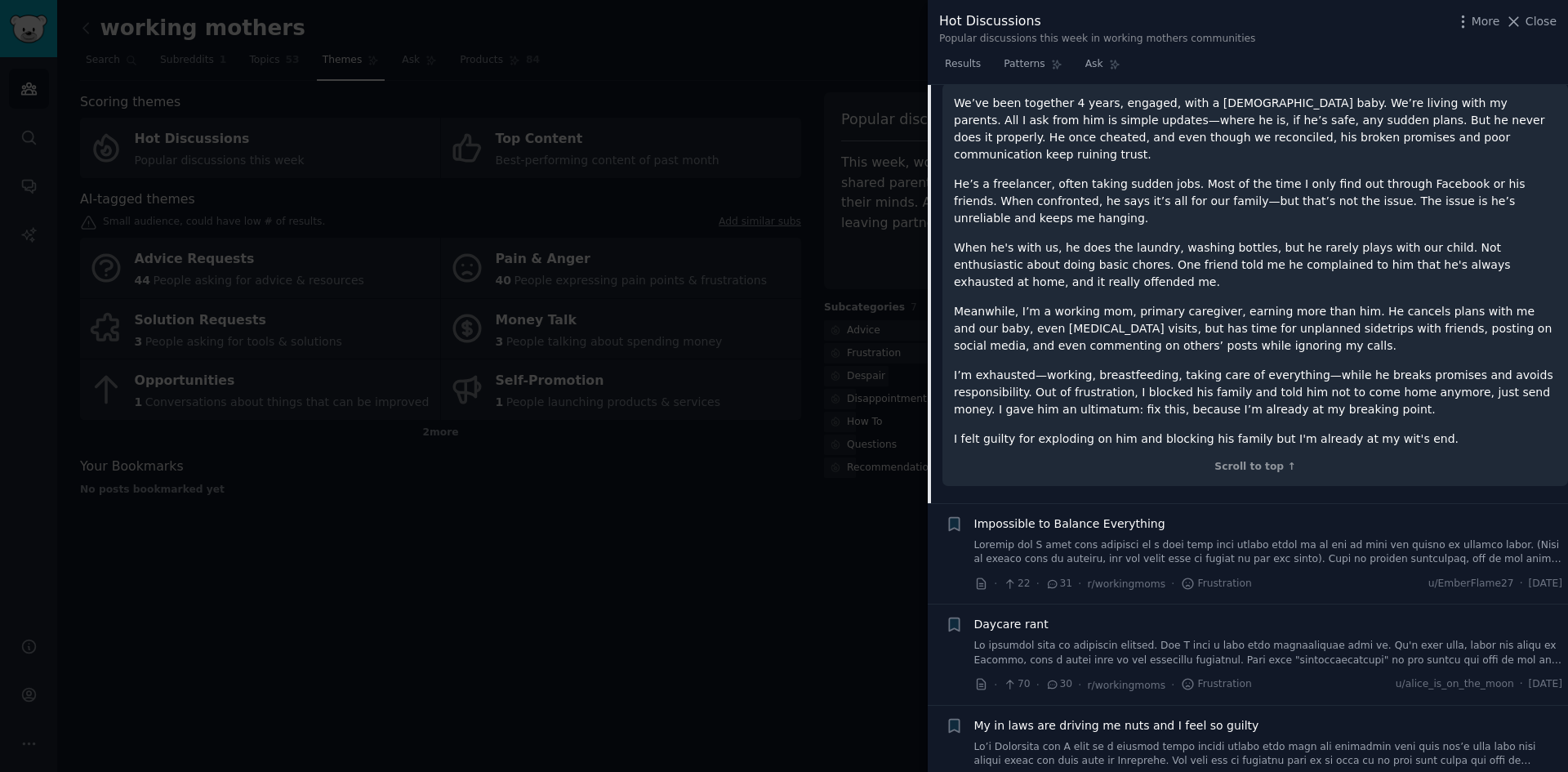
scroll to position [70, 0]
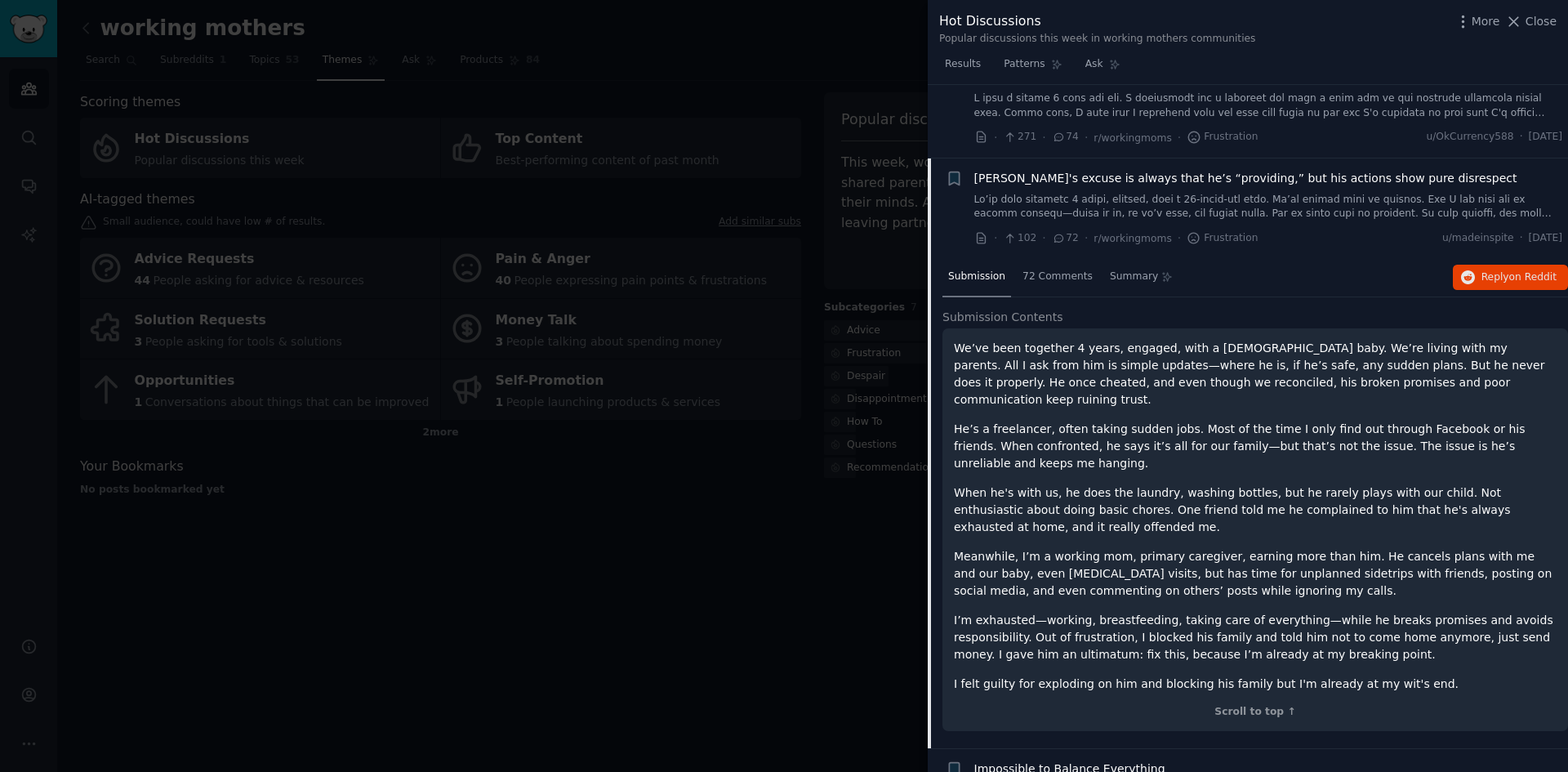
click at [1074, 484] on p "When he's with us, he does the laundry, washing bottles, but he rarely plays wi…" at bounding box center [1255, 510] width 603 height 51
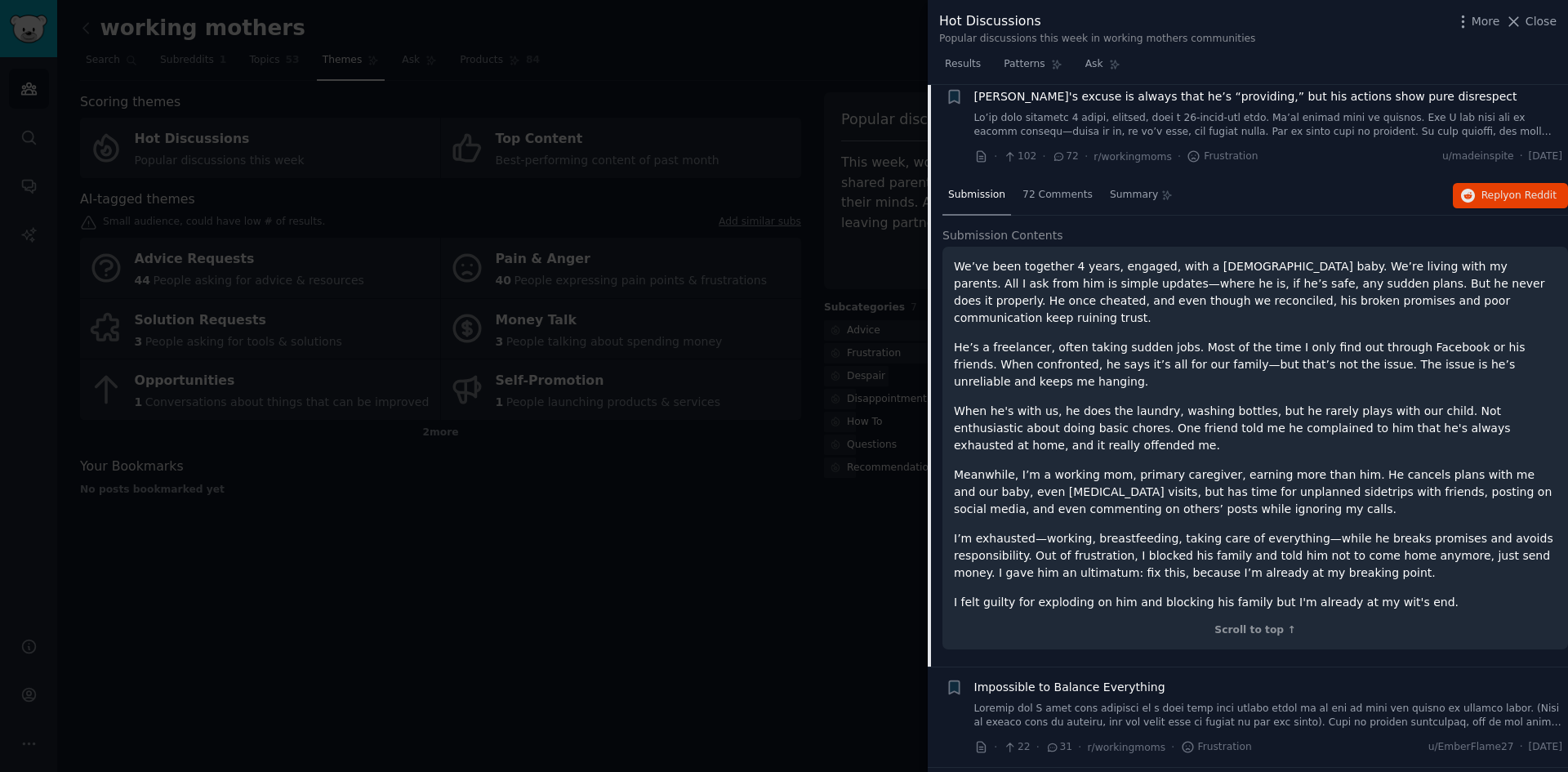
click at [1138, 320] on div "We’ve been together 4 years, engaged, with a 10-month-old baby. We’re living wi…" at bounding box center [1255, 434] width 603 height 352
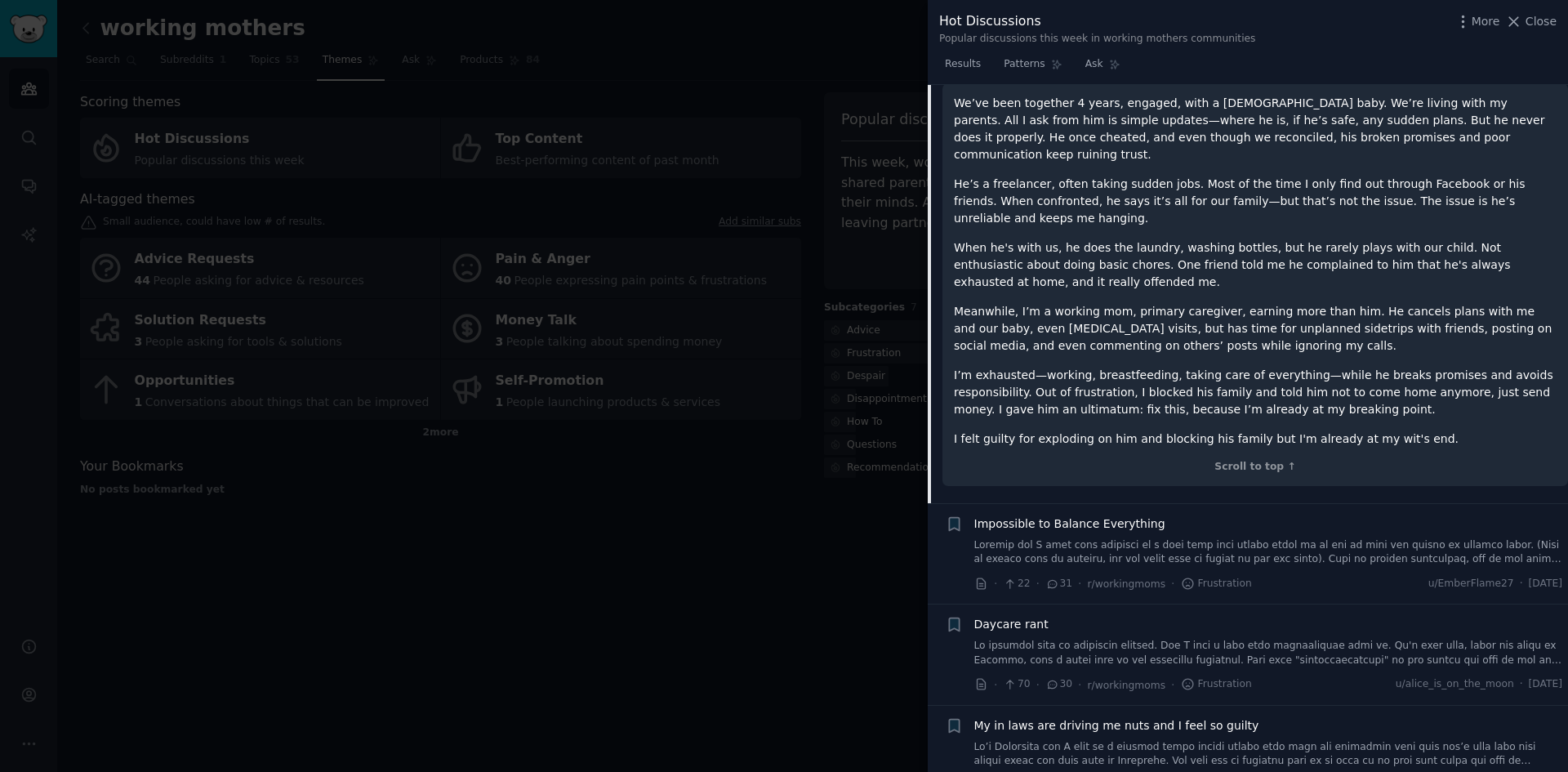
scroll to position [70, 0]
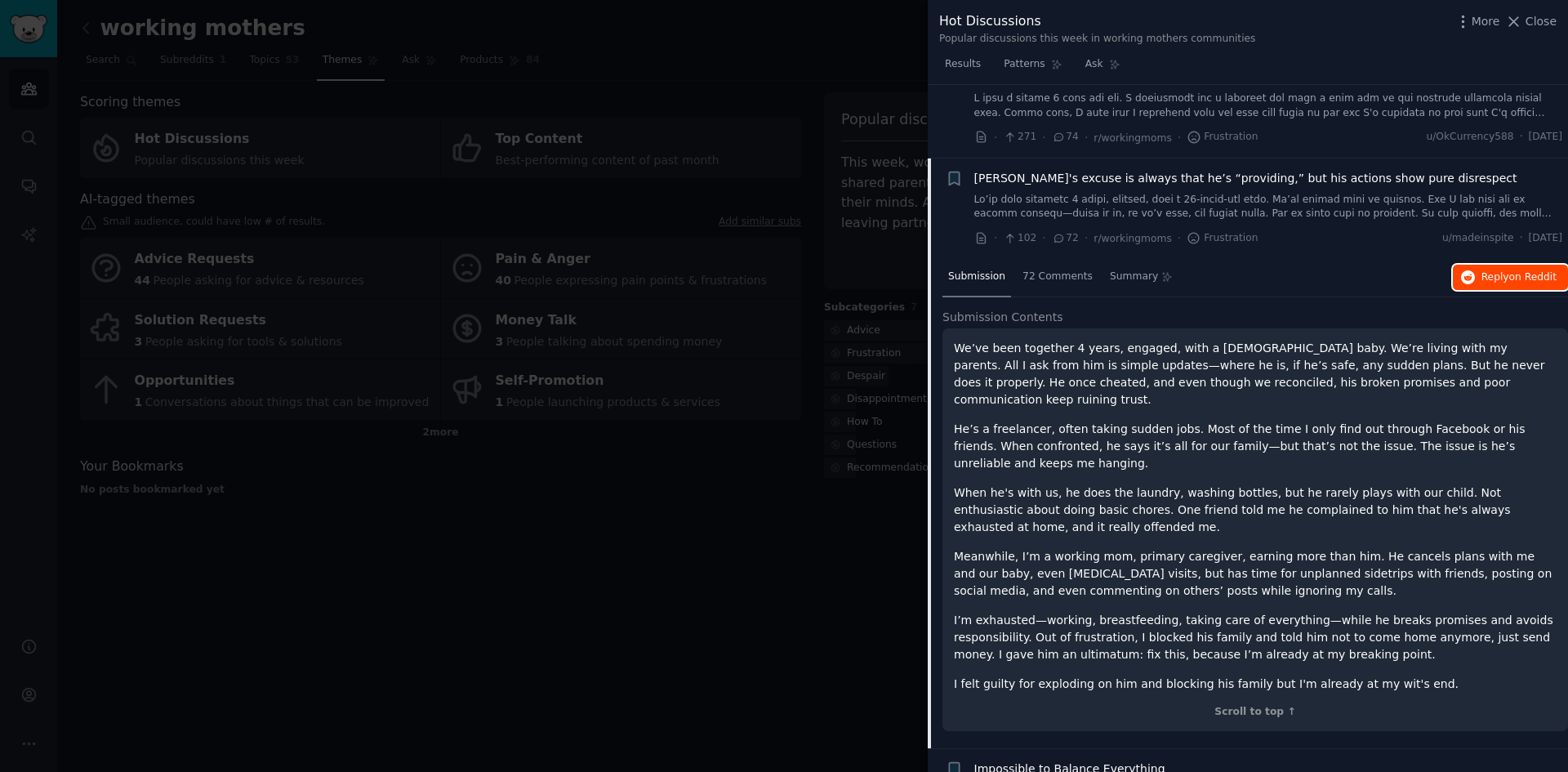
click at [1495, 277] on span "Reply on Reddit" at bounding box center [1518, 278] width 75 height 15
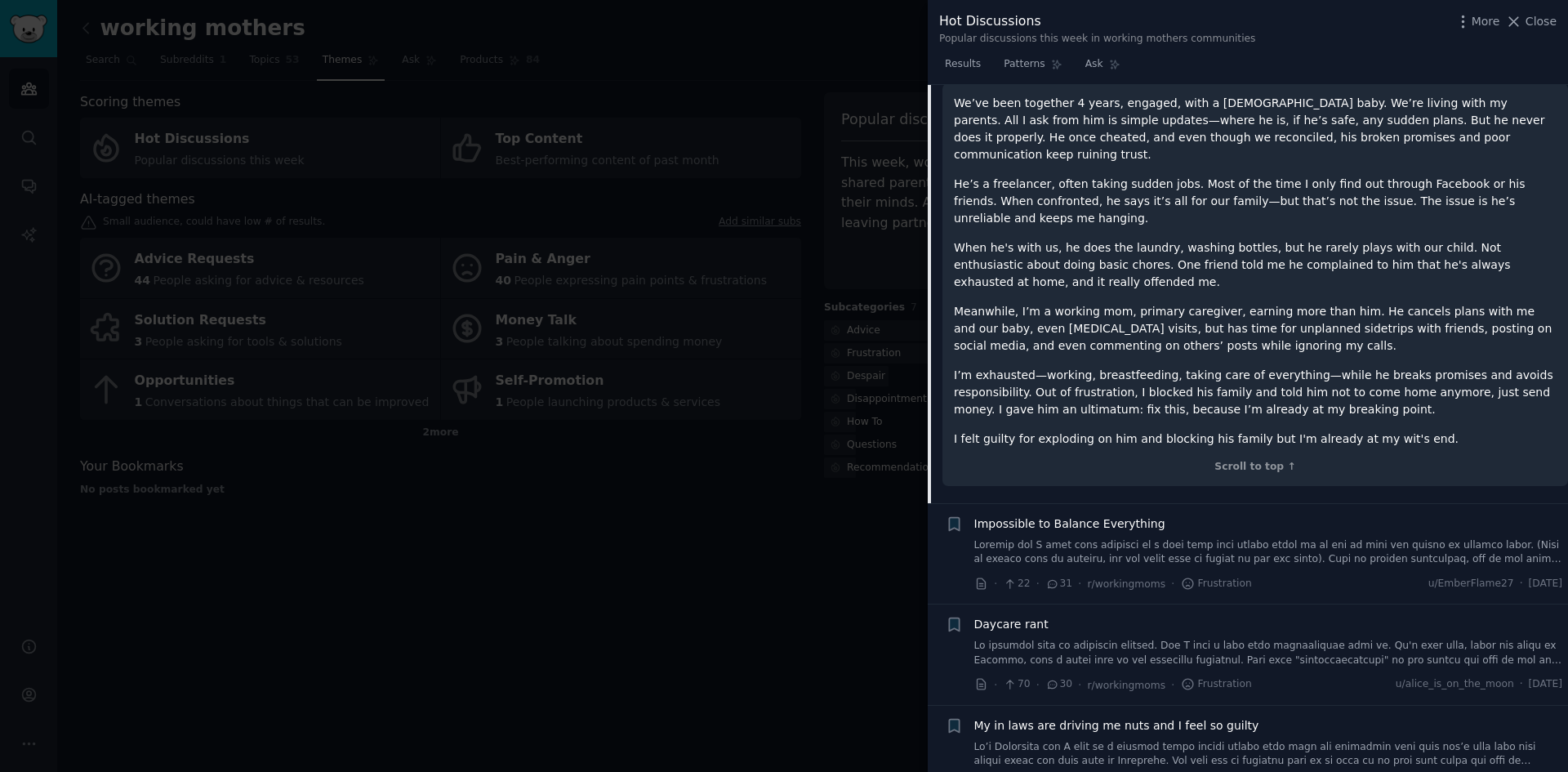
click at [207, 92] on div at bounding box center [784, 386] width 1568 height 772
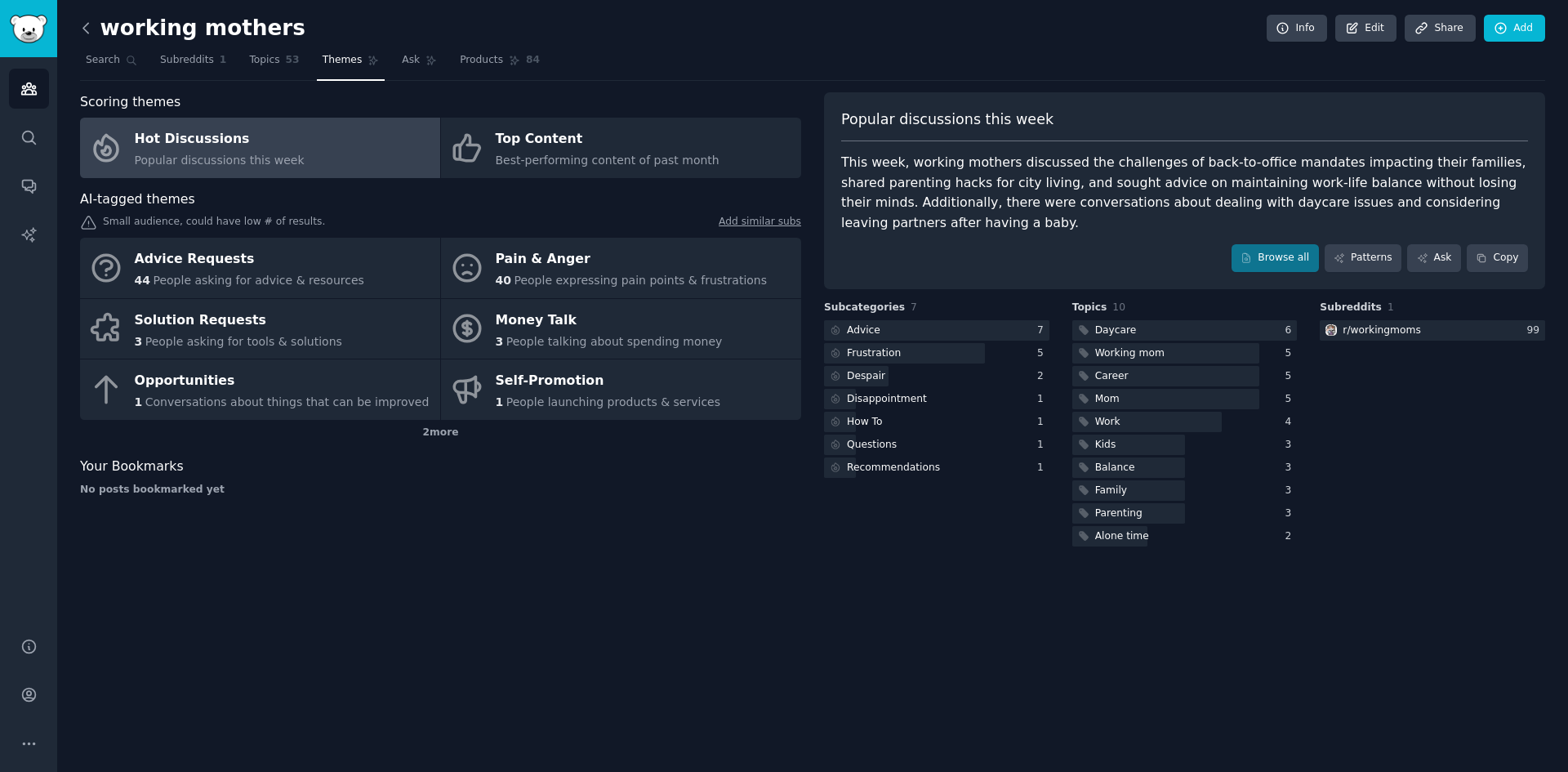
click at [90, 27] on icon at bounding box center [86, 28] width 17 height 17
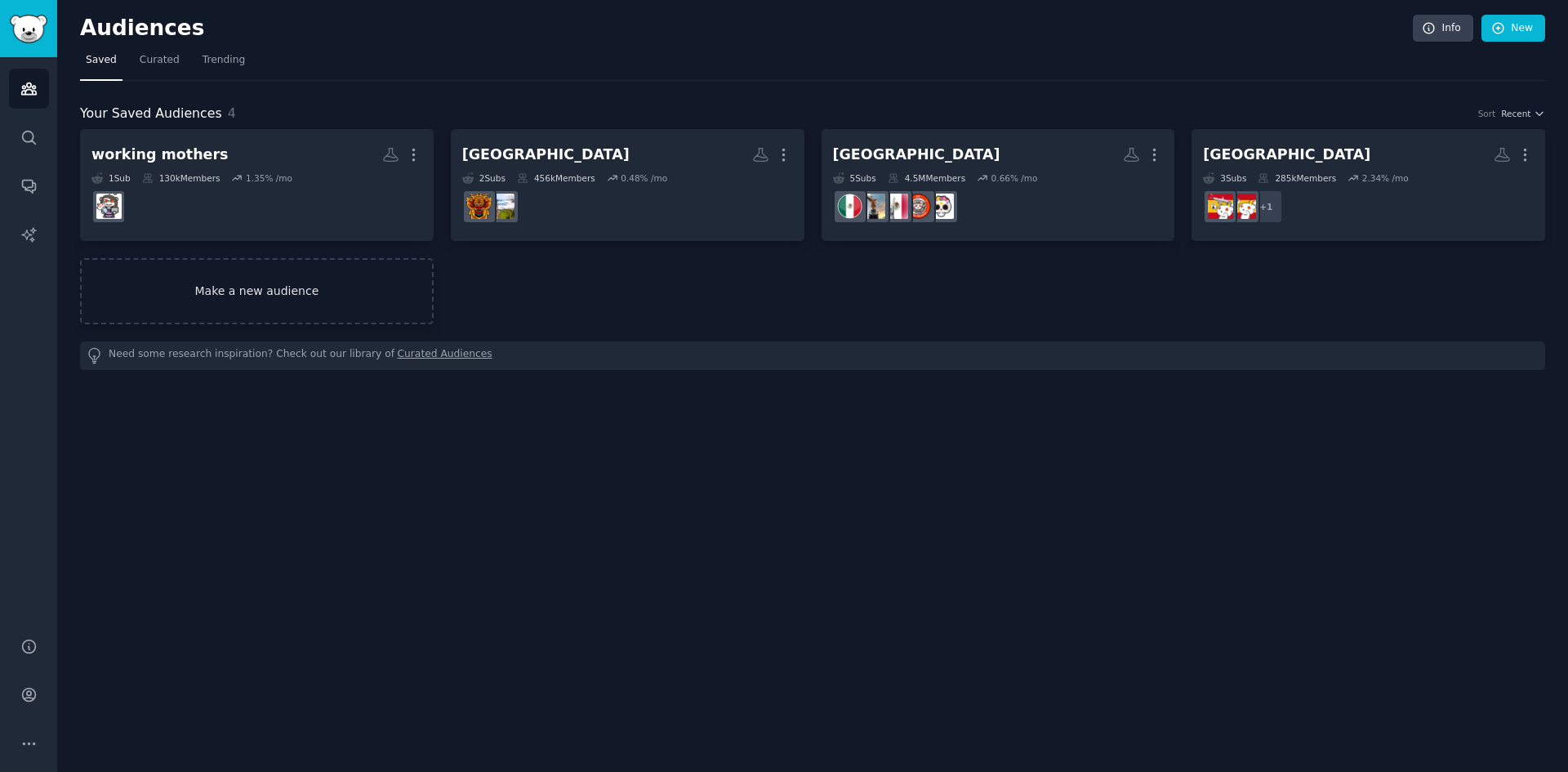
click at [240, 305] on link "Make a new audience" at bounding box center [257, 291] width 353 height 66
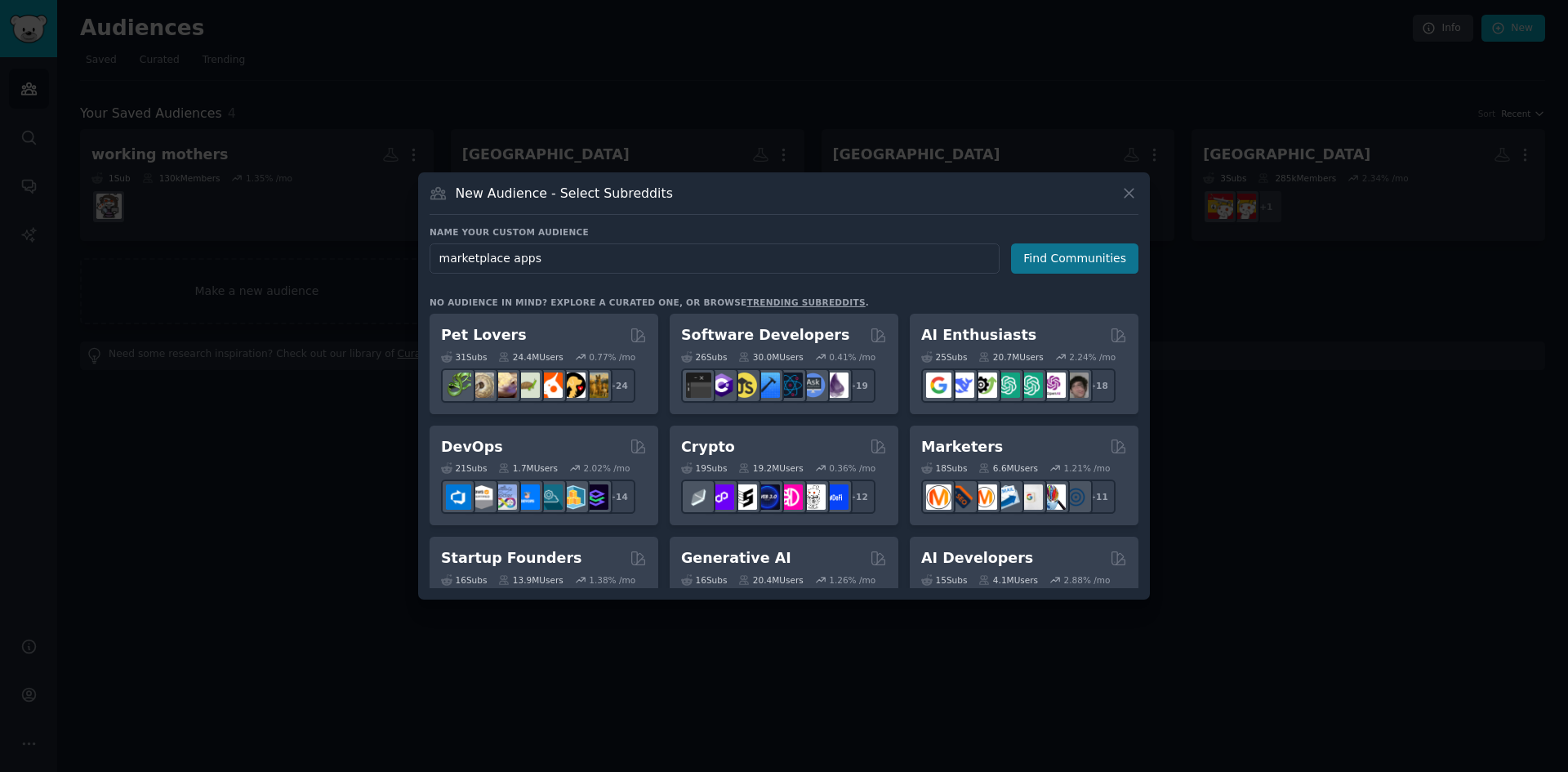
type input "marketplace apps"
click at [1108, 270] on button "Find Communities" at bounding box center [1075, 258] width 128 height 30
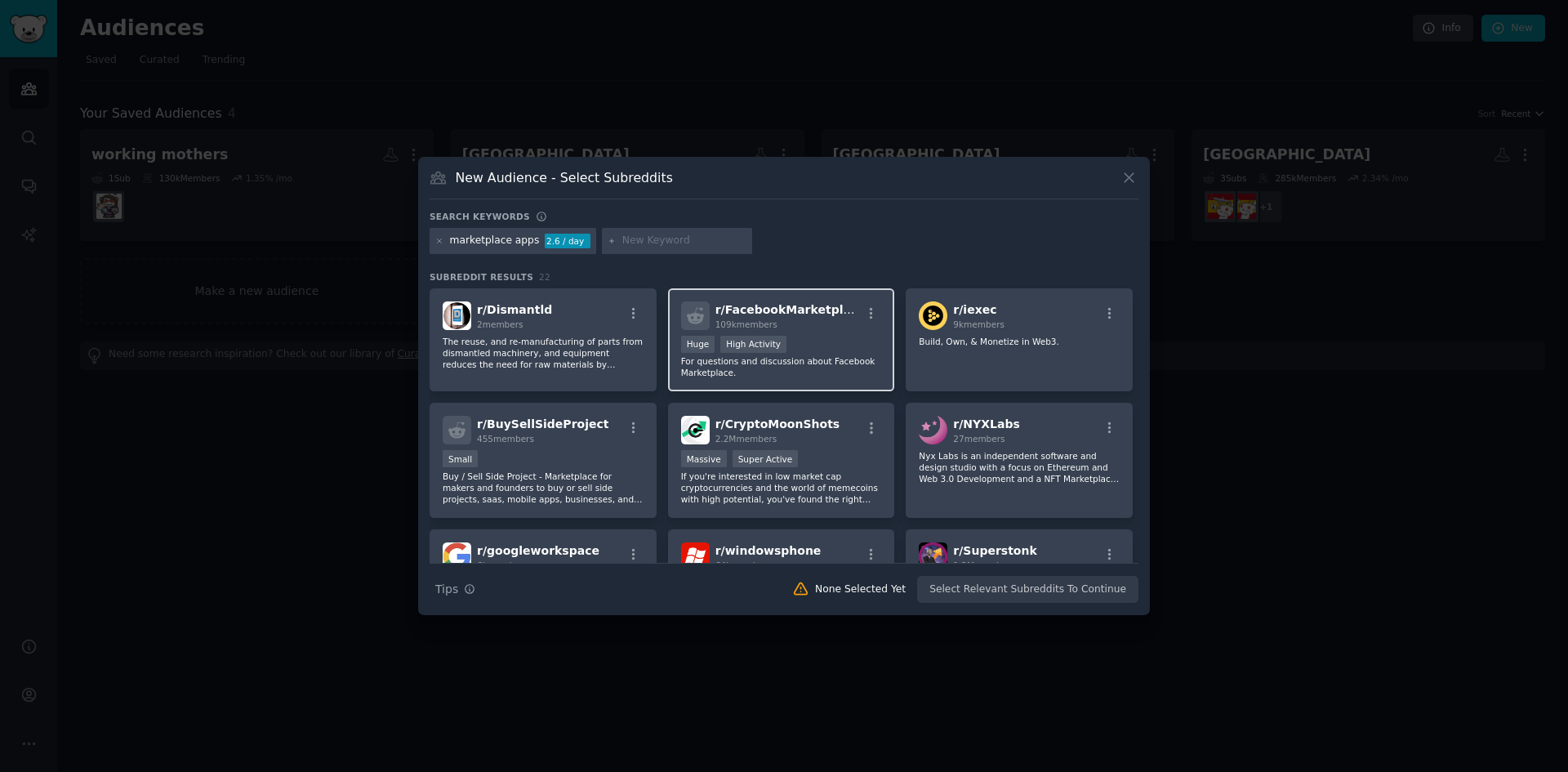
click at [809, 308] on span "r/ FacebookMarketplace" at bounding box center [790, 309] width 150 height 13
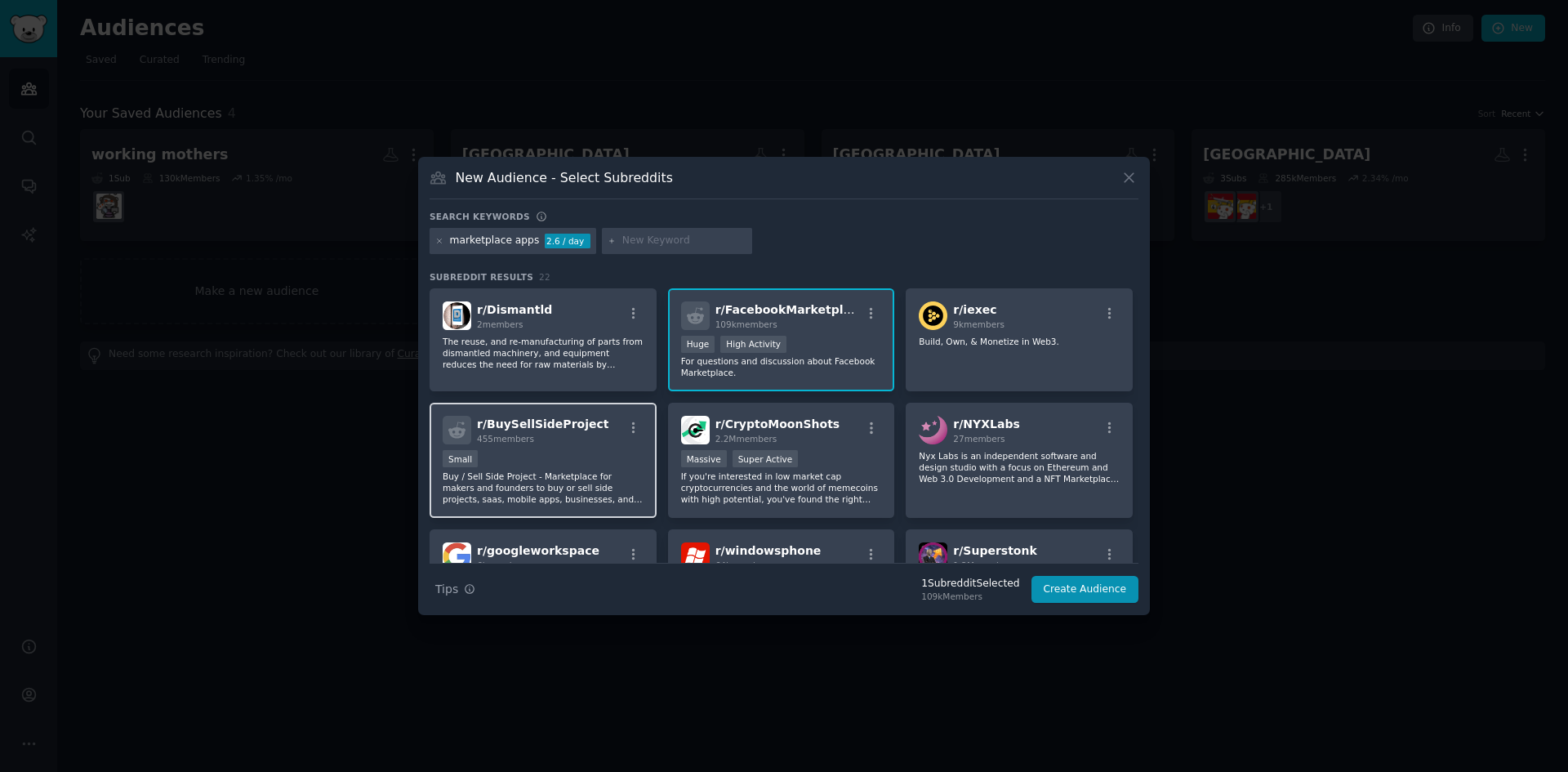
click at [595, 444] on div "r/ BuySellSideProject 455 members" at bounding box center [543, 430] width 201 height 28
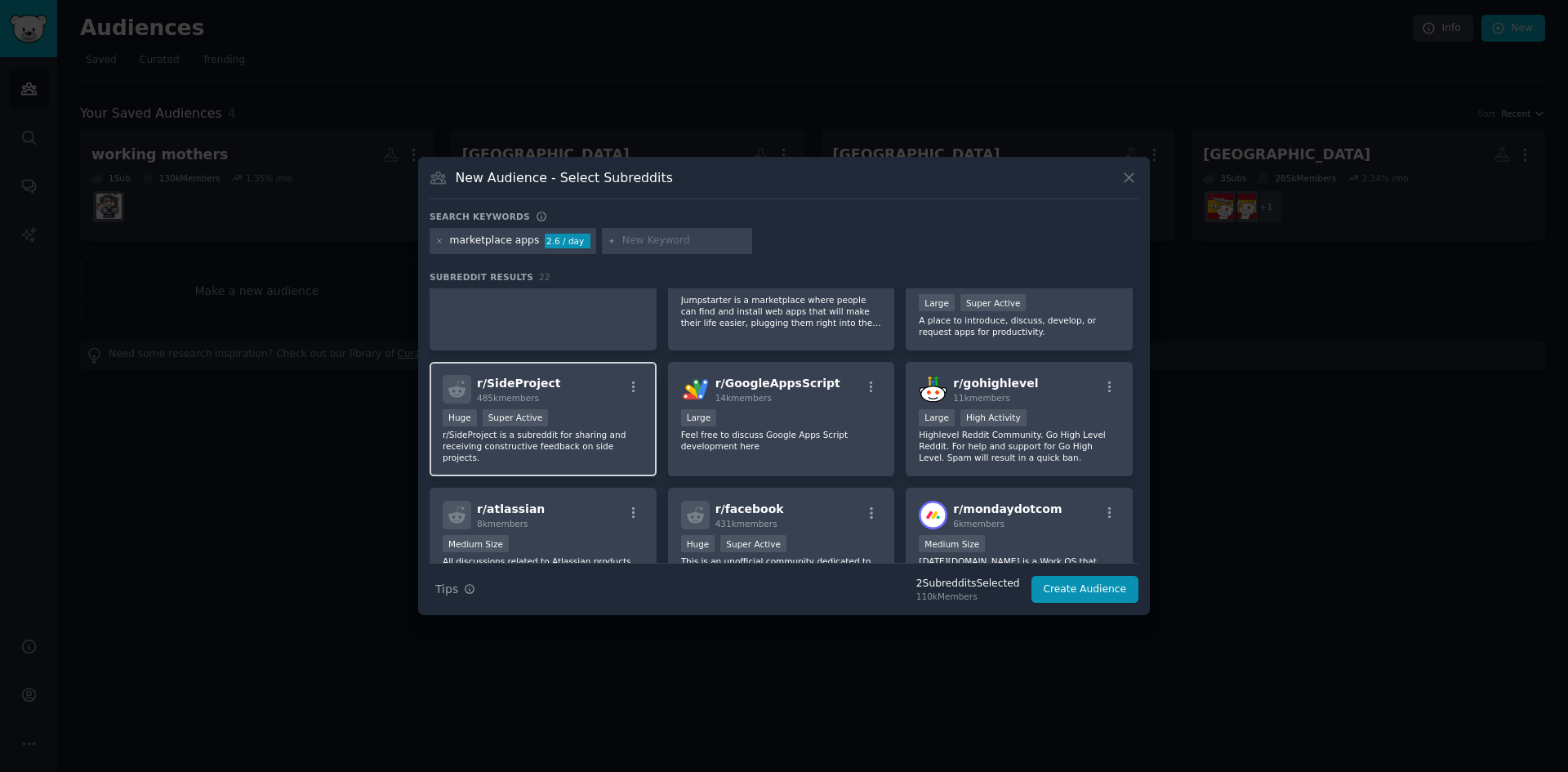
scroll to position [490, 0]
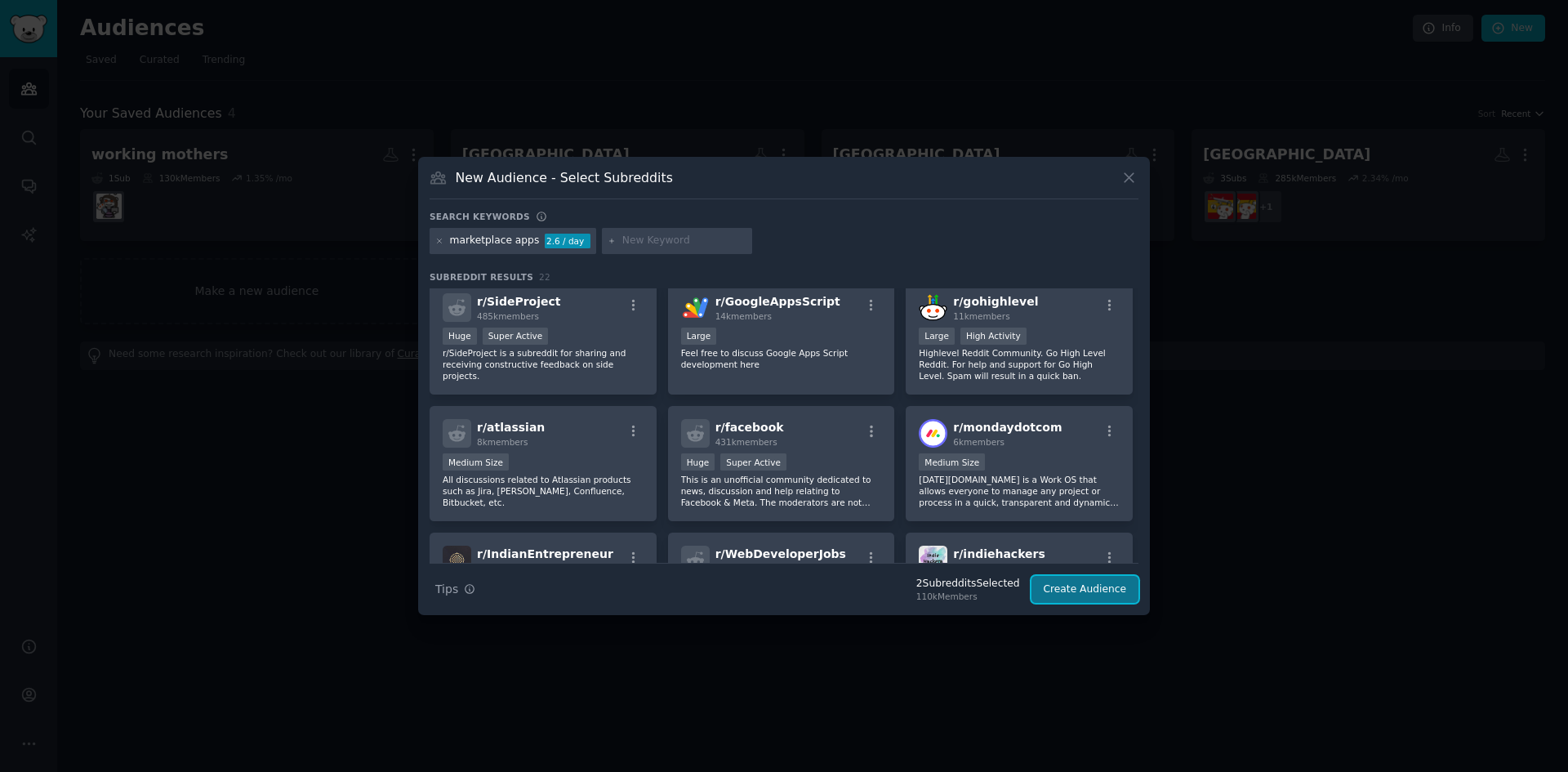
click at [1062, 600] on button "Create Audience" at bounding box center [1085, 589] width 108 height 27
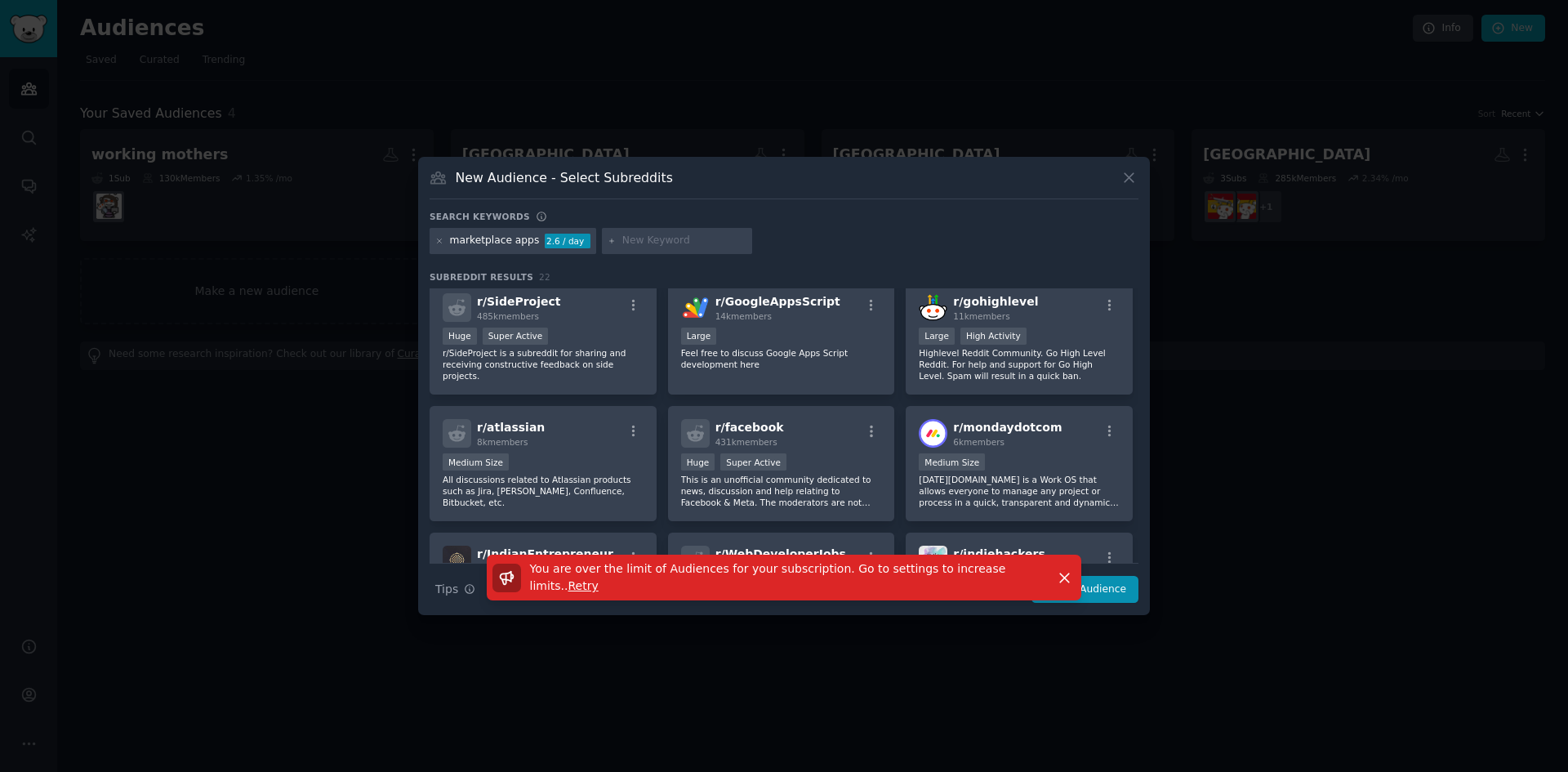
click at [808, 643] on div at bounding box center [784, 386] width 1568 height 772
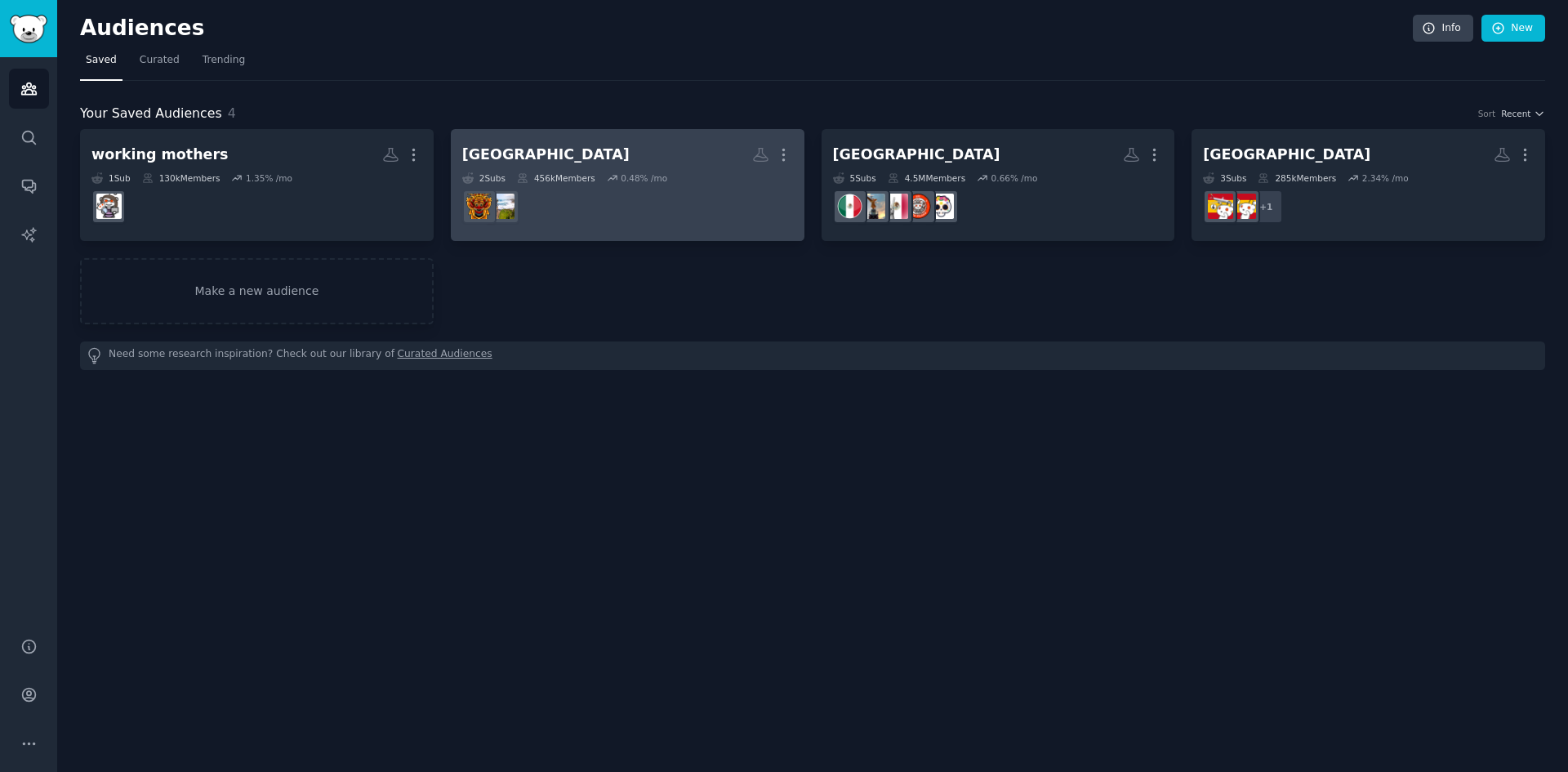
click at [637, 156] on h2 "Bali More" at bounding box center [627, 154] width 331 height 28
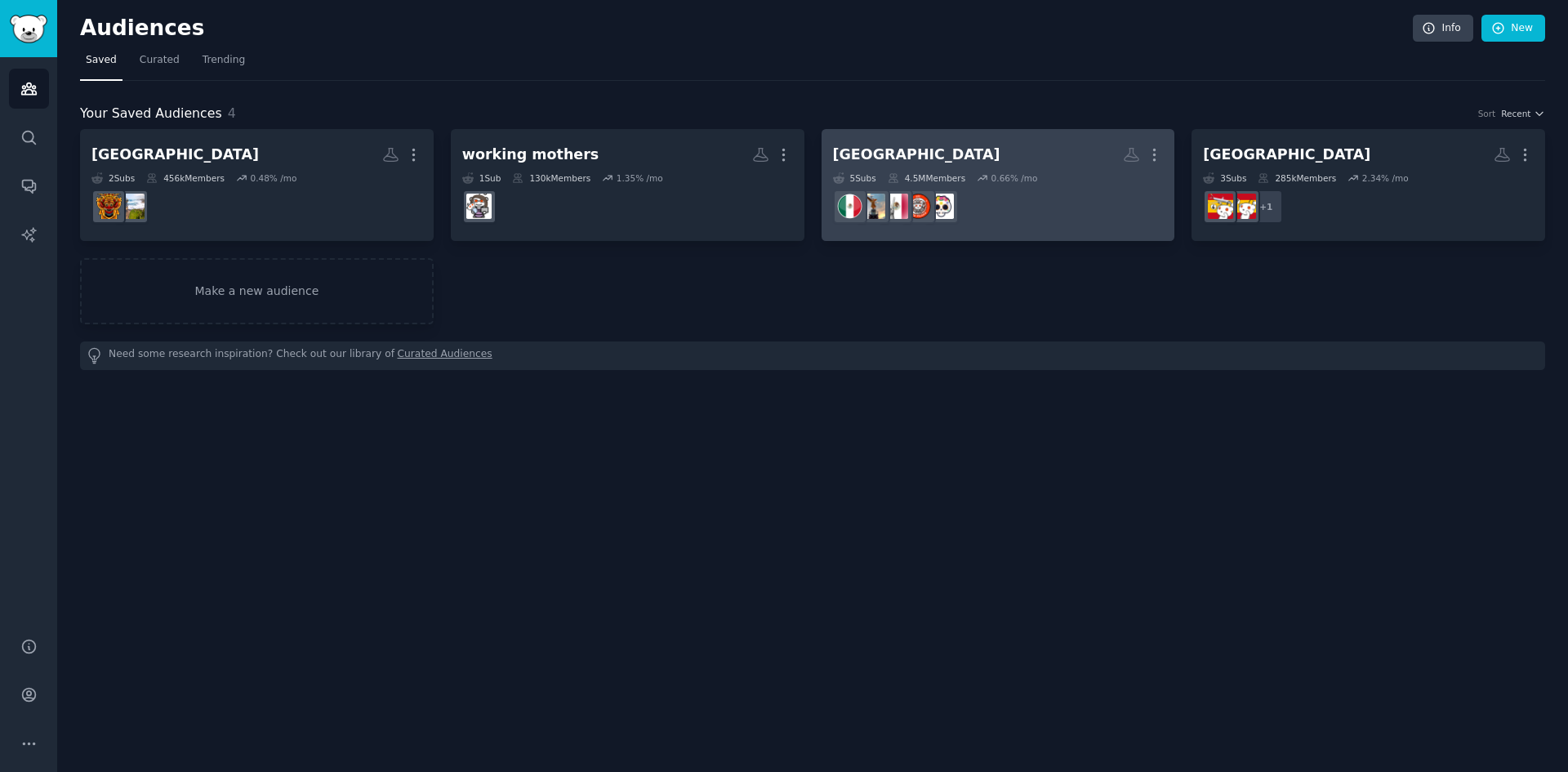
click at [987, 154] on h2 "Mexico More" at bounding box center [998, 154] width 331 height 28
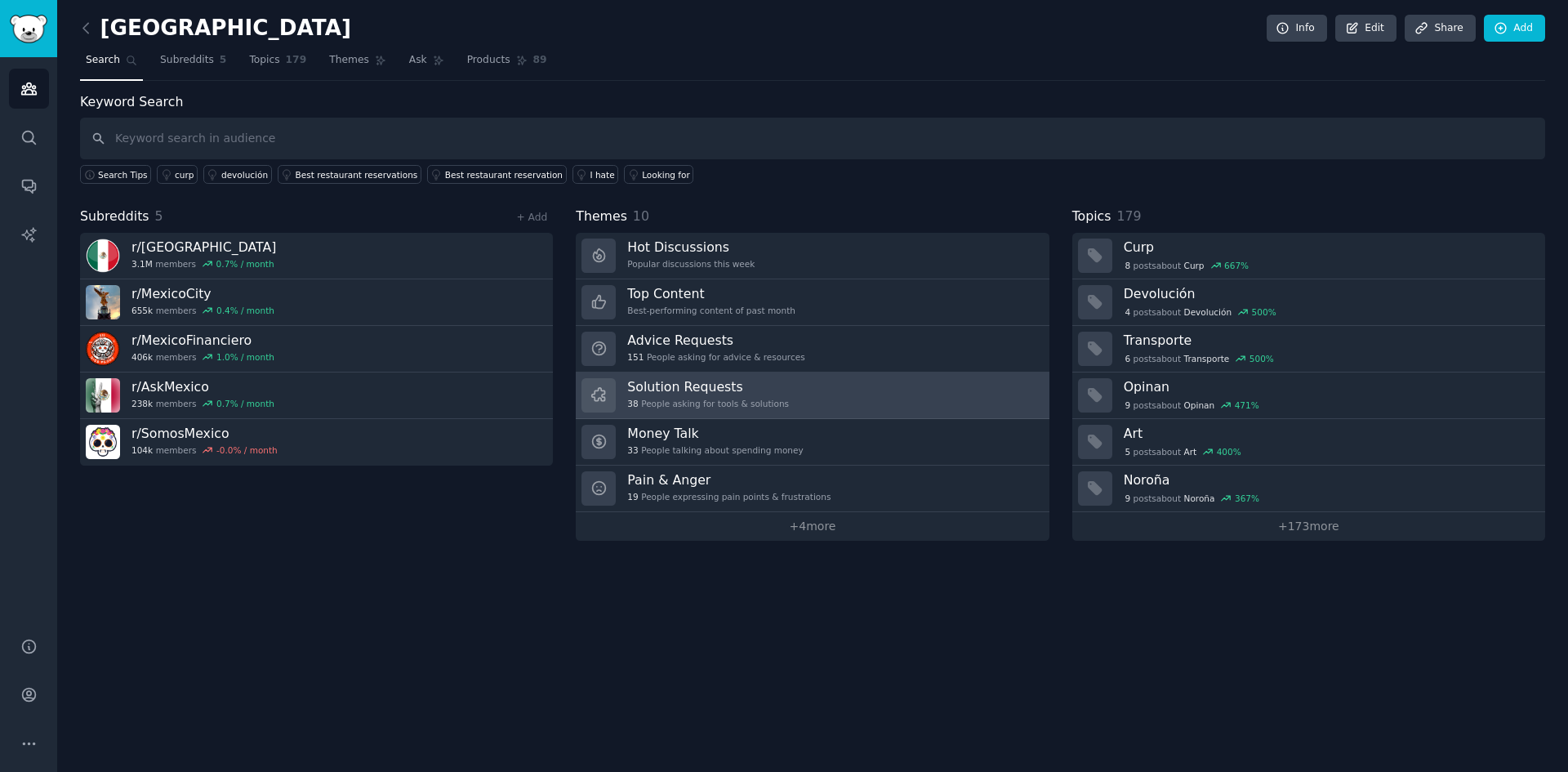
click at [835, 396] on link "Solution Requests 38 People asking for tools & solutions" at bounding box center [812, 396] width 473 height 46
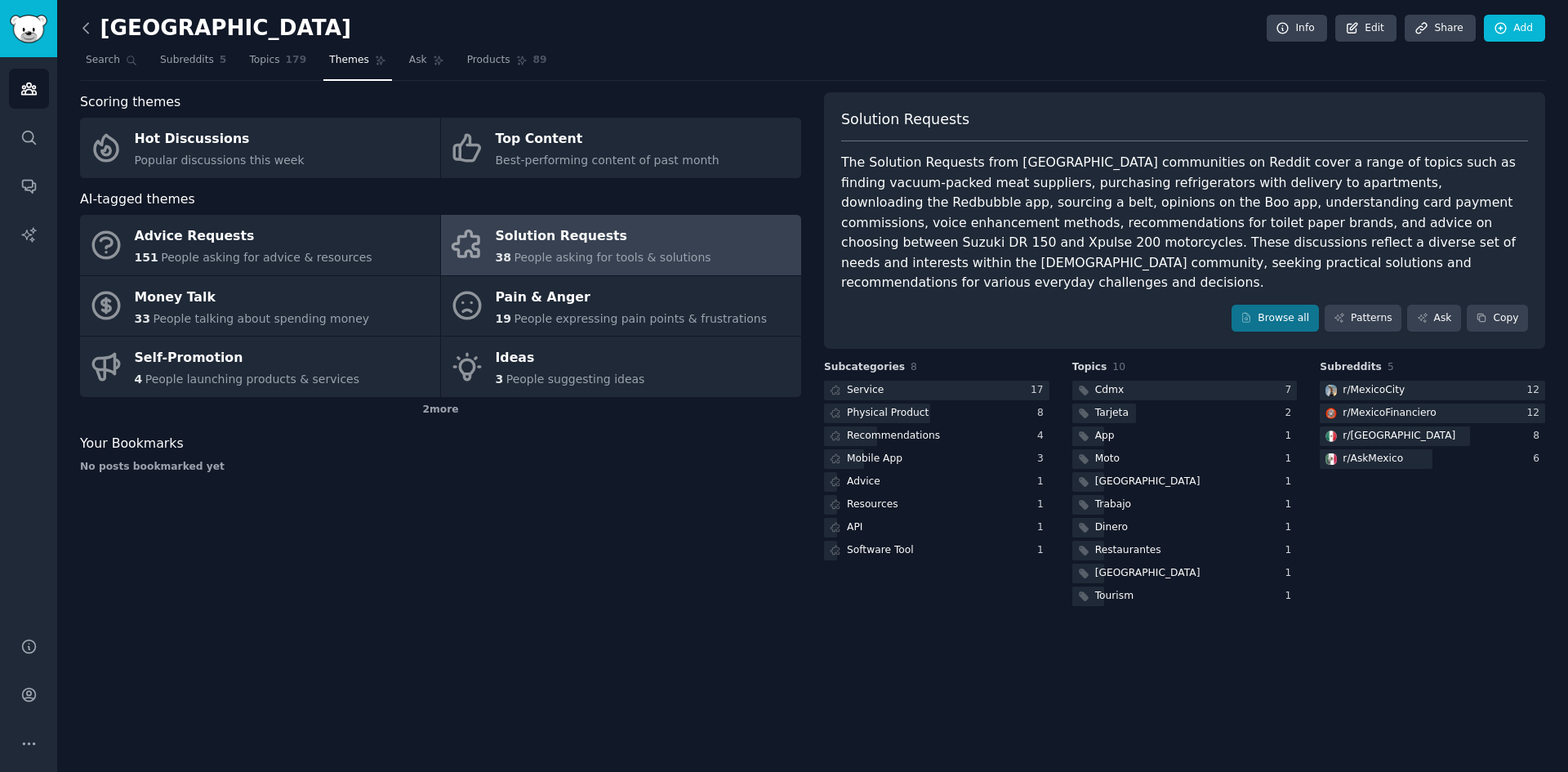
click at [92, 27] on icon at bounding box center [86, 28] width 17 height 17
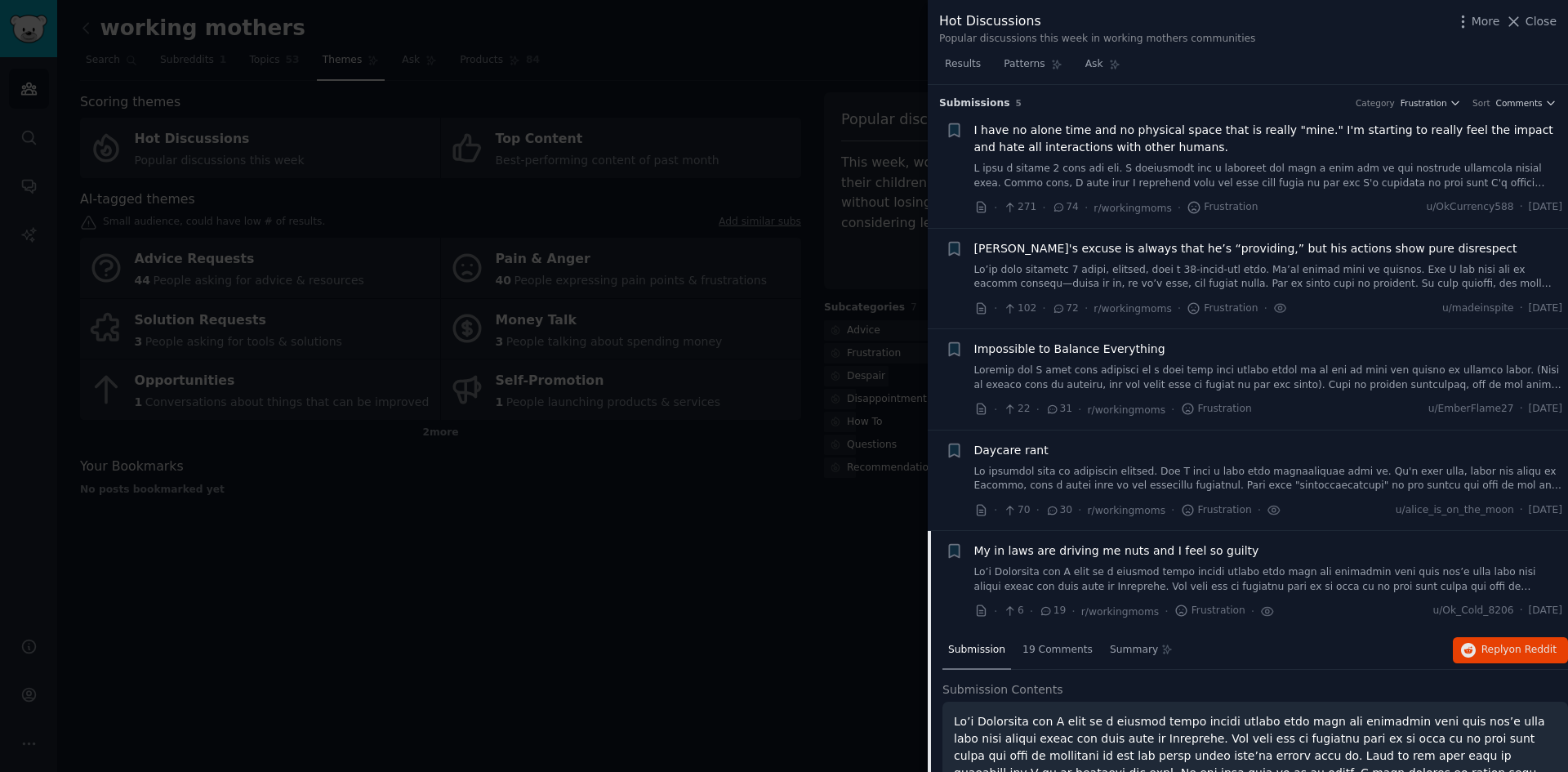
click at [771, 578] on div at bounding box center [784, 386] width 1568 height 772
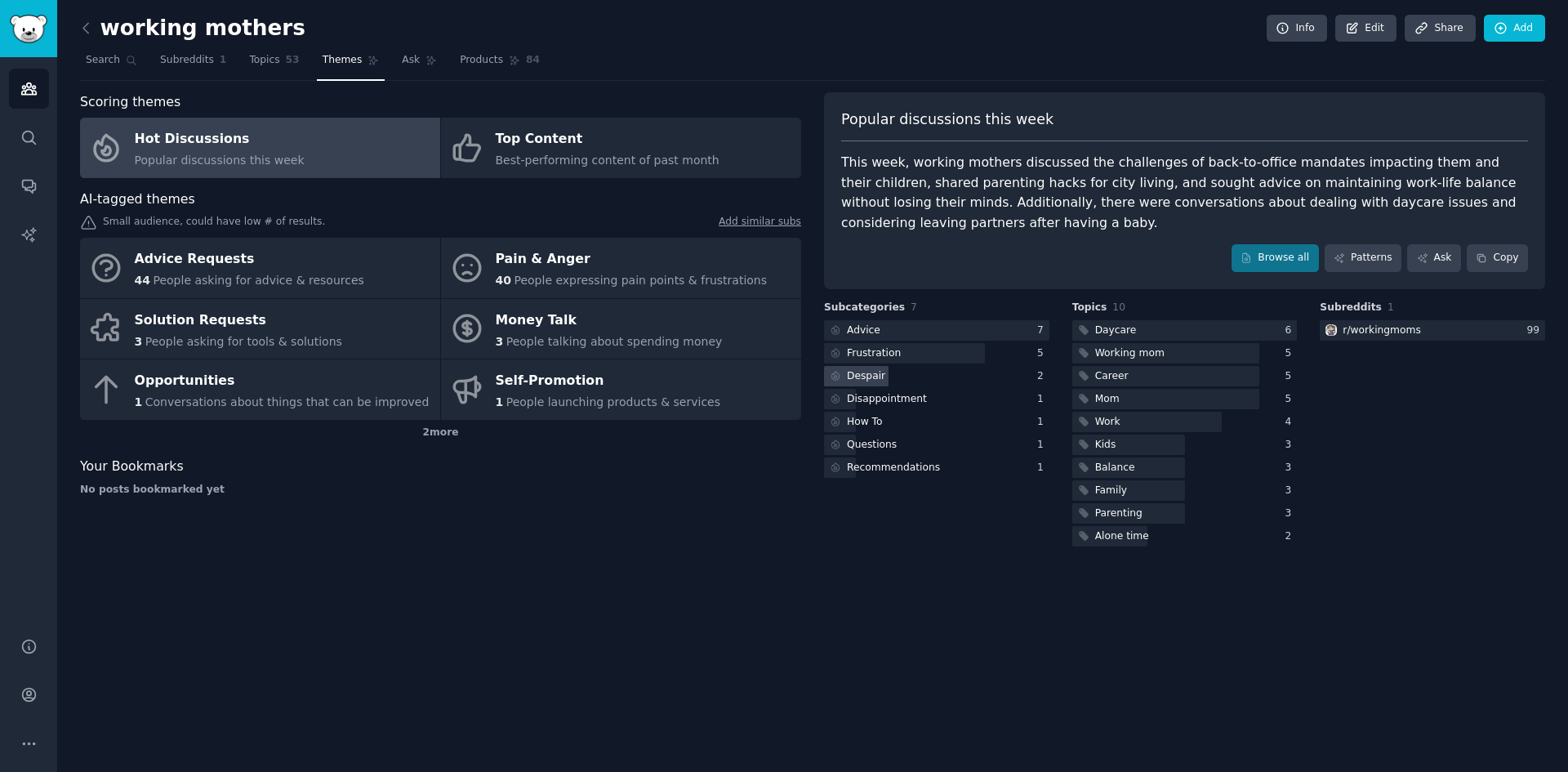
click at [895, 379] on div "Despair" at bounding box center [937, 376] width 226 height 21
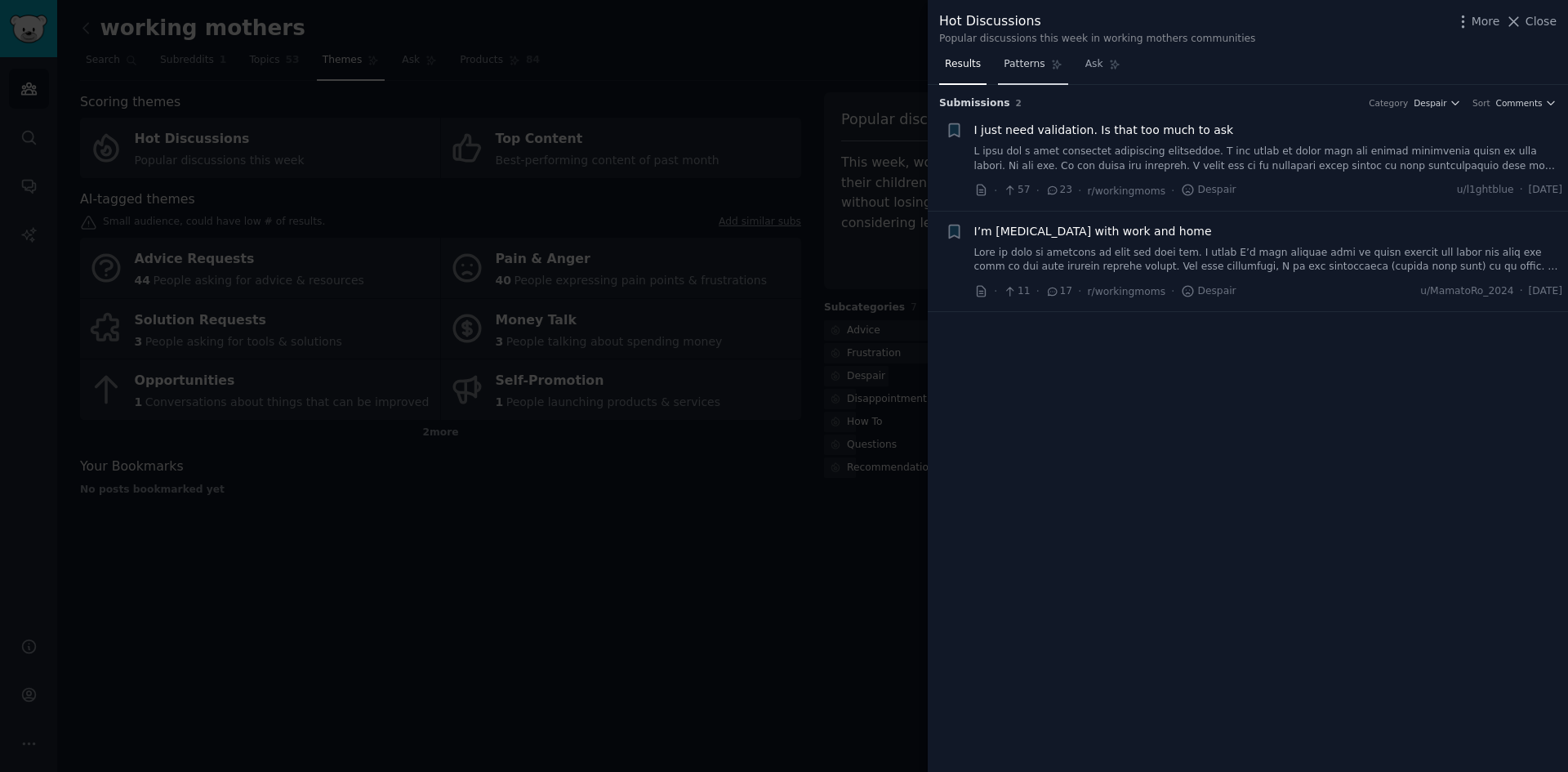
click at [1011, 66] on span "Patterns" at bounding box center [1023, 65] width 41 height 15
